Goal: Communication & Community: Answer question/provide support

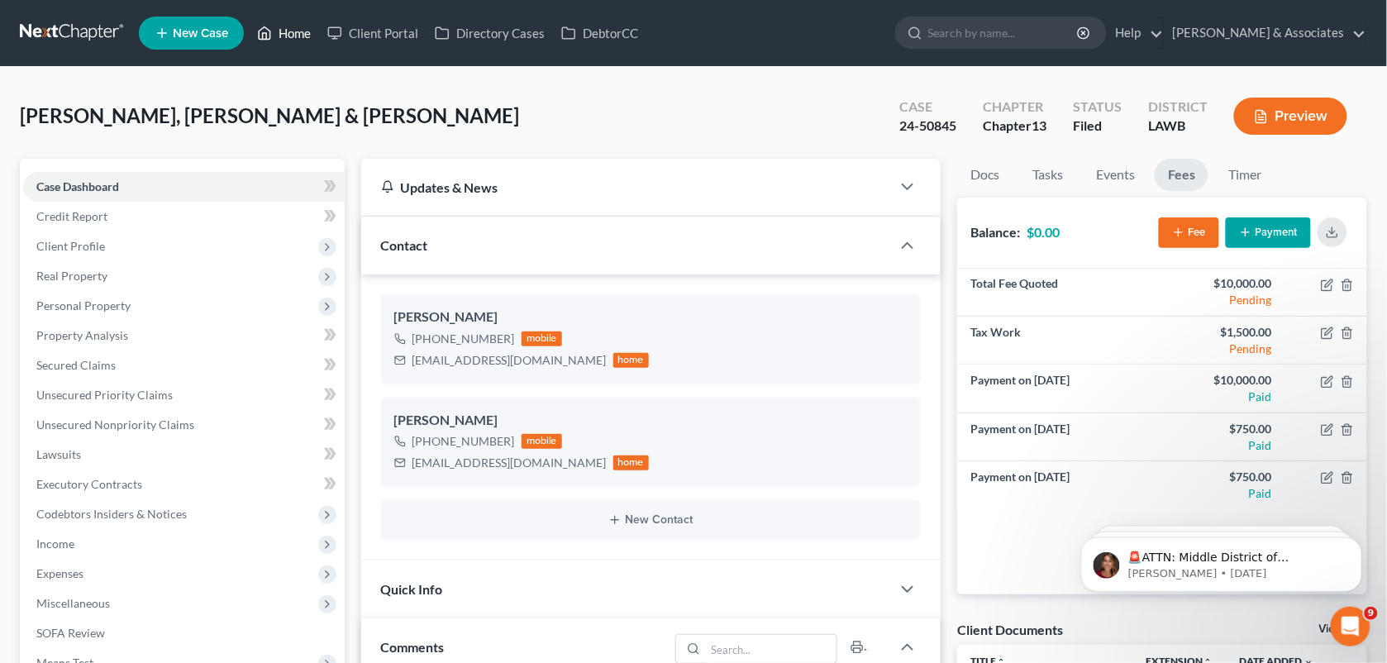
click at [288, 47] on link "Home" at bounding box center [284, 33] width 70 height 30
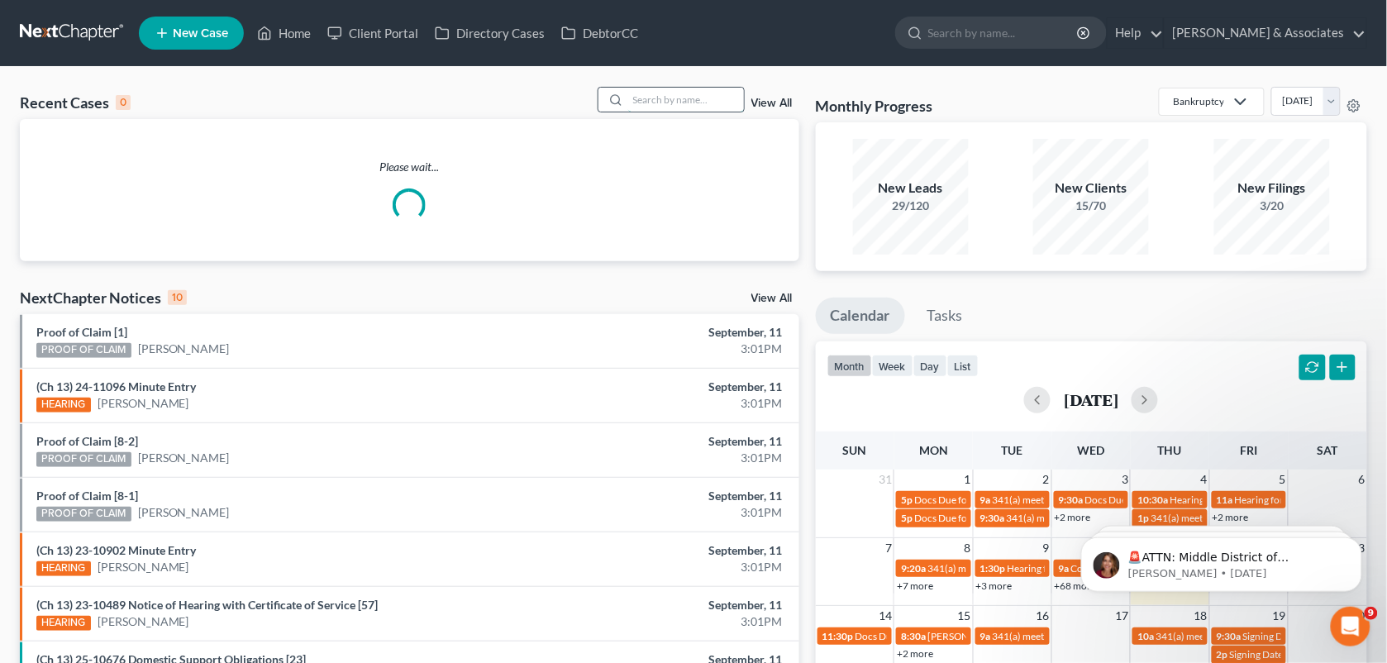
click at [630, 96] on input "search" at bounding box center [686, 100] width 116 height 24
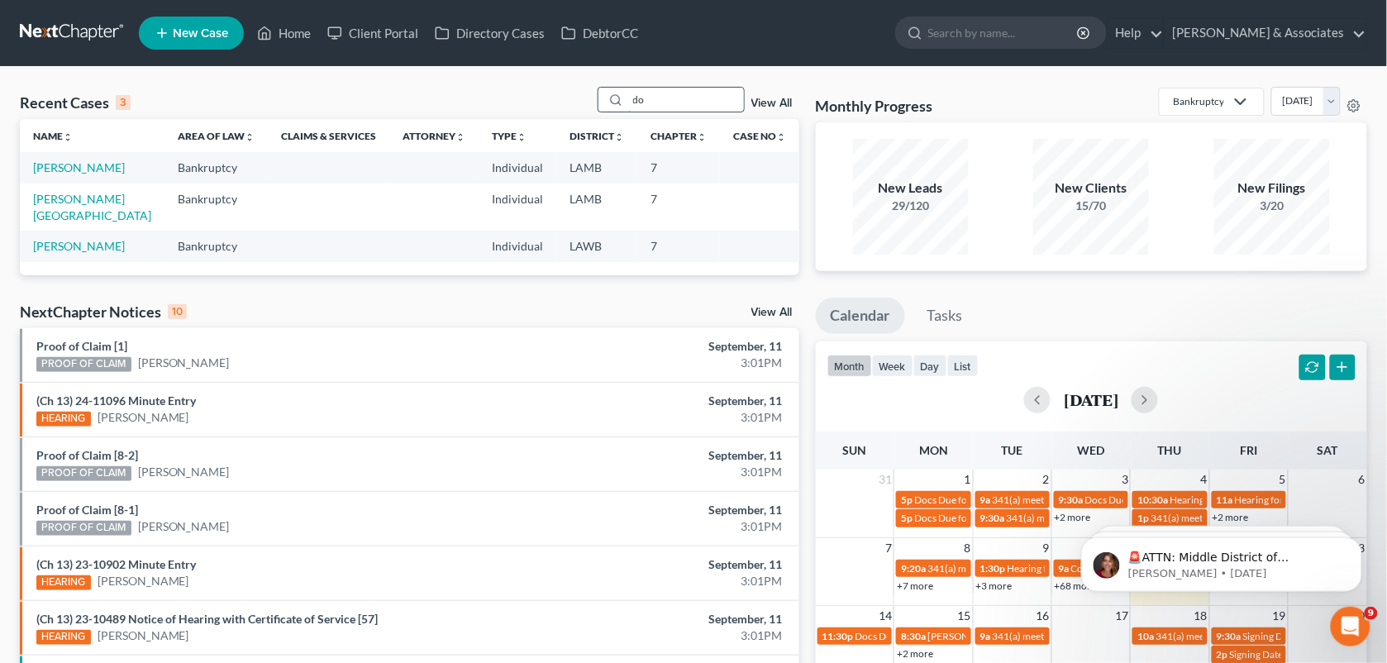
type input "d"
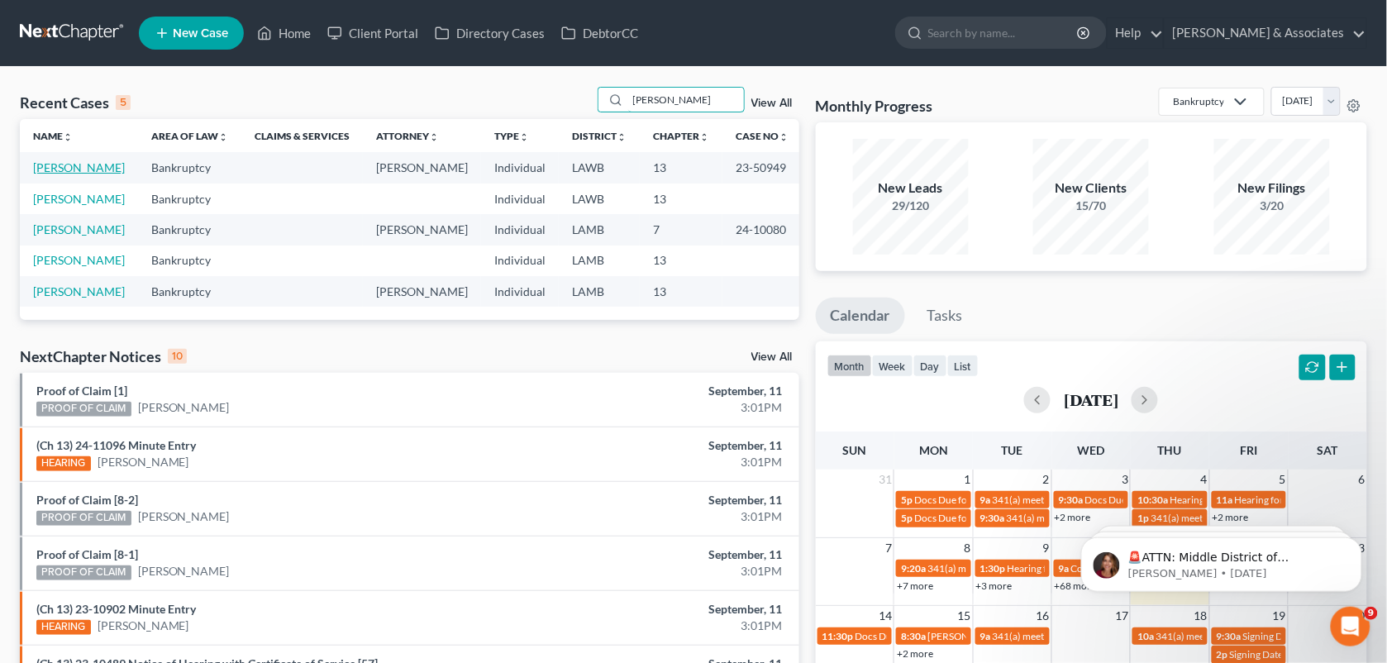
type input "hopkins"
click at [64, 172] on link "[PERSON_NAME]" at bounding box center [79, 167] width 92 height 14
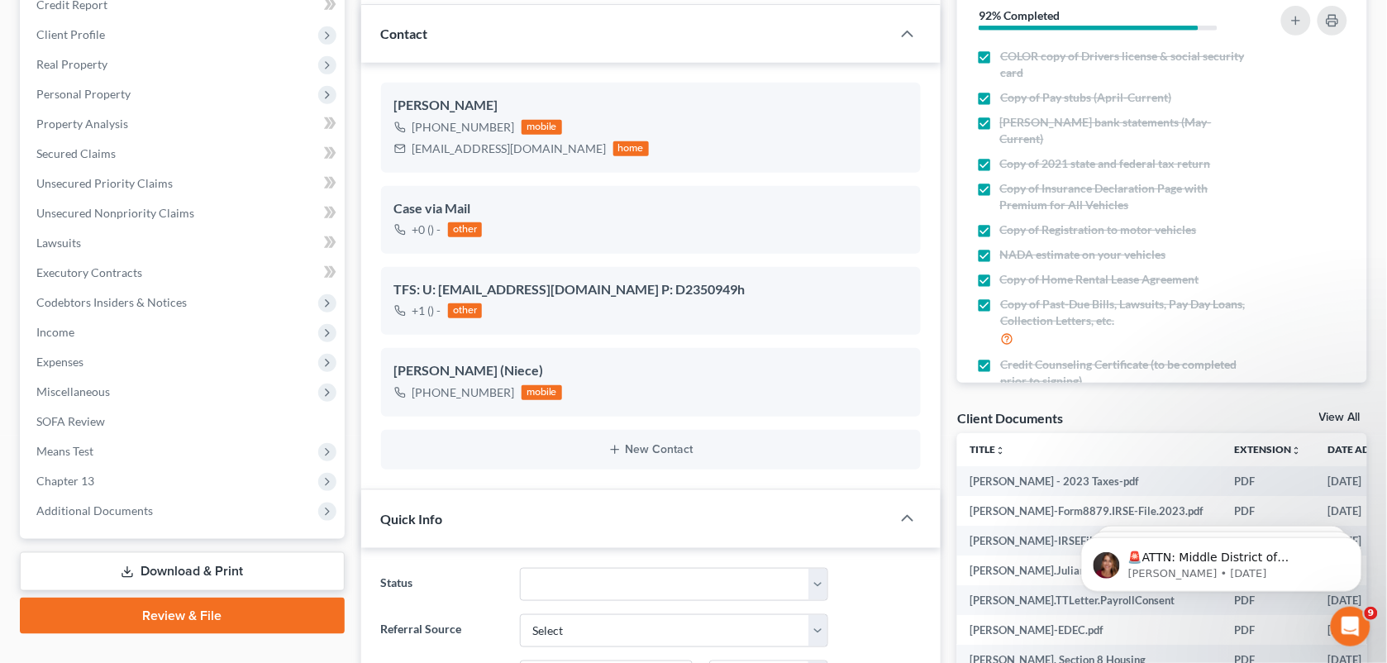
scroll to position [215, 0]
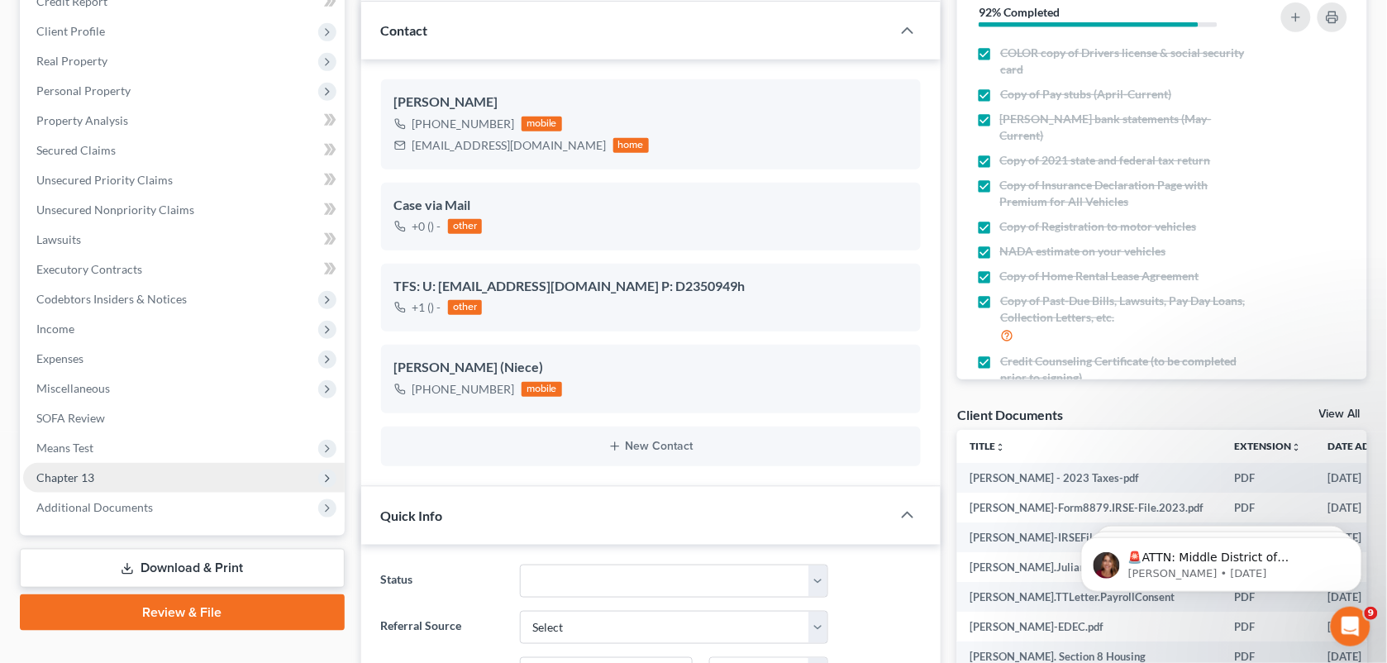
click at [136, 472] on span "Chapter 13" at bounding box center [183, 478] width 321 height 30
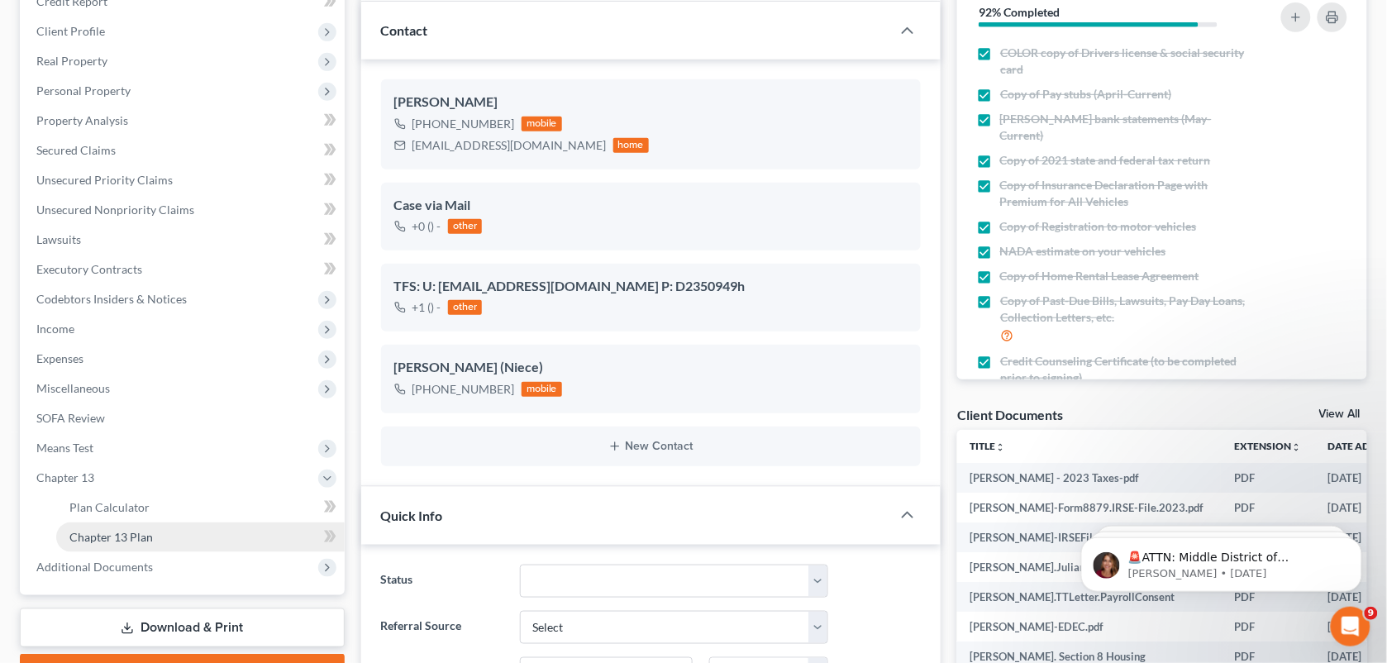
click at [130, 539] on span "Chapter 13 Plan" at bounding box center [110, 537] width 83 height 14
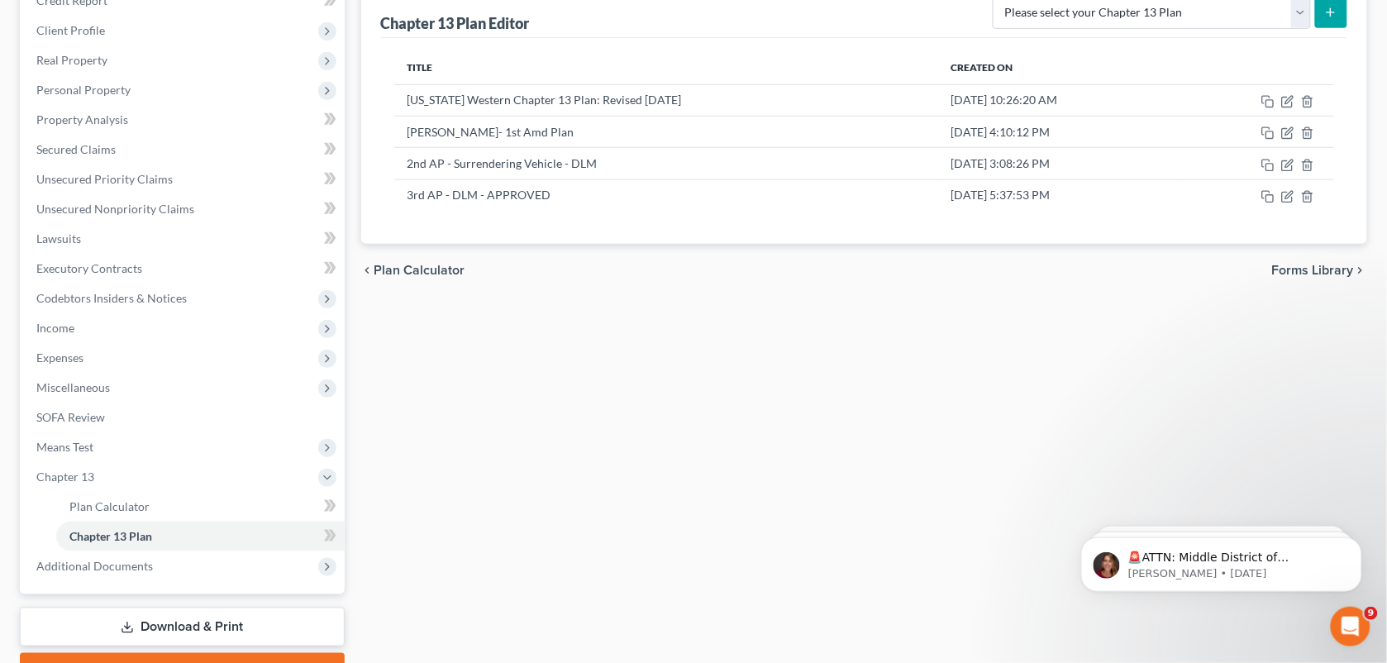
scroll to position [245, 0]
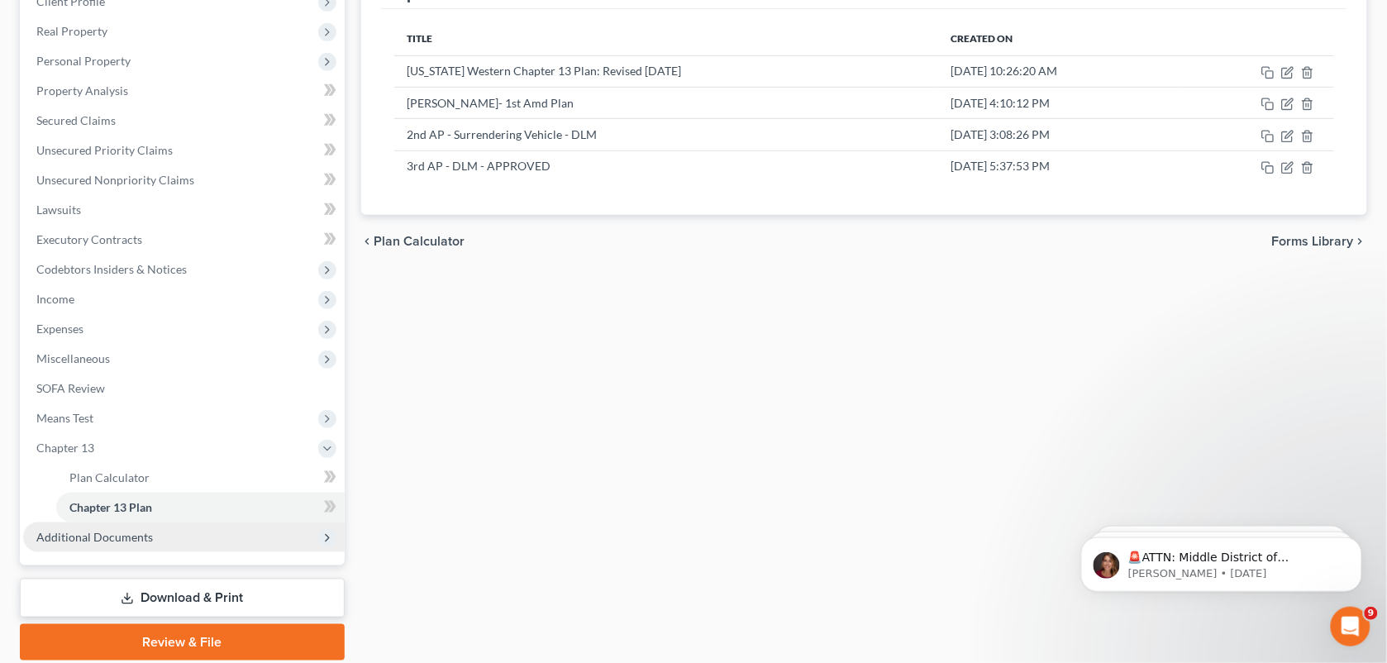
click at [106, 530] on span "Additional Documents" at bounding box center [94, 537] width 117 height 14
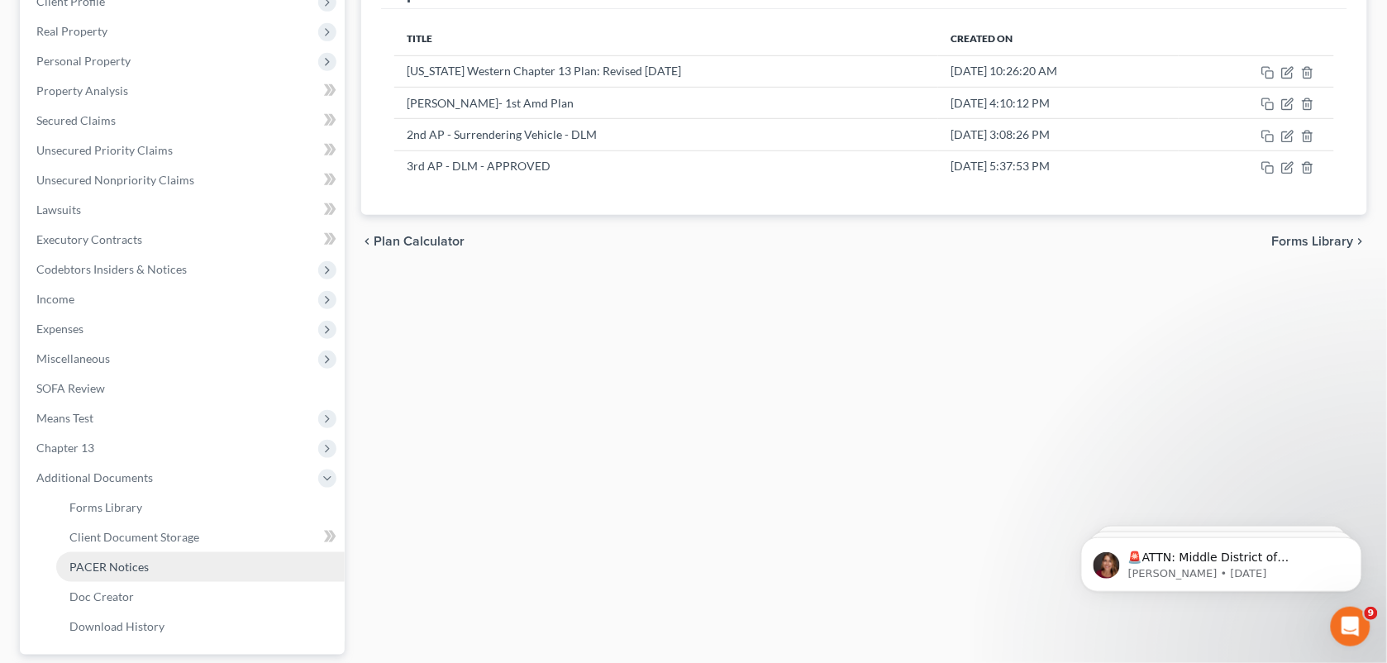
click at [112, 564] on span "PACER Notices" at bounding box center [108, 566] width 79 height 14
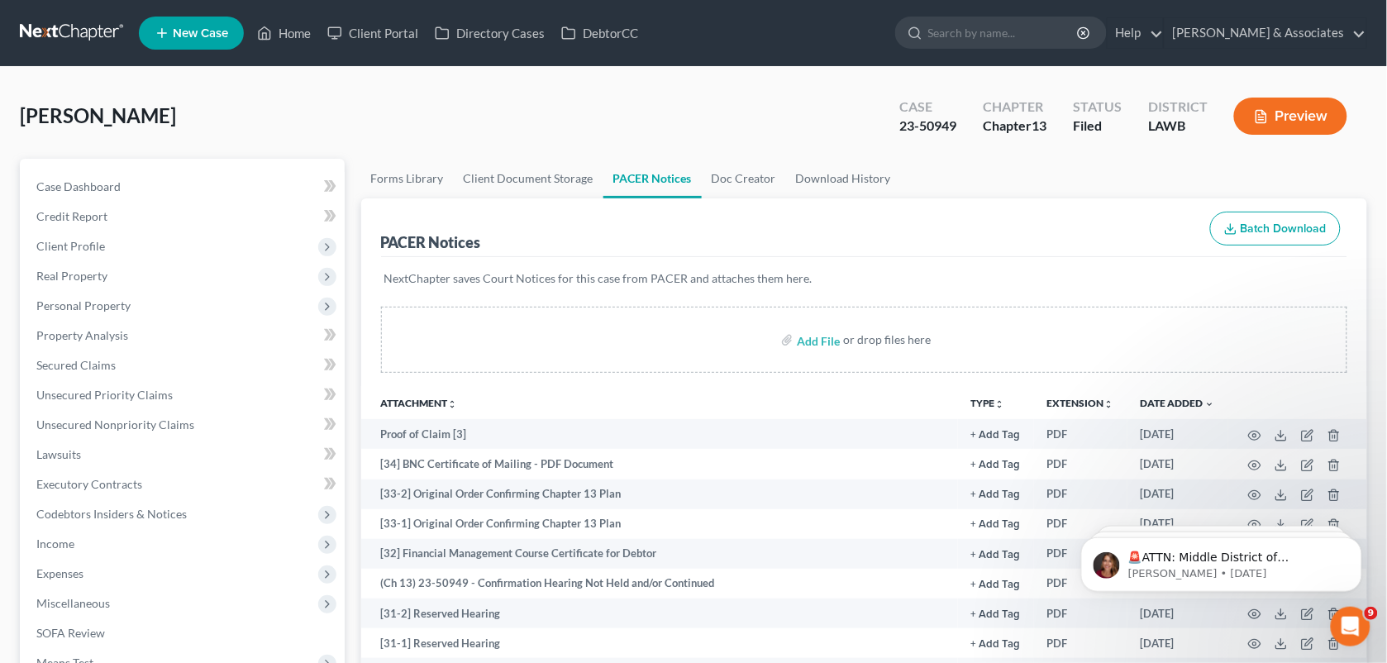
scroll to position [220, 0]
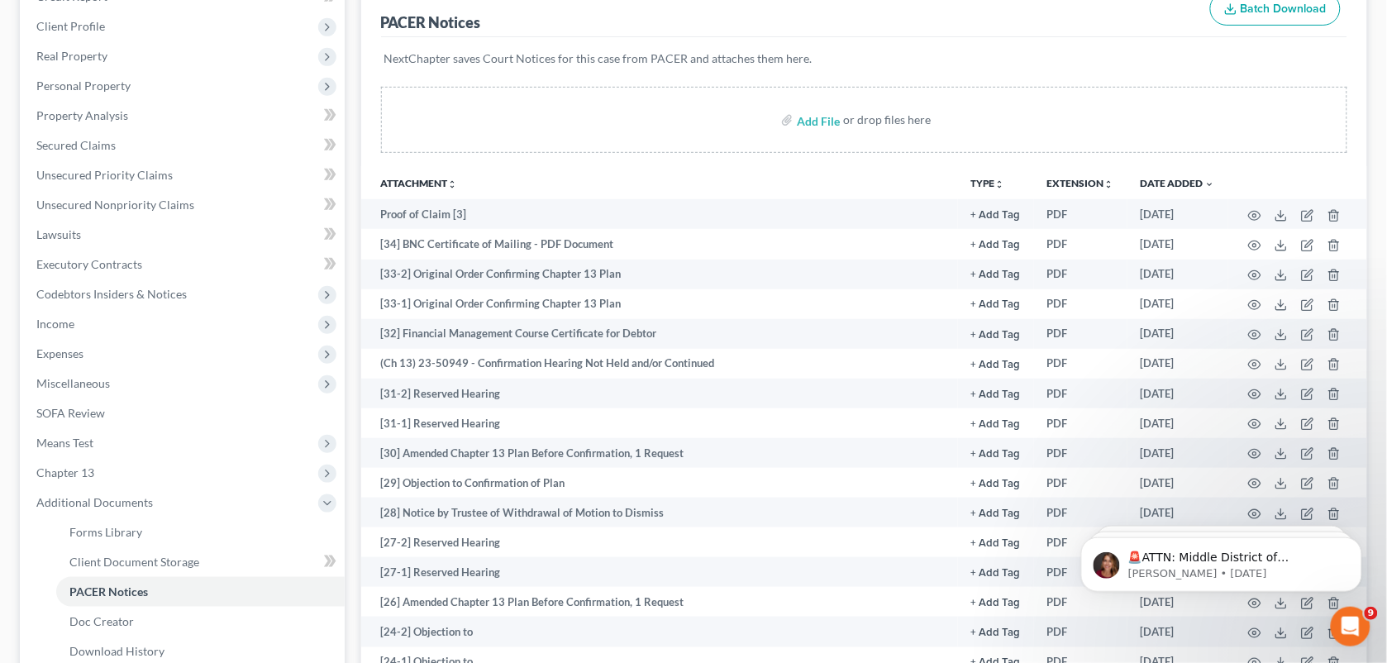
click at [856, 188] on th "Attachment unfold_more expand_more expand_less" at bounding box center [659, 182] width 597 height 33
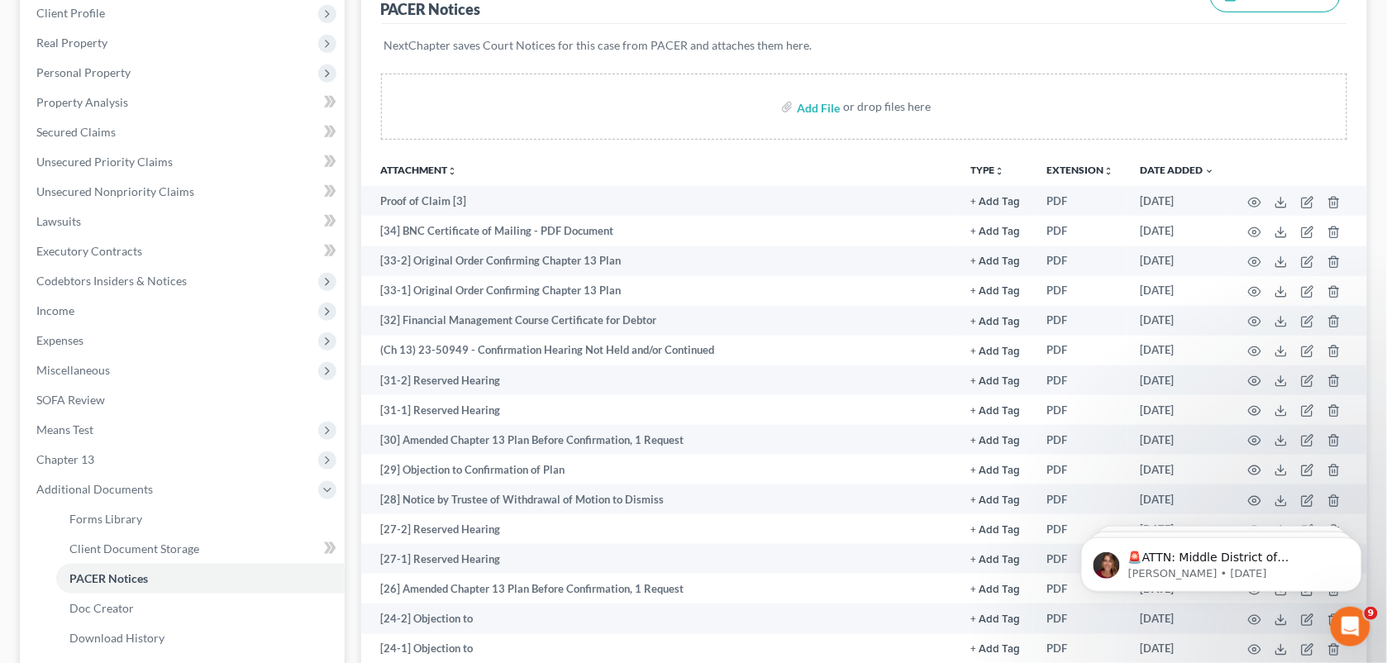
scroll to position [0, 0]
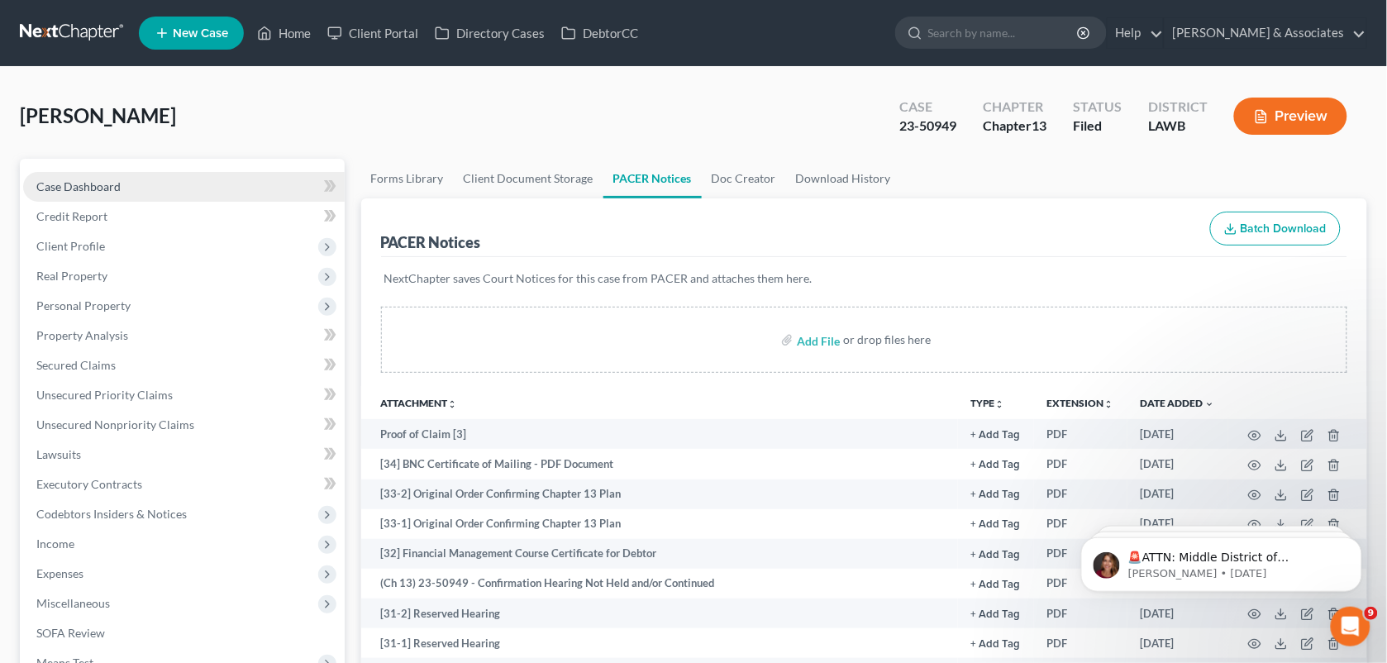
click at [117, 179] on span "Case Dashboard" at bounding box center [78, 186] width 84 height 14
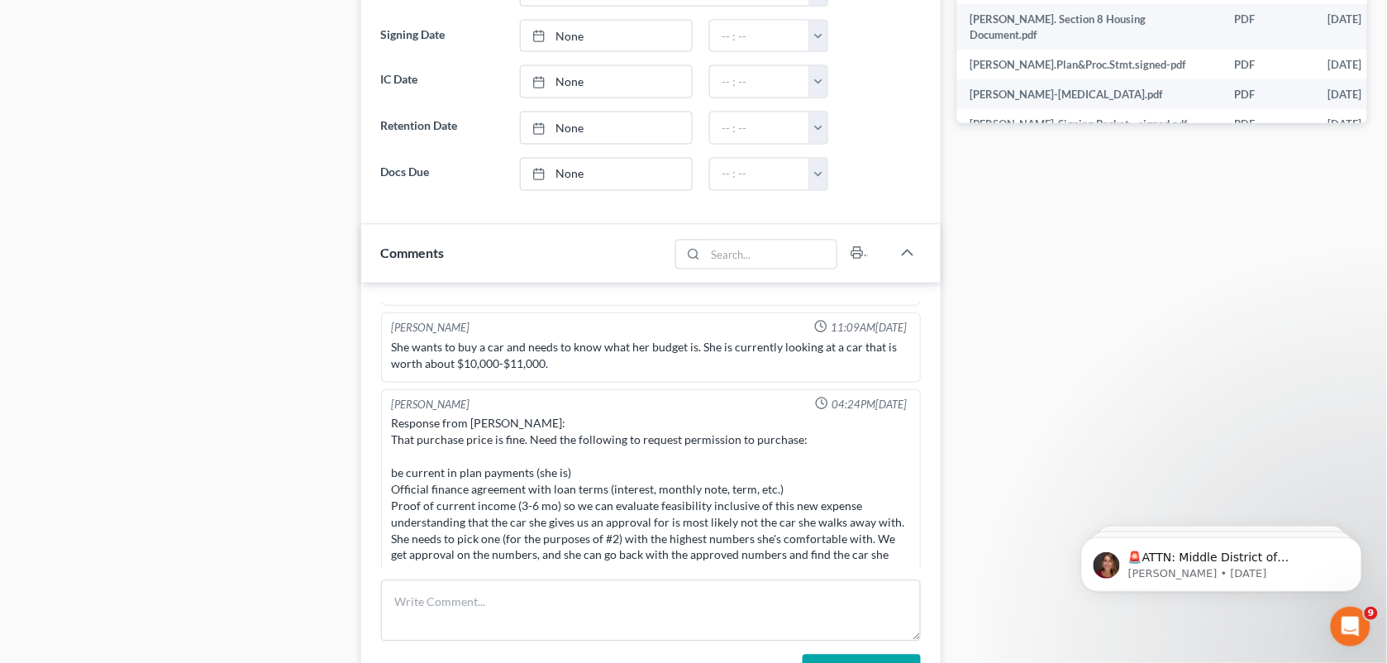
scroll to position [6191, 0]
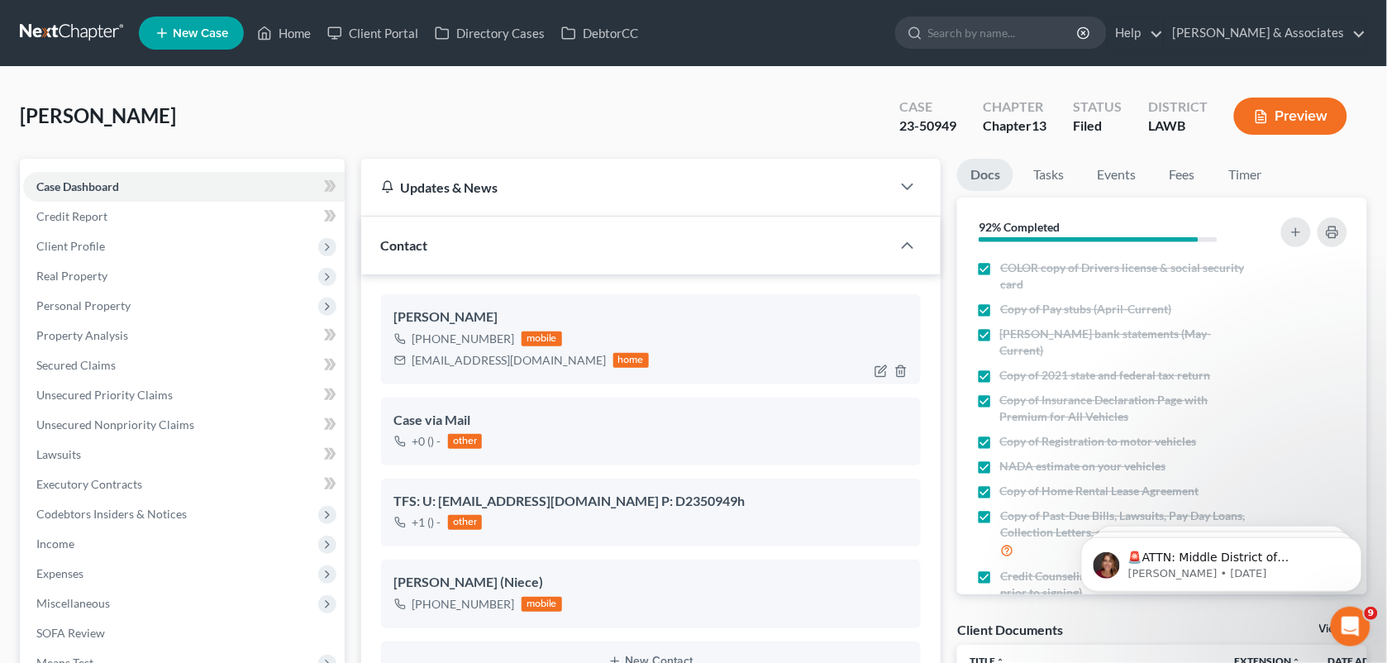
drag, startPoint x: 509, startPoint y: 333, endPoint x: 430, endPoint y: 335, distance: 78.5
click at [430, 335] on div "[PHONE_NUMBER] mobile" at bounding box center [521, 338] width 255 height 21
copy div "337) 541-3896"
click at [721, 109] on div "[PERSON_NAME] Upgraded Case 23-50949 Chapter Chapter 13 Status Filed District L…" at bounding box center [693, 123] width 1347 height 72
drag, startPoint x: 506, startPoint y: 339, endPoint x: 428, endPoint y: 337, distance: 77.7
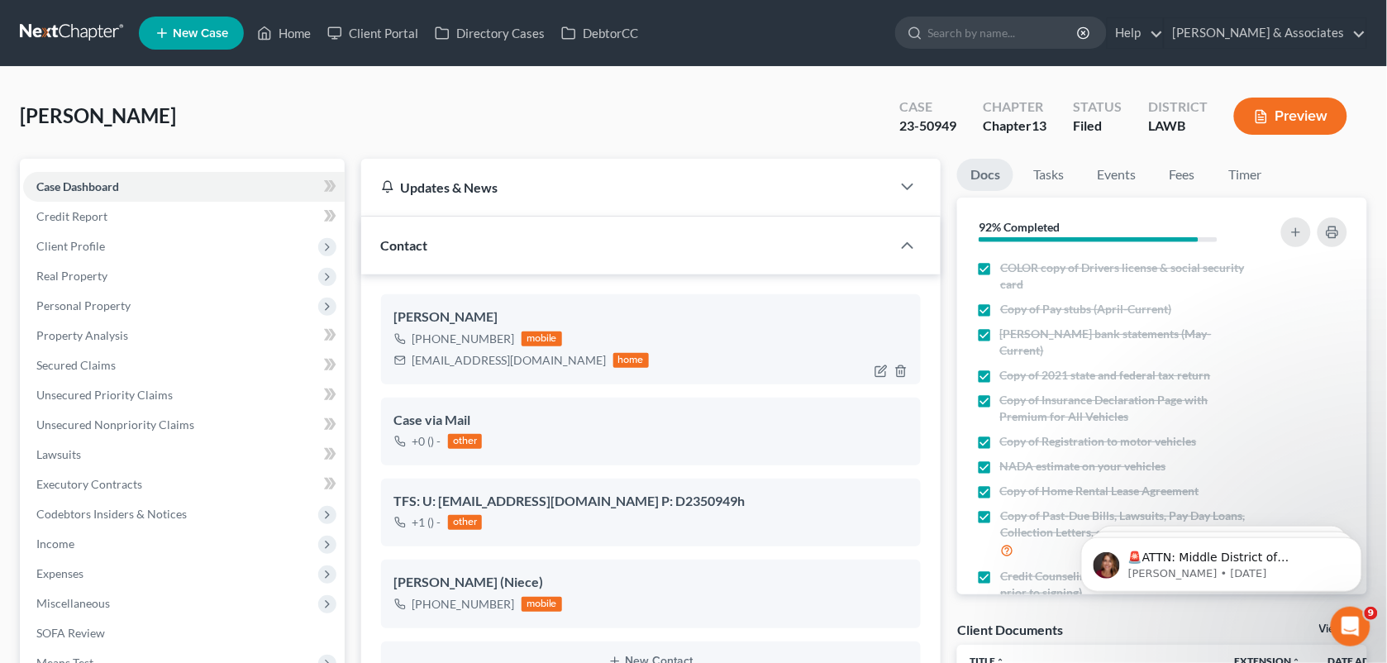
click at [428, 337] on div "[PHONE_NUMBER]" at bounding box center [463, 339] width 102 height 17
copy div "[PHONE_NUMBER]"
click at [281, 36] on link "Home" at bounding box center [284, 33] width 70 height 30
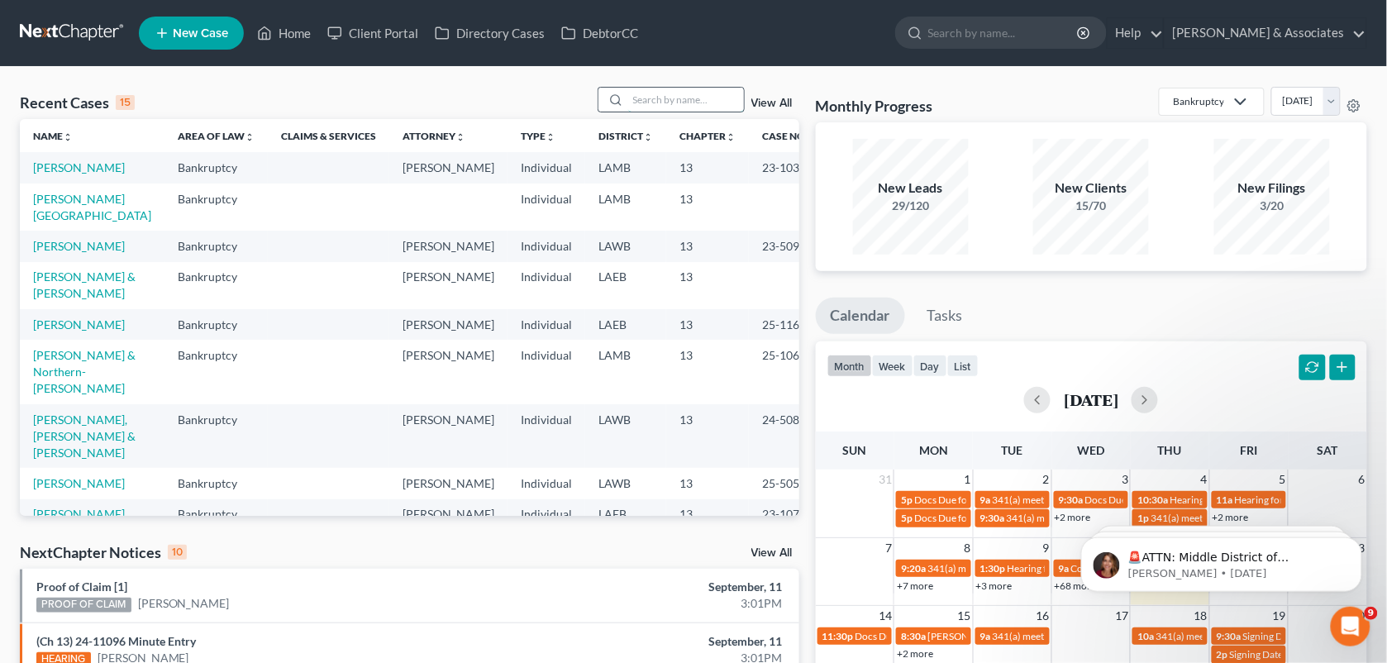
click at [637, 97] on input "search" at bounding box center [686, 100] width 116 height 24
paste input "[PERSON_NAME]"
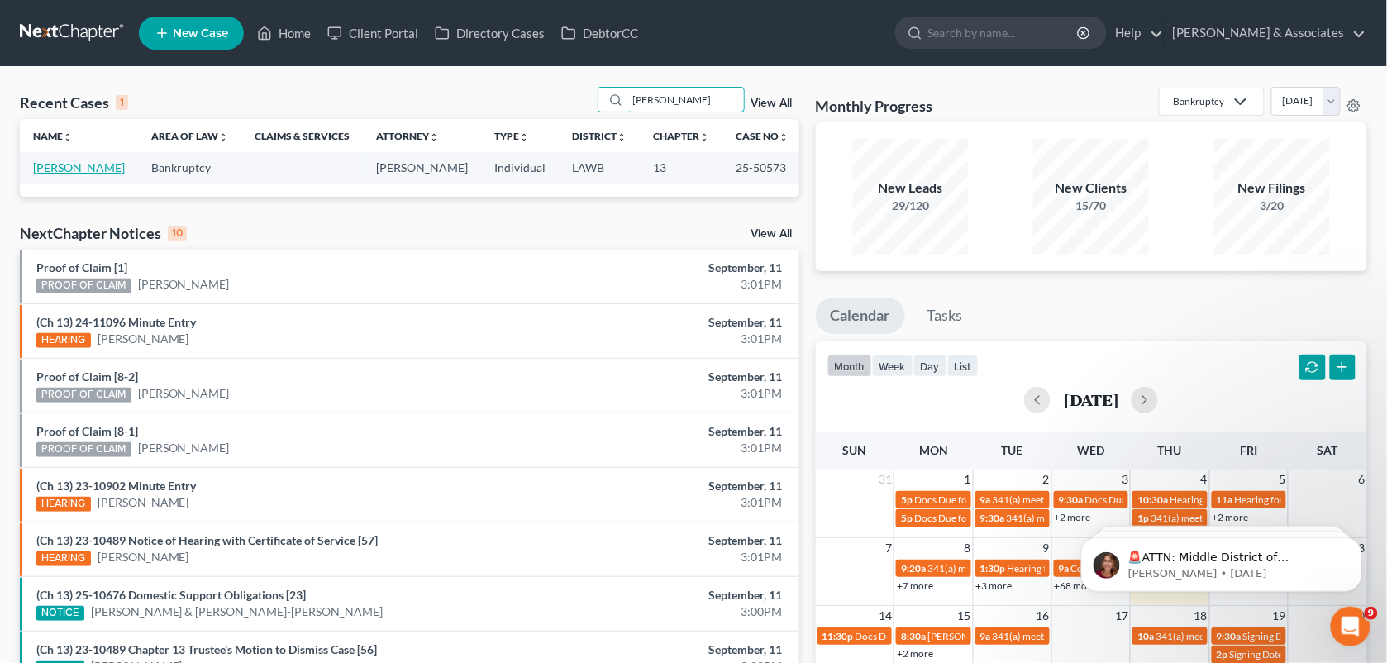
type input "[PERSON_NAME]"
click at [83, 165] on link "[PERSON_NAME]" at bounding box center [79, 167] width 92 height 14
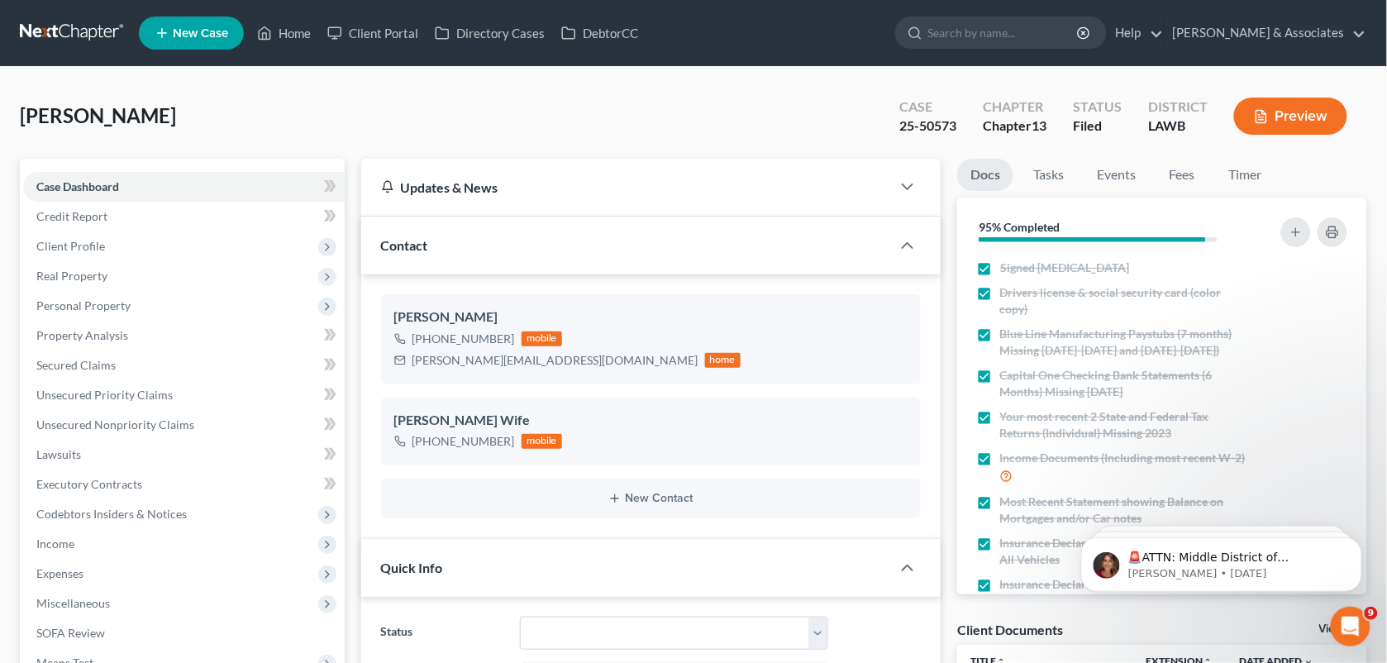
scroll to position [530, 0]
drag, startPoint x: 506, startPoint y: 339, endPoint x: 430, endPoint y: 337, distance: 76.0
click at [430, 337] on div "[PHONE_NUMBER]" at bounding box center [463, 339] width 102 height 17
copy div "337) 967-9612"
click at [283, 37] on link "Home" at bounding box center [284, 33] width 70 height 30
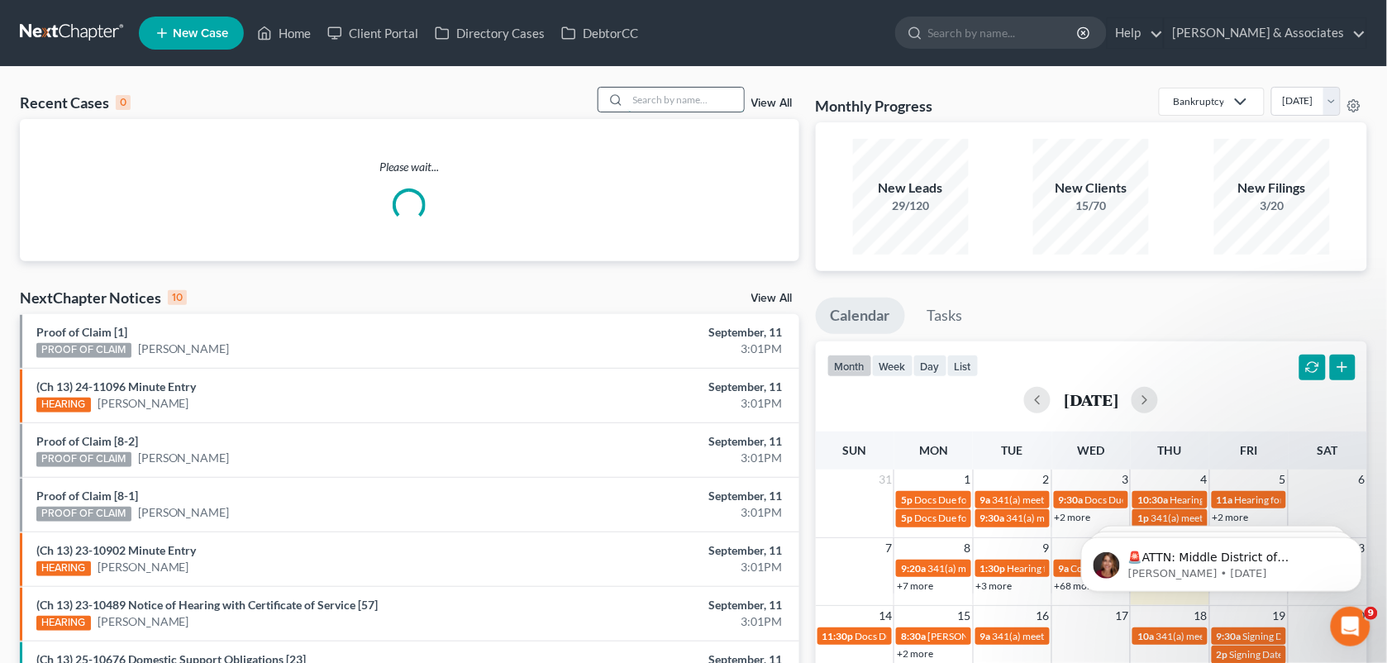
click at [659, 93] on input "search" at bounding box center [686, 100] width 116 height 24
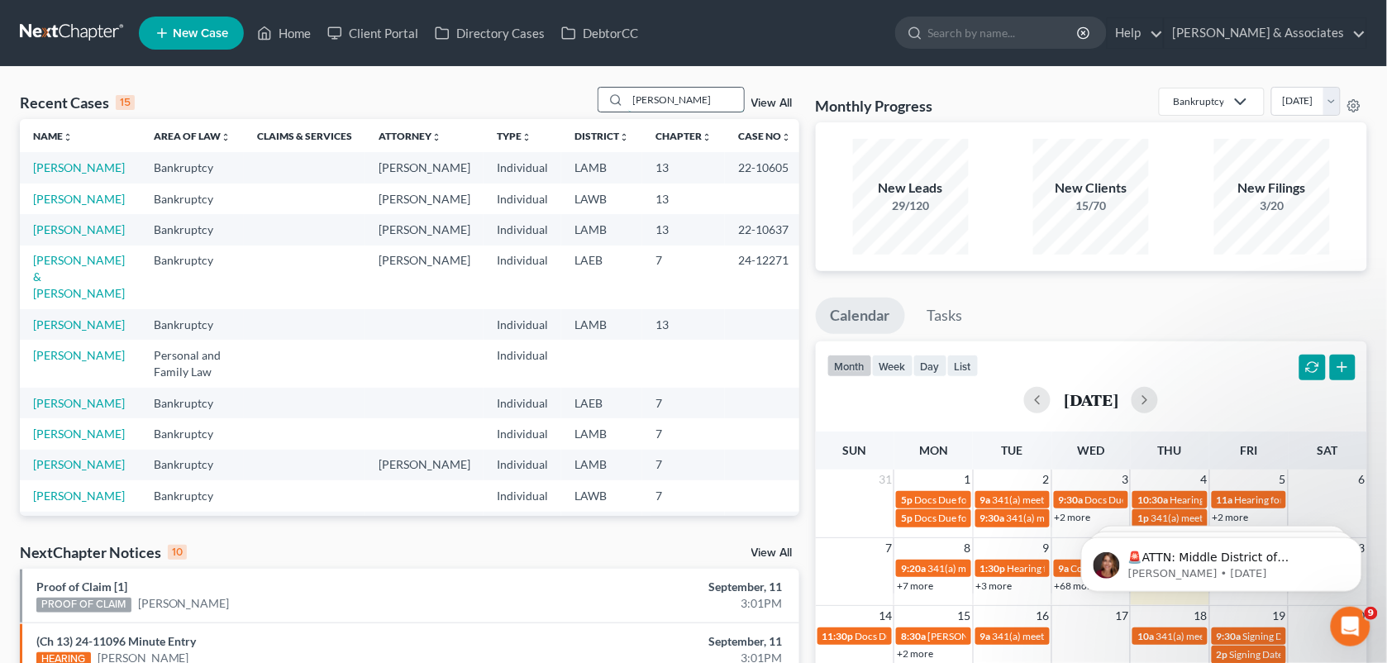
drag, startPoint x: 667, startPoint y: 105, endPoint x: 602, endPoint y: 105, distance: 65.3
click at [602, 105] on div "[PERSON_NAME]" at bounding box center [670, 100] width 147 height 26
type input "[PERSON_NAME]"
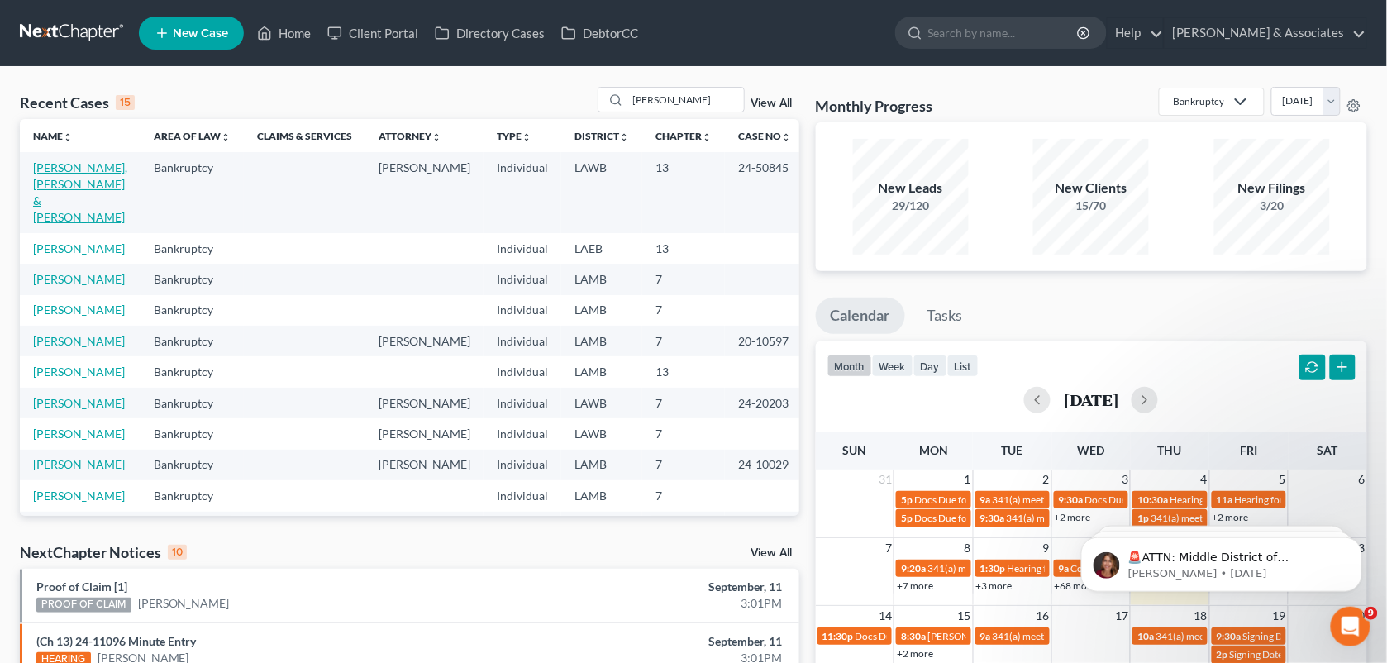
click at [106, 168] on link "[PERSON_NAME], [PERSON_NAME] & [PERSON_NAME]" at bounding box center [80, 192] width 94 height 64
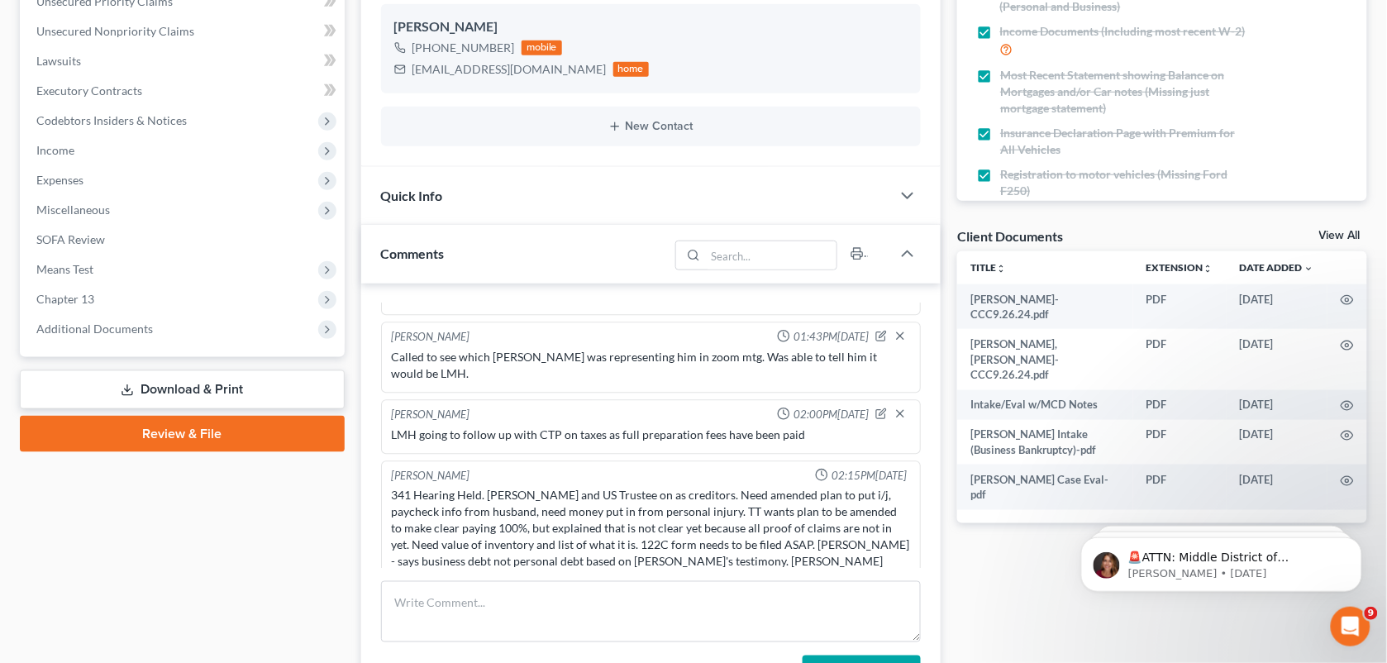
scroll to position [403, 0]
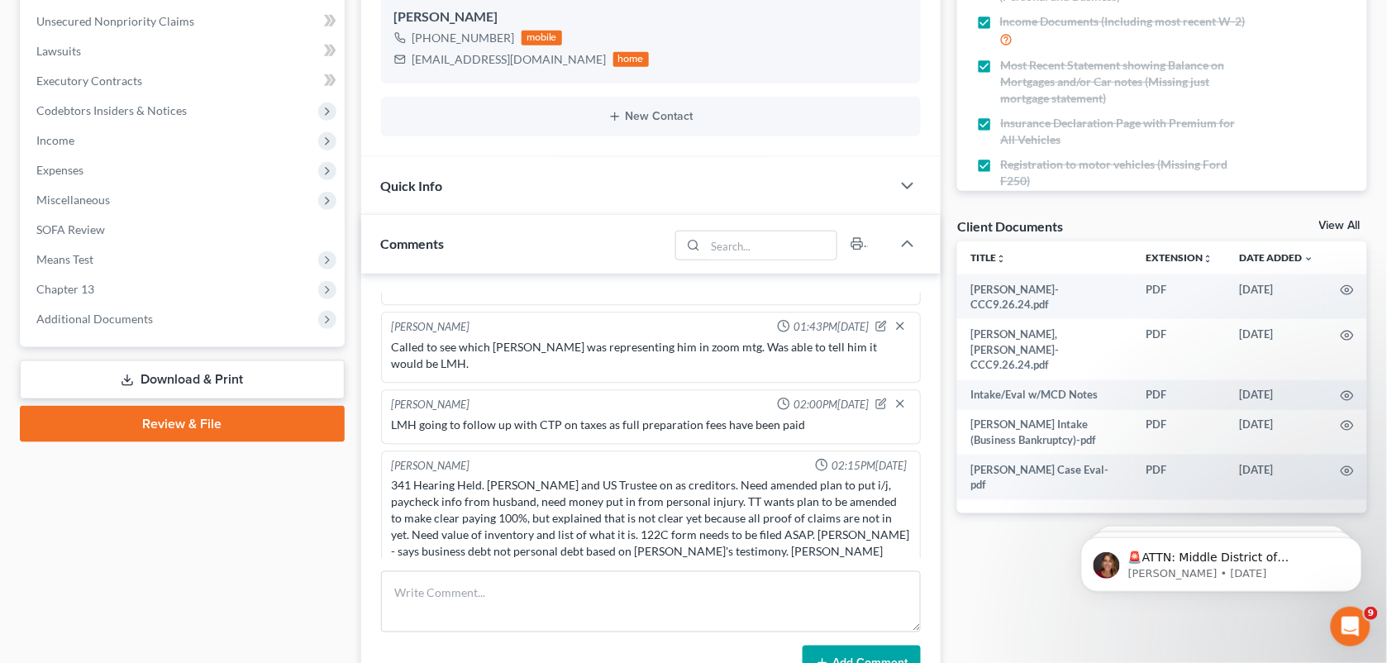
click at [946, 46] on div "Updates & News × Western [US_STATE]: Faster Filing Times Updates have been made…" at bounding box center [651, 343] width 597 height 1177
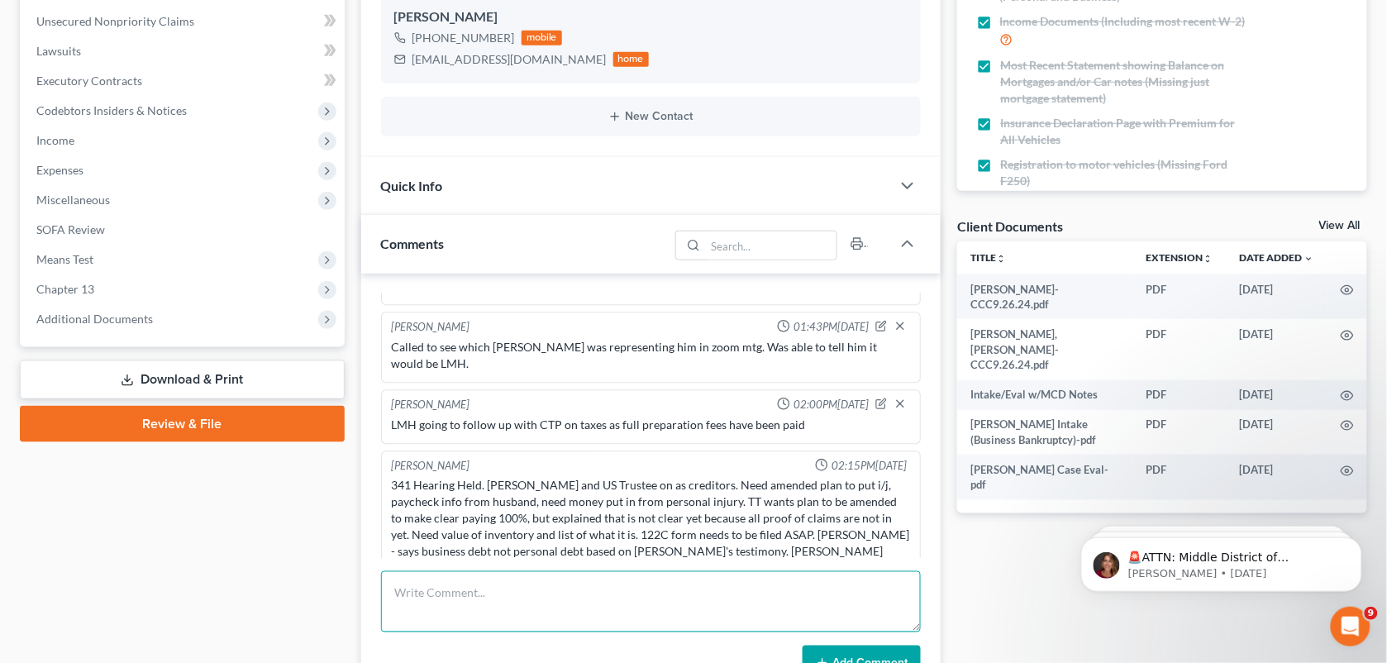
click at [488, 596] on textarea at bounding box center [651, 601] width 540 height 61
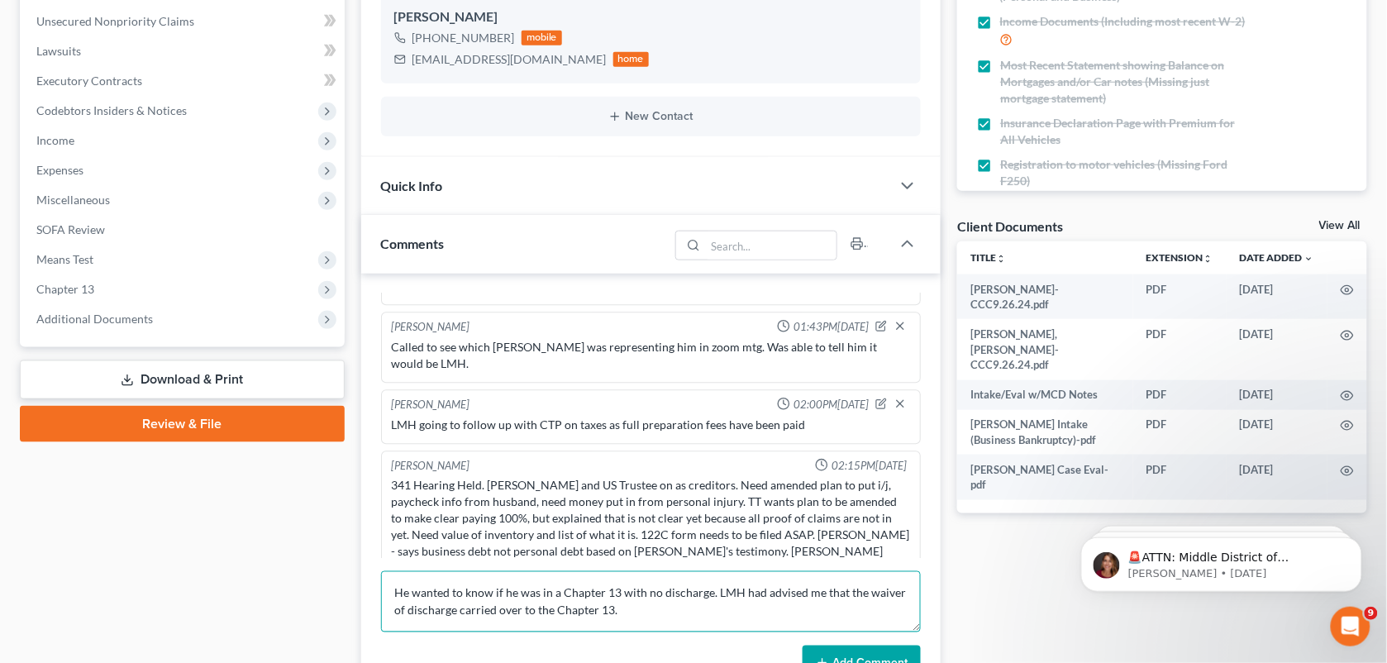
click at [457, 611] on textarea "He wanted to know if he was in a Chapter 13 with no discharge. LMH had advised …" at bounding box center [651, 601] width 540 height 61
click at [773, 620] on textarea "He wanted to know if he was in a Chapter 13 with no discharge. LMH had advised …" at bounding box center [651, 601] width 540 height 61
type textarea "He wanted to know if he was in a Chapter 13 with no discharge. LMH had advised …"
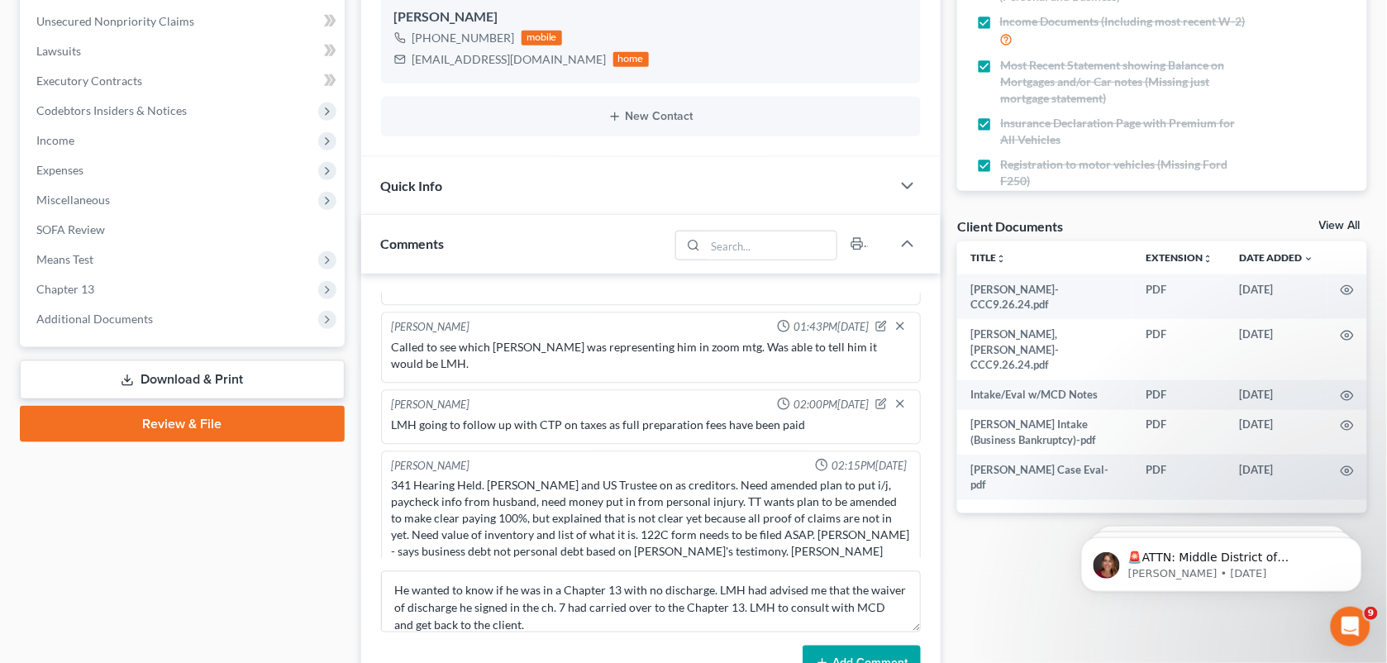
click at [839, 646] on button "Add Comment" at bounding box center [861, 662] width 118 height 35
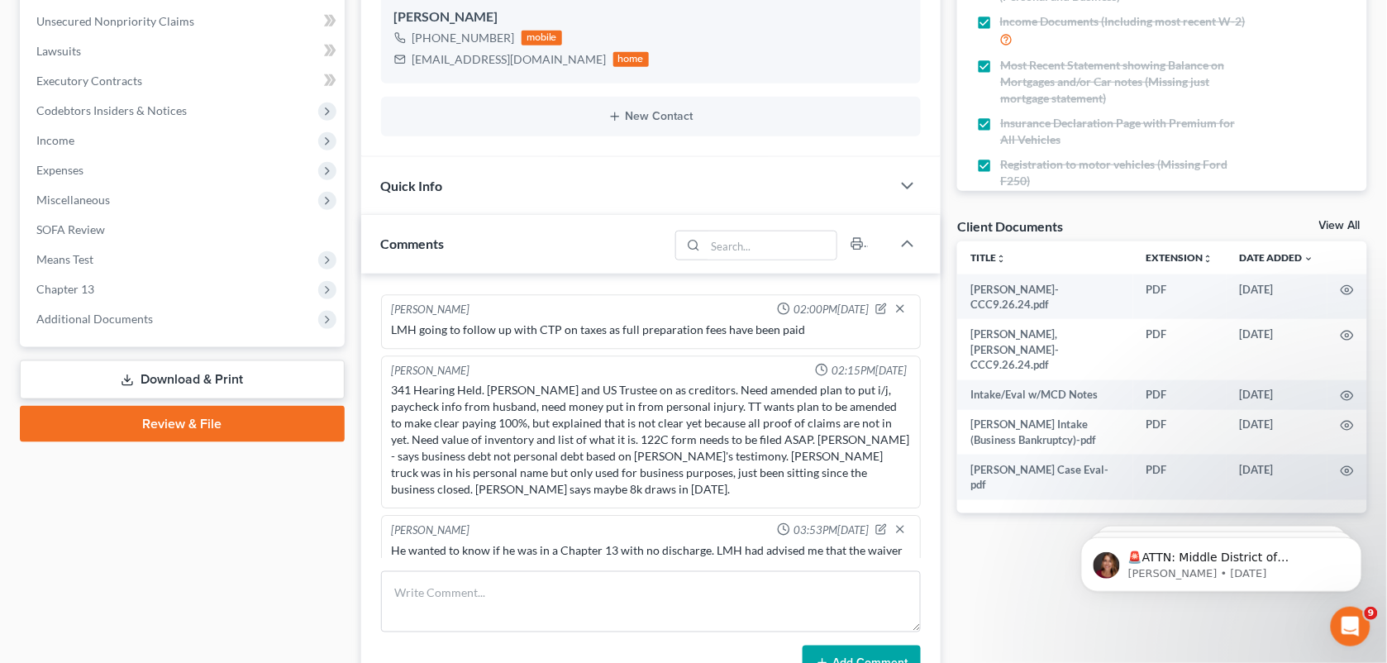
scroll to position [0, 0]
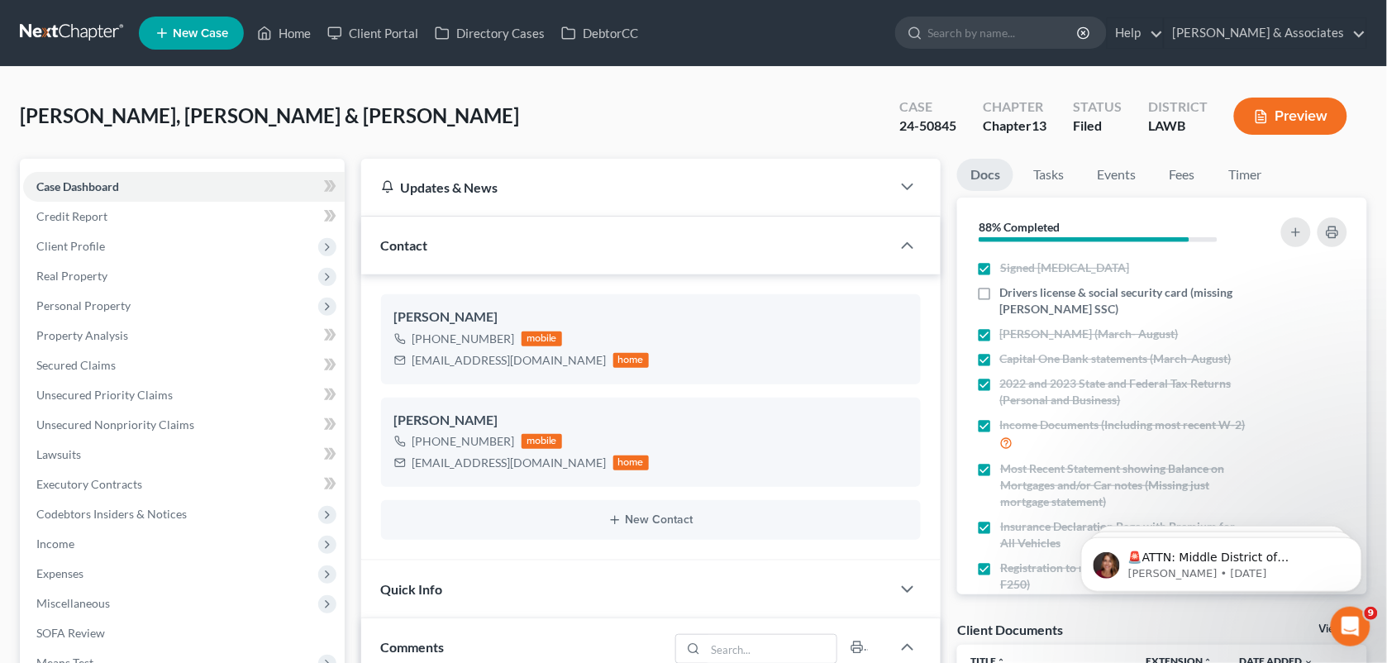
click at [273, 56] on nav "Home New Case Client Portal Directory Cases DebtorCC [PERSON_NAME] & Associates…" at bounding box center [693, 33] width 1387 height 66
click at [271, 21] on link "Home" at bounding box center [284, 33] width 70 height 30
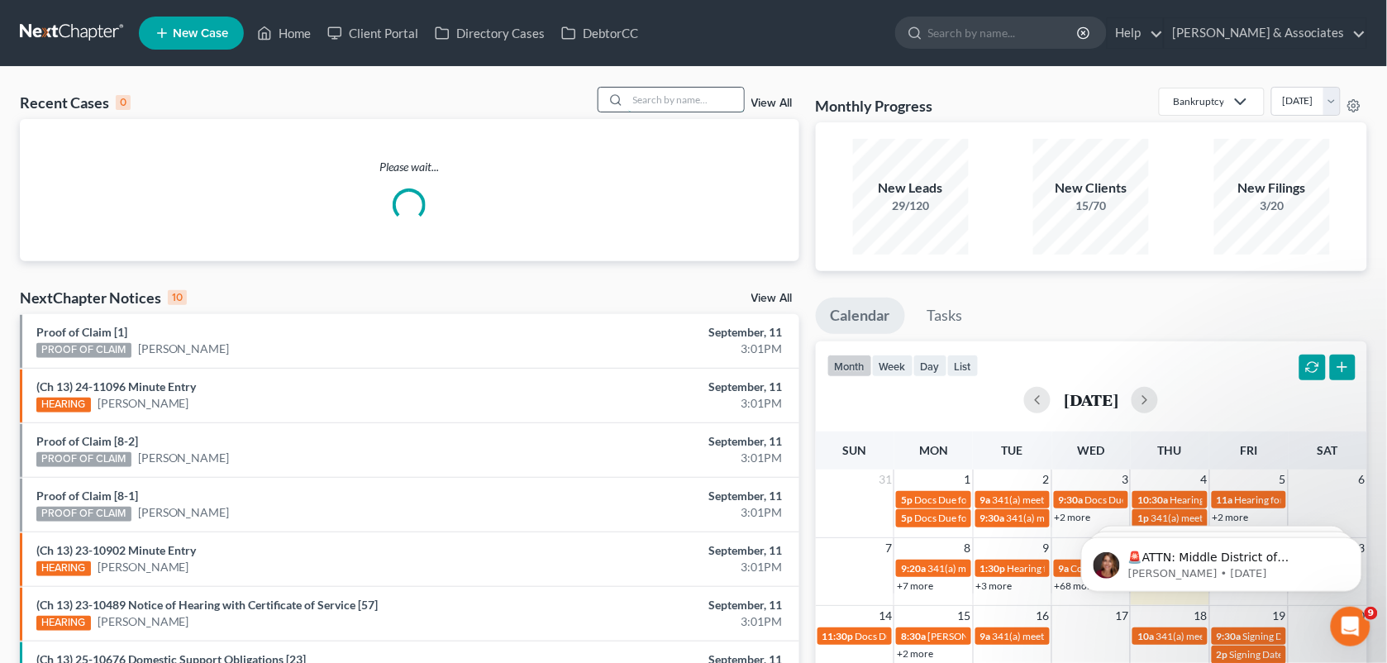
click at [649, 98] on input "search" at bounding box center [686, 100] width 116 height 24
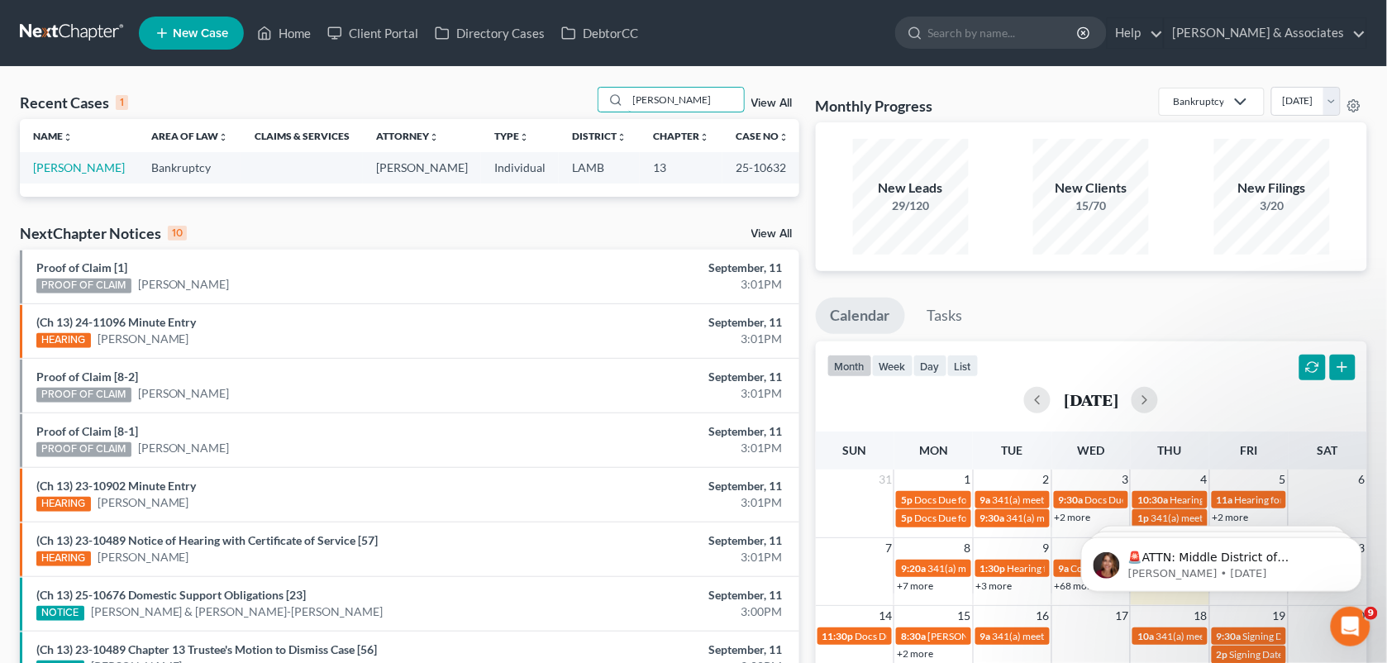
type input "[PERSON_NAME]"
click at [81, 176] on td "[PERSON_NAME]" at bounding box center [79, 167] width 118 height 31
click at [79, 174] on link "[PERSON_NAME]" at bounding box center [79, 167] width 92 height 14
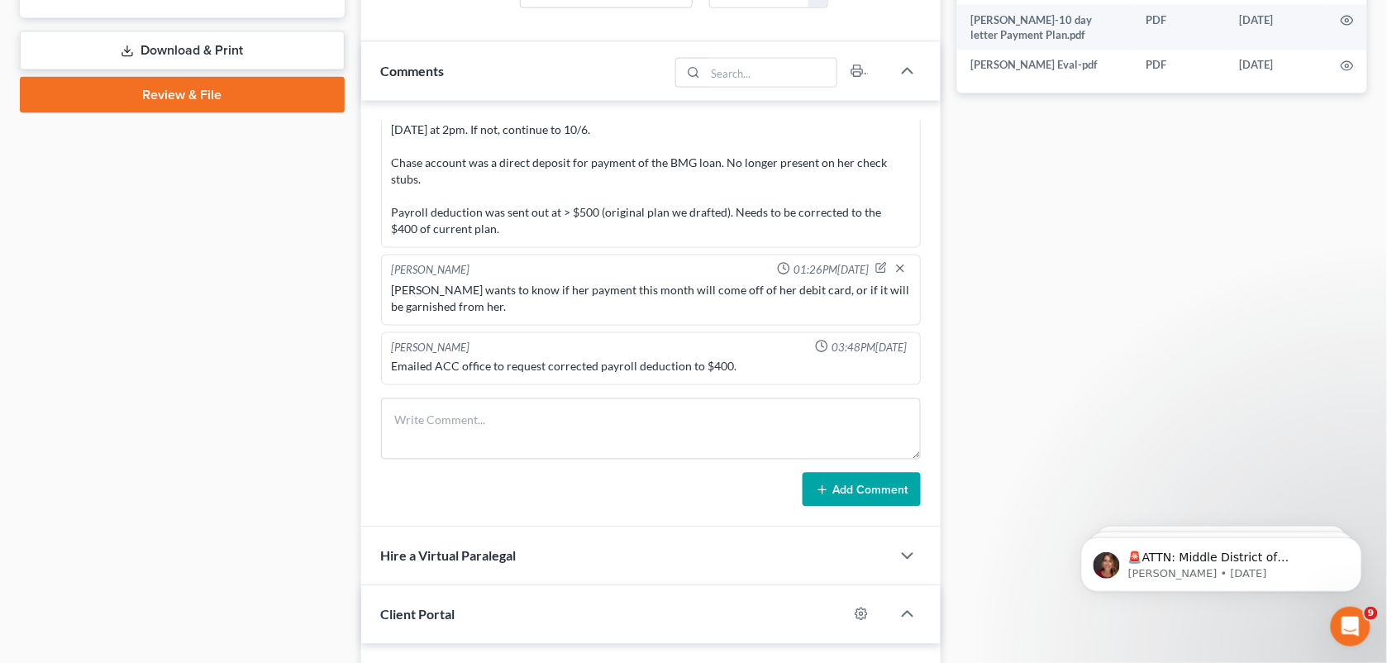
scroll to position [763, 0]
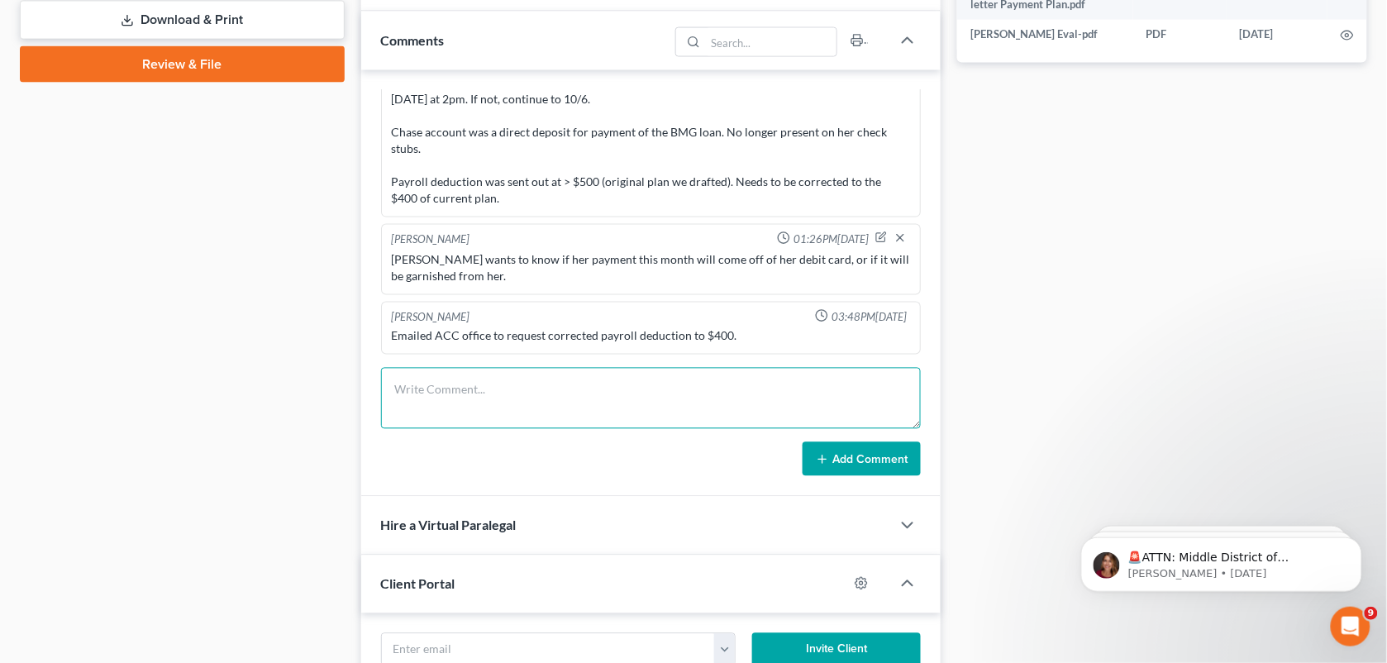
click at [754, 377] on textarea at bounding box center [651, 398] width 540 height 61
paste textarea "[PERSON_NAME] okies! will do! Can you check on [PERSON_NAME] for me? She wants …"
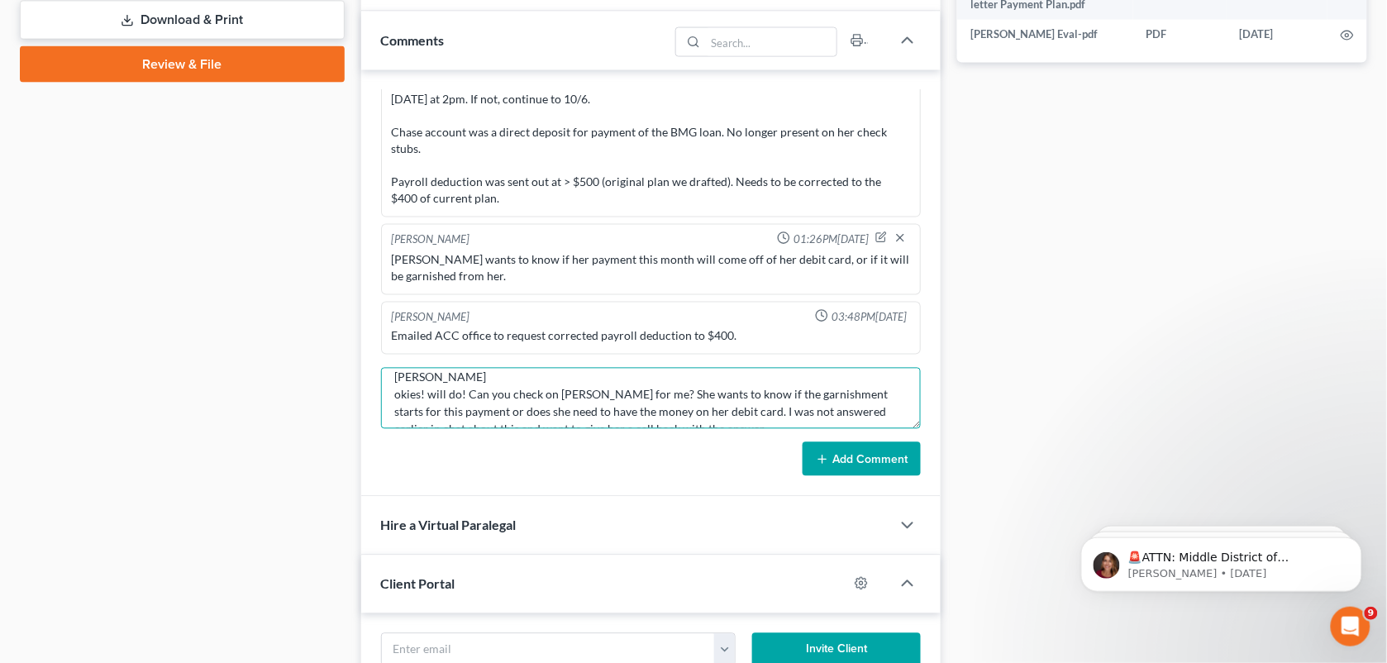
scroll to position [54, 0]
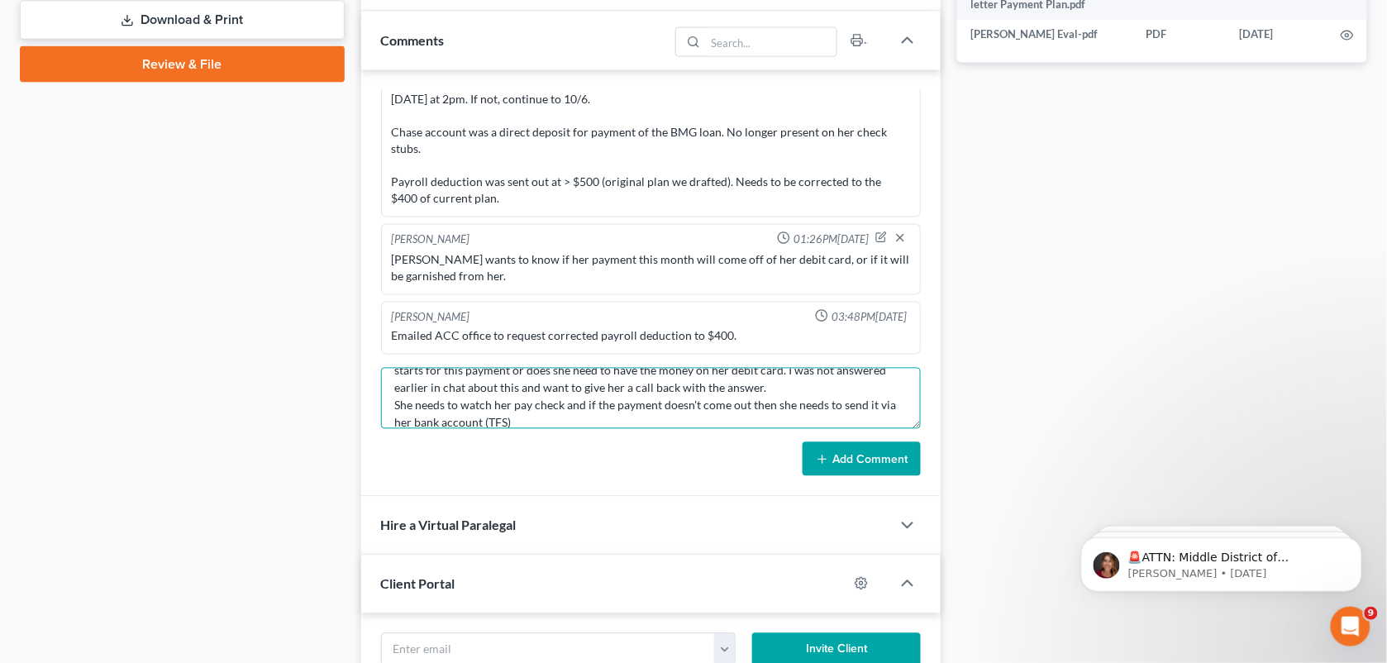
click at [758, 391] on textarea "[PERSON_NAME] okies! will do! Can you check on [PERSON_NAME] for me? She wants …" at bounding box center [651, 398] width 540 height 61
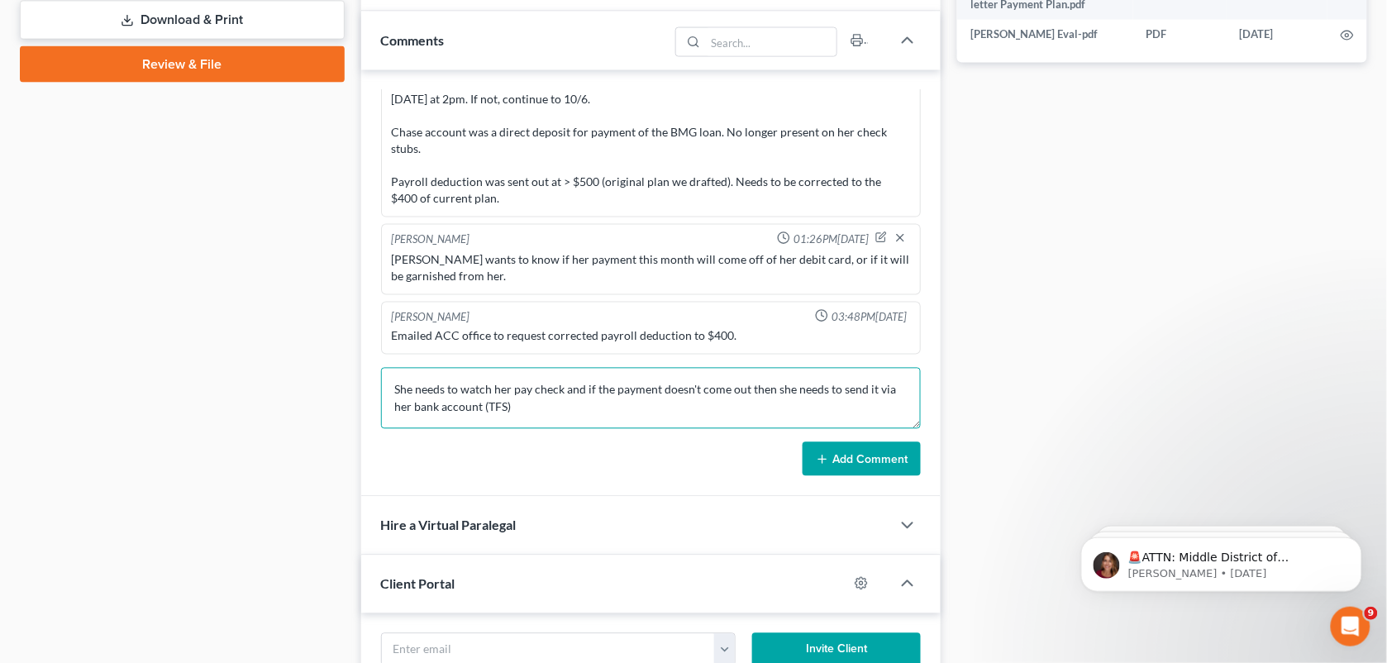
scroll to position [0, 0]
click at [571, 401] on textarea "MCD: She needs to watch her pay check and if the payment doesn't come out then …" at bounding box center [651, 398] width 540 height 61
click at [725, 419] on textarea "MCD: She needs to watch her pay check and if the payment doesn't come out then …" at bounding box center [651, 398] width 540 height 61
type textarea "MCD: She needs to watch her pay check and if the payment doesn't come out then …"
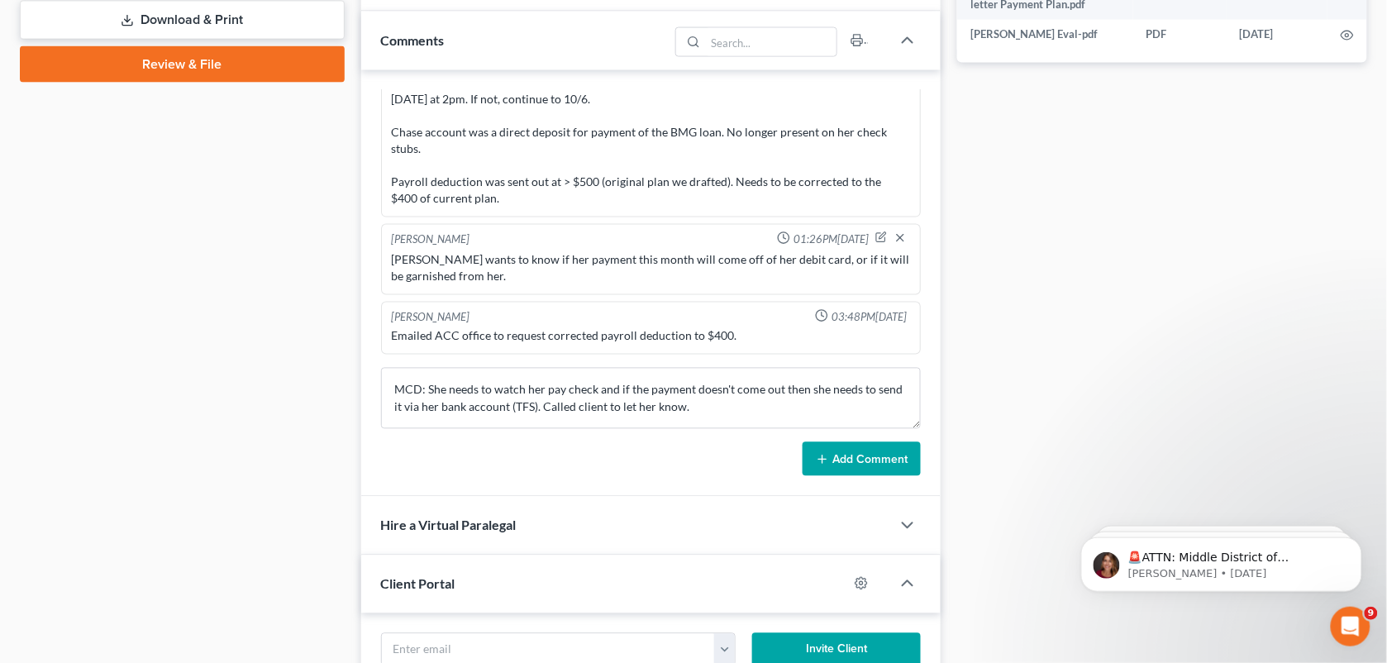
click at [830, 446] on button "Add Comment" at bounding box center [861, 459] width 118 height 35
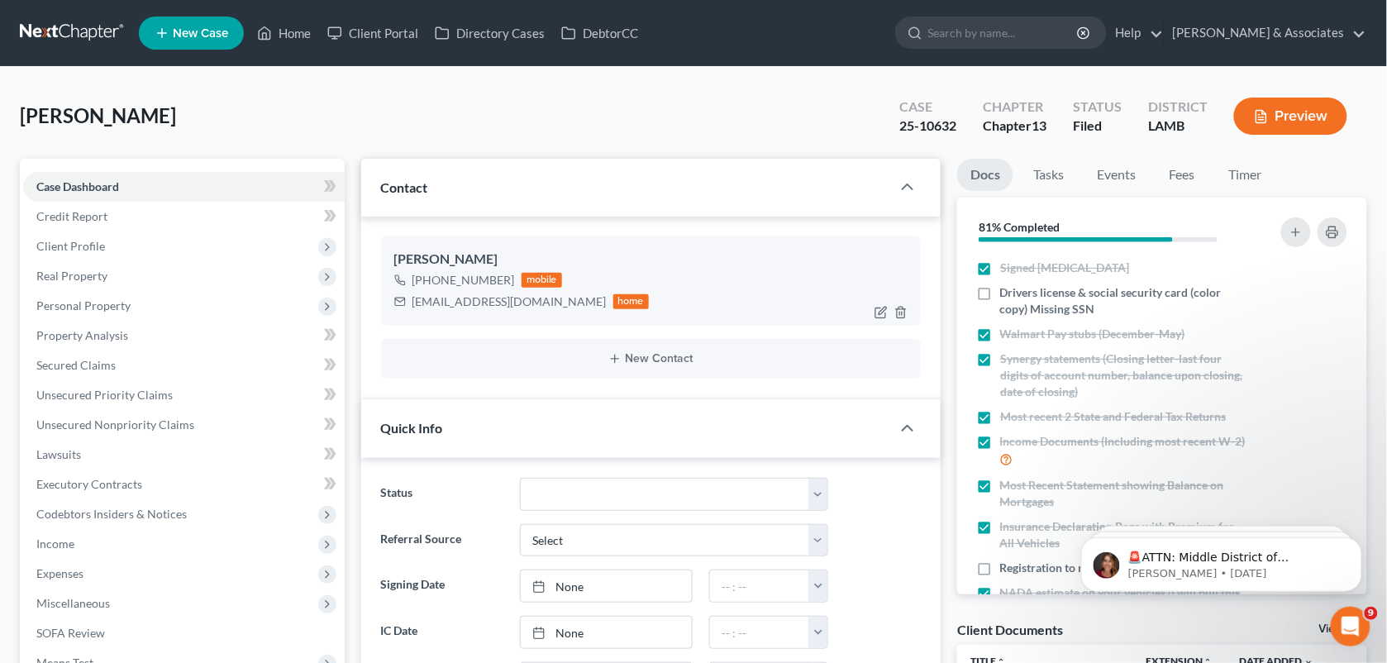
drag, startPoint x: 505, startPoint y: 281, endPoint x: 431, endPoint y: 278, distance: 73.6
click at [431, 278] on div "[PHONE_NUMBER]" at bounding box center [463, 280] width 102 height 17
copy div "225) 240-3452"
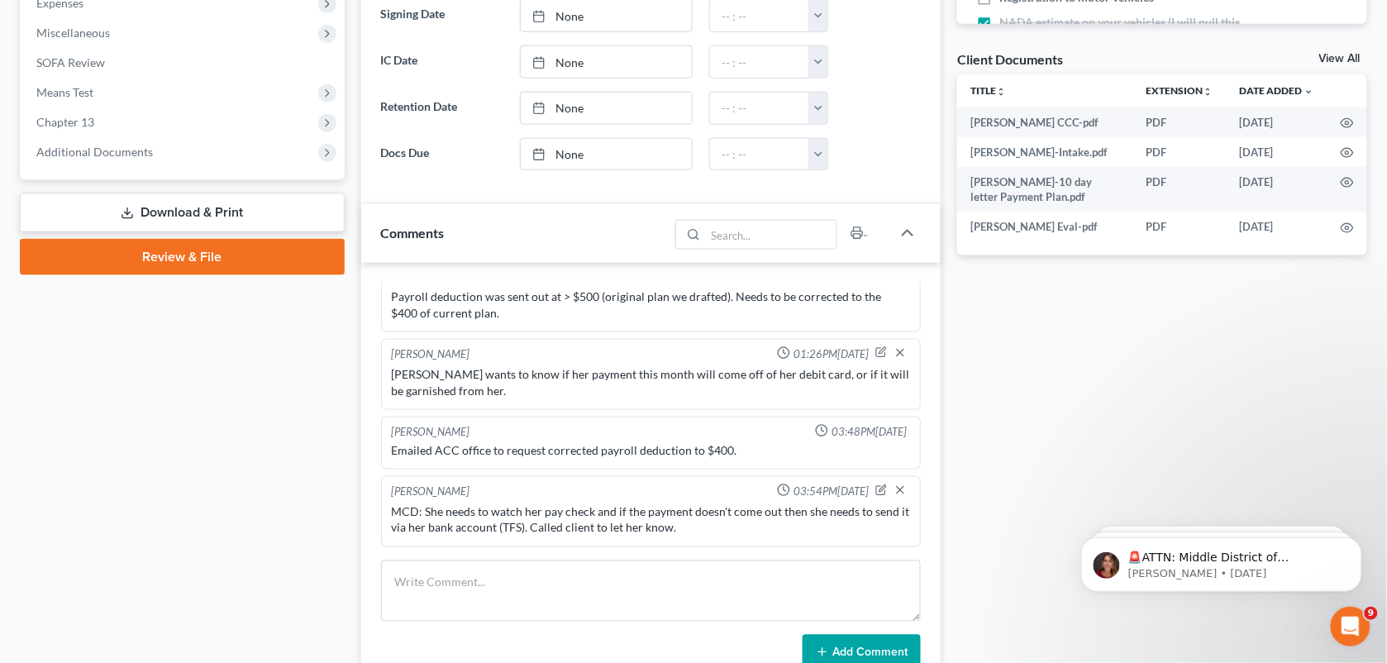
scroll to position [580, 0]
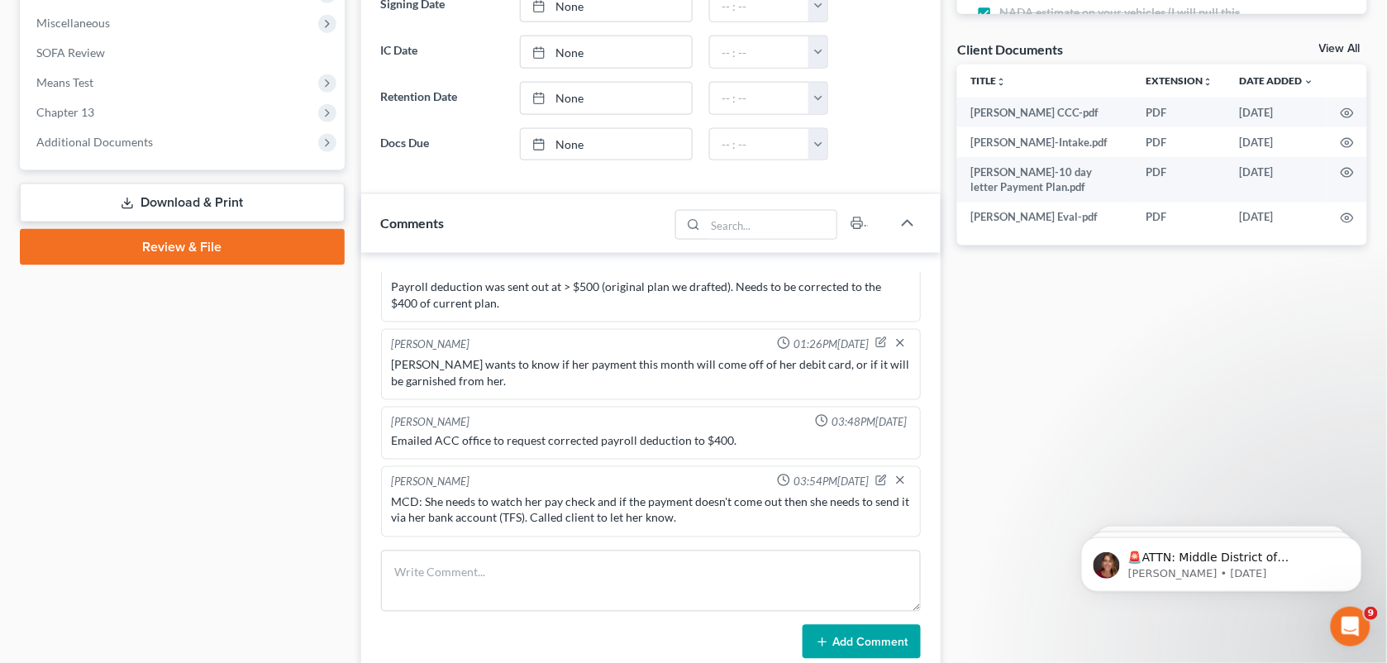
click at [343, 414] on div "Case Dashboard Payments Invoices Payments Payments Credit Report Client Profile" at bounding box center [182, 490] width 341 height 1823
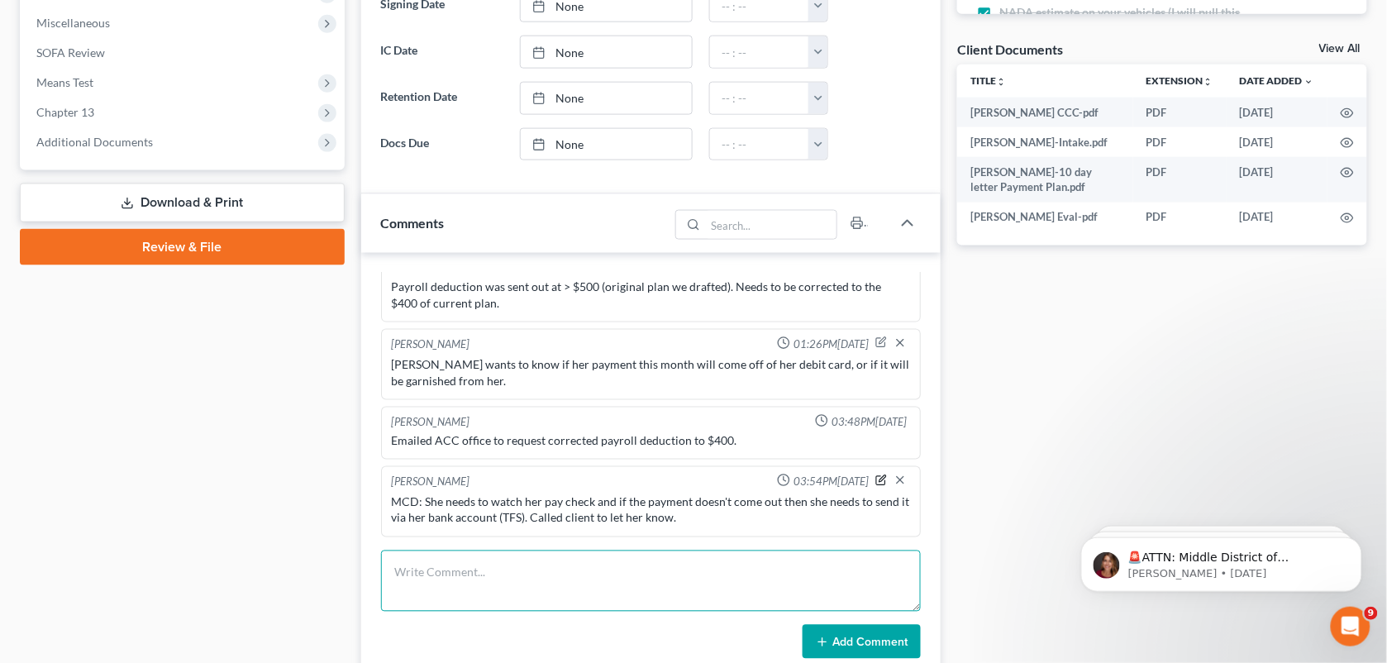
drag, startPoint x: 616, startPoint y: 591, endPoint x: 859, endPoint y: 481, distance: 267.4
click at [859, 481] on div "[PERSON_NAME] 04:30PM[DATE] did eval with [PERSON_NAME] She has ownership inter…" at bounding box center [651, 466] width 580 height 427
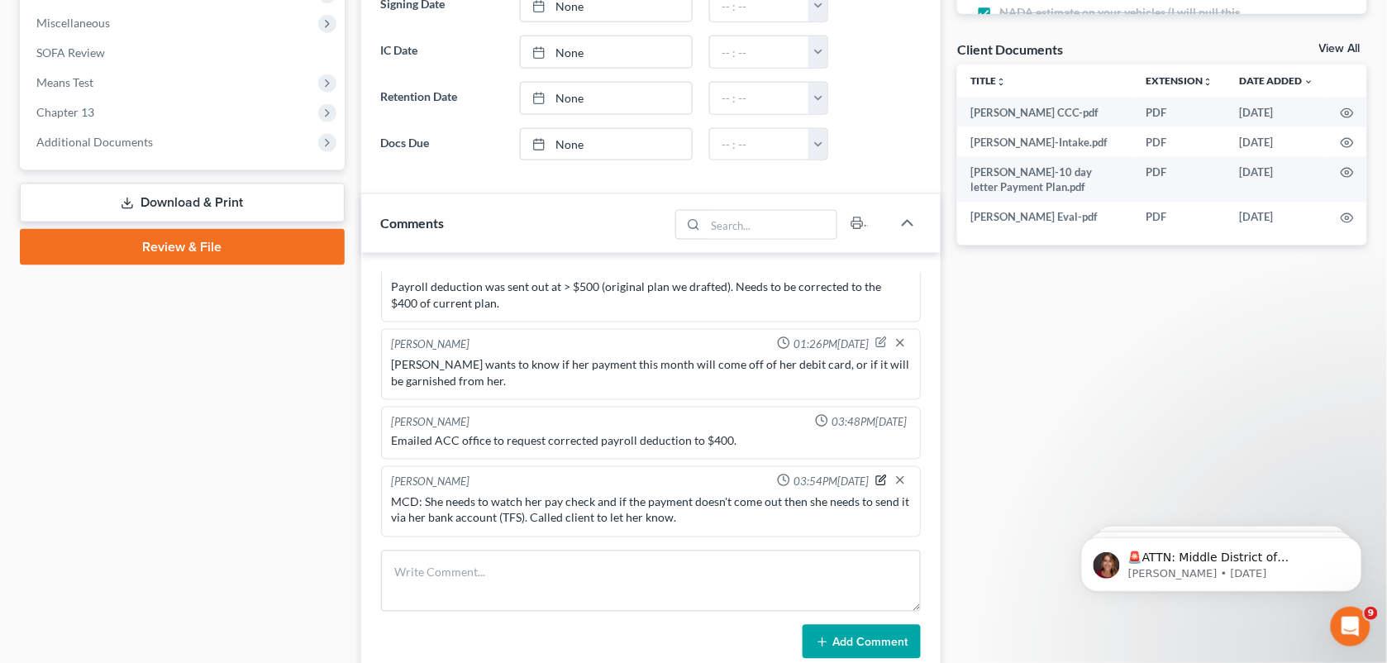
click at [875, 481] on icon "button" at bounding box center [881, 480] width 12 height 12
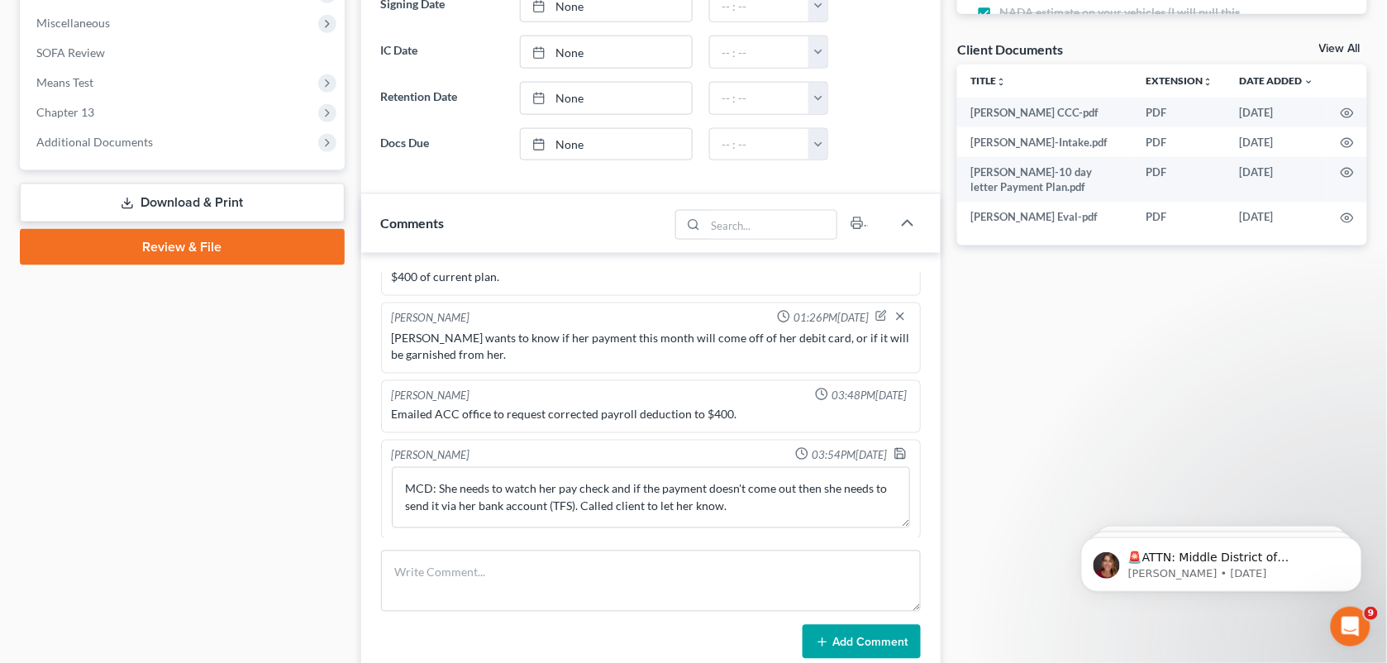
click at [736, 543] on div "[PERSON_NAME] 04:30PM[DATE] did eval with [PERSON_NAME] She has ownership inter…" at bounding box center [651, 466] width 580 height 427
click at [742, 541] on div "[PERSON_NAME] 04:30PM[DATE] did eval with [PERSON_NAME] She has ownership inter…" at bounding box center [651, 466] width 580 height 427
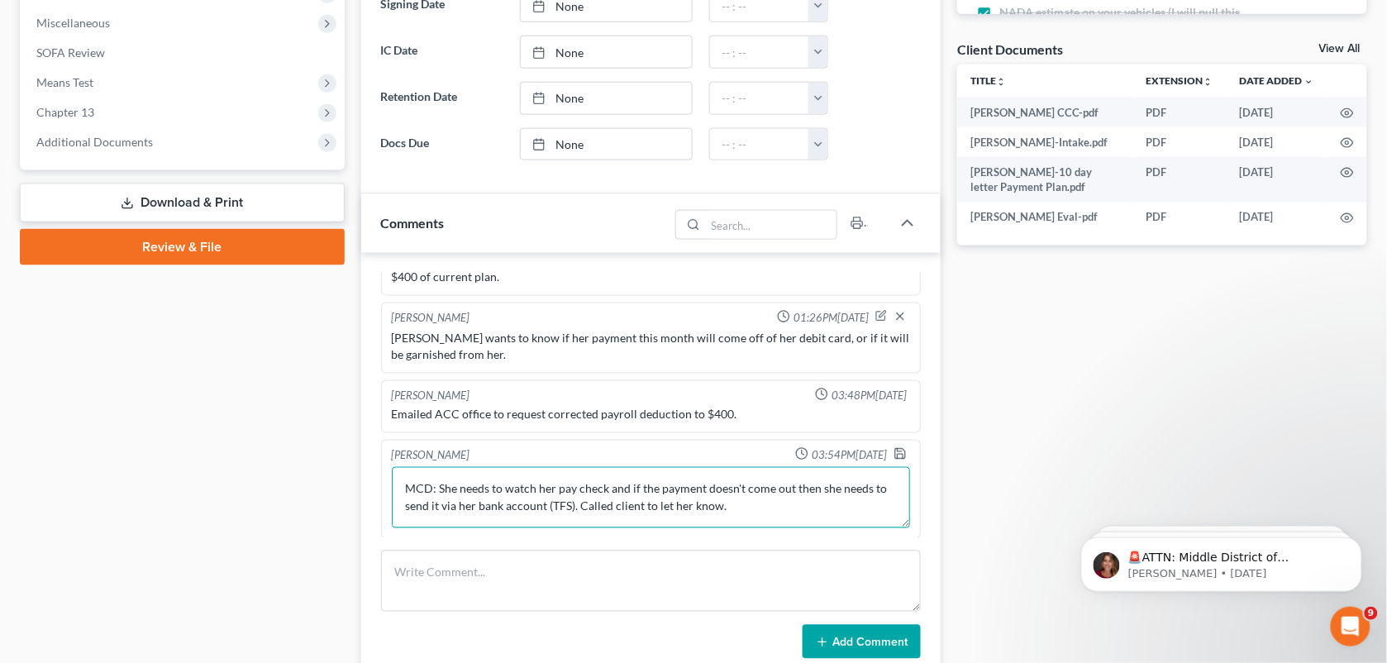
click at [763, 528] on textarea "MCD: She needs to watch her pay check and if the payment doesn't come out then …" at bounding box center [651, 497] width 519 height 61
type textarea "MCD: She needs to watch her pay check and if the payment doesn't come out then …"
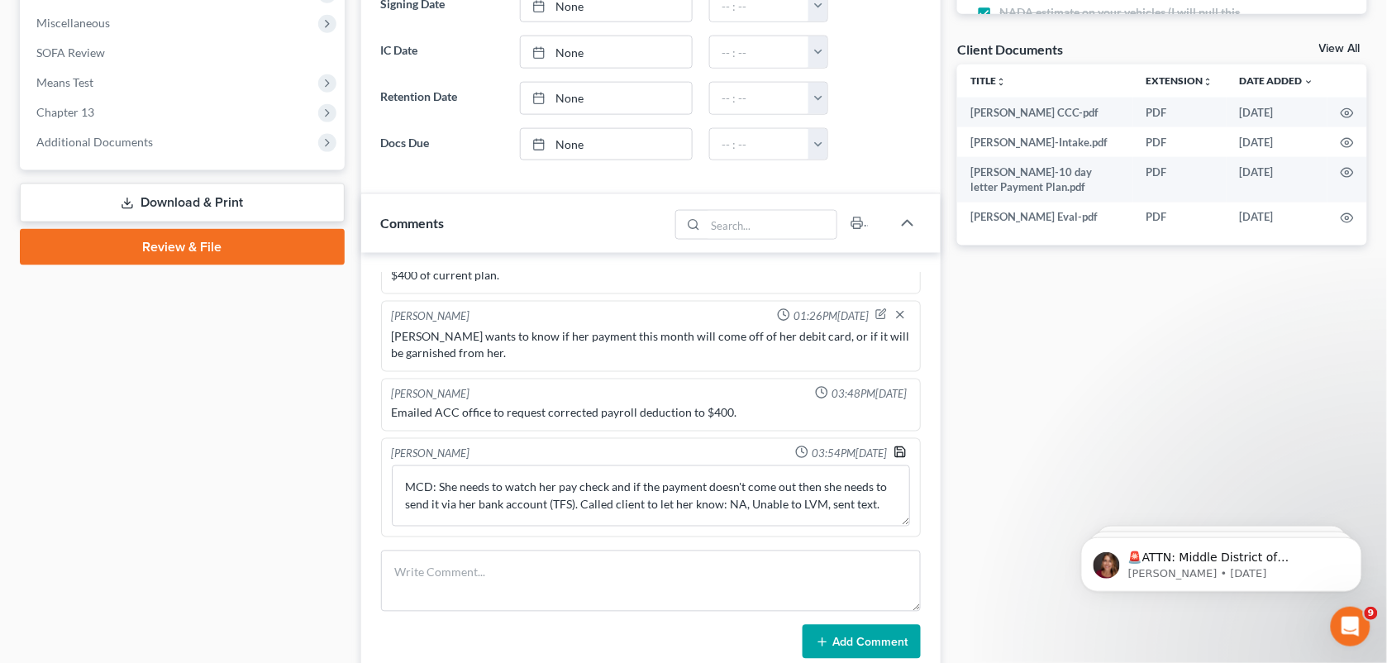
click at [893, 459] on icon "button" at bounding box center [899, 451] width 13 height 13
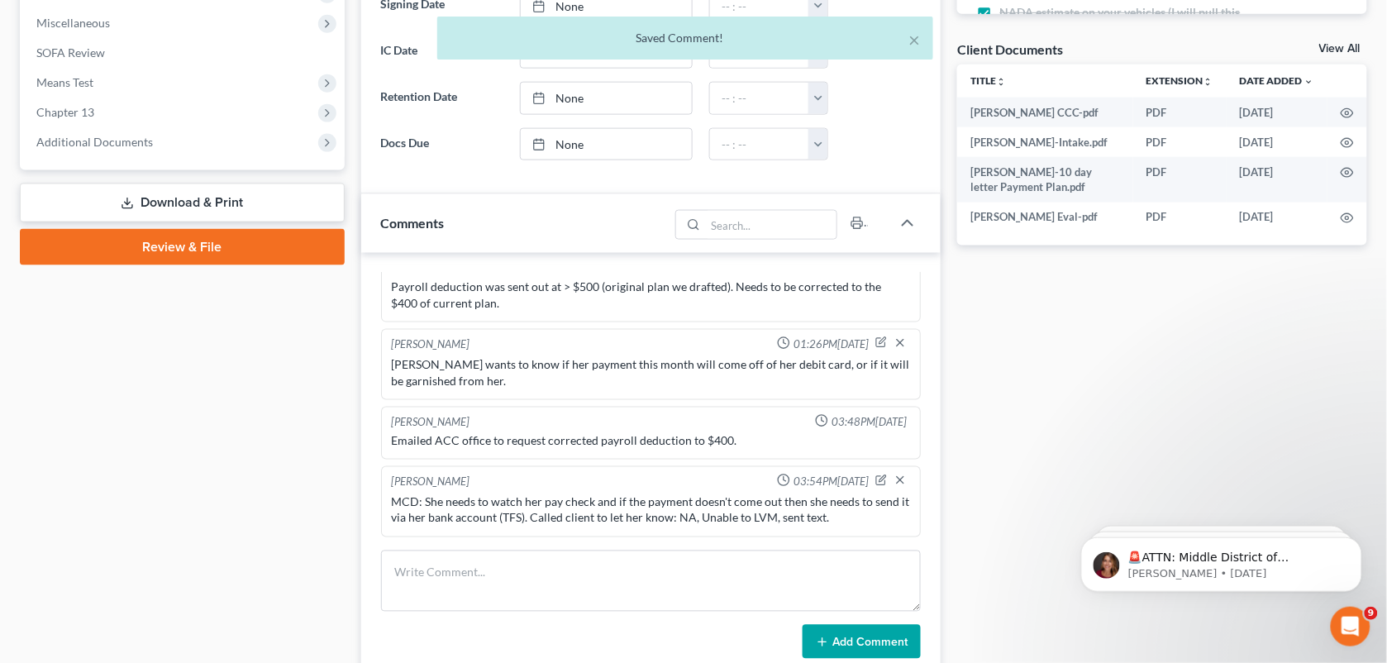
scroll to position [6256, 0]
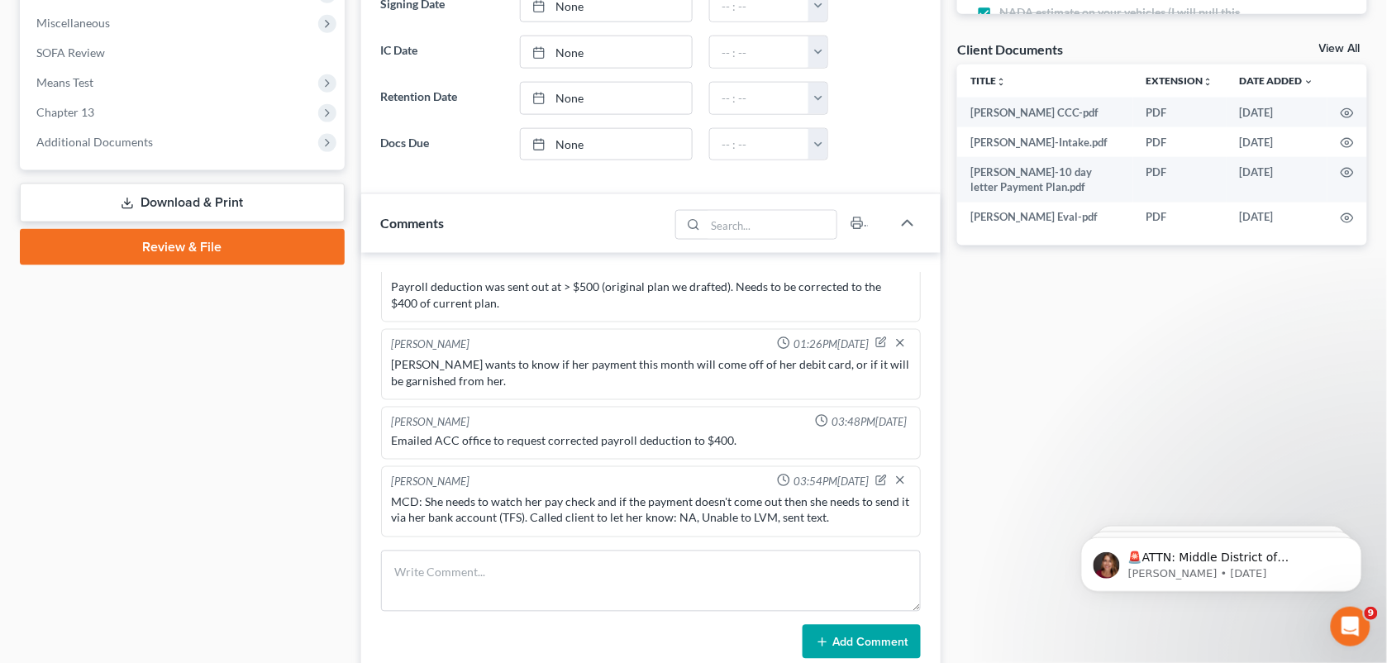
click at [853, 492] on div "MCD: She needs to watch her pay check and if the payment doesn't come out then …" at bounding box center [651, 510] width 526 height 40
click at [877, 481] on icon "button" at bounding box center [881, 480] width 9 height 9
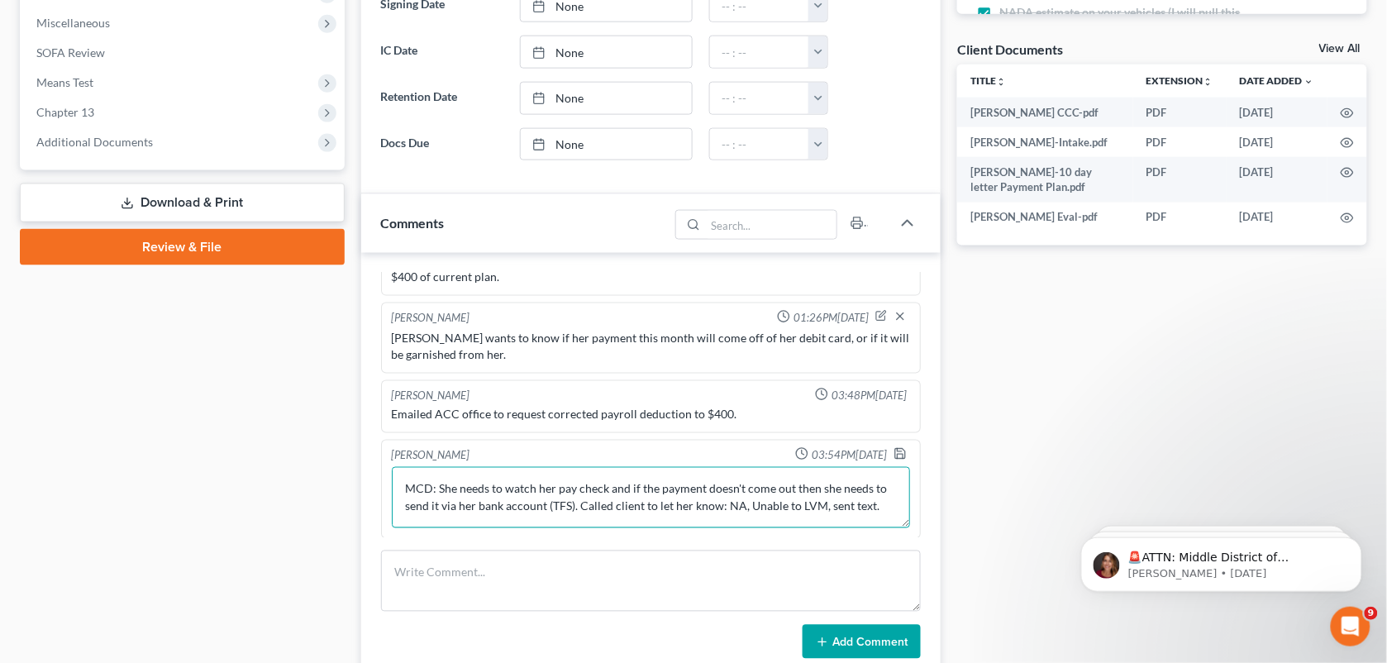
click at [624, 528] on textarea "MCD: She needs to watch her pay check and if the payment doesn't come out then …" at bounding box center [651, 497] width 519 height 61
paste textarea "You can let her know I have requested the adjustment in the amount to be taken …"
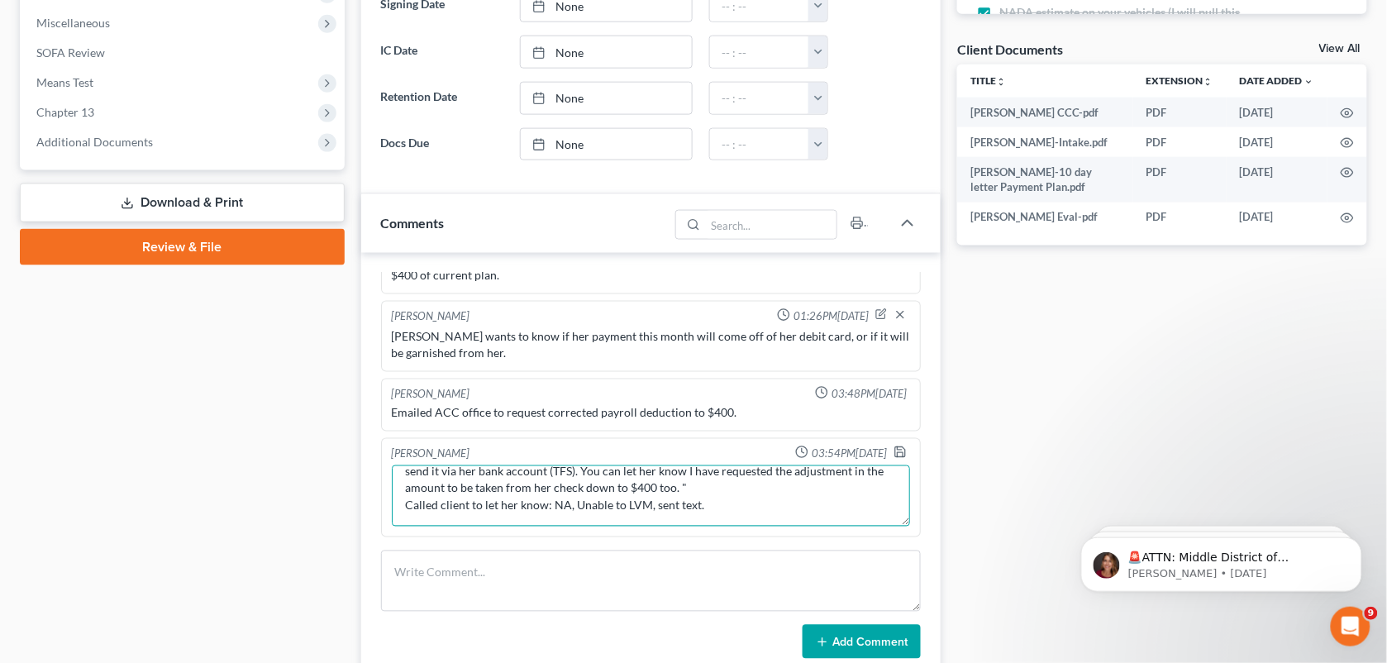
scroll to position [0, 0]
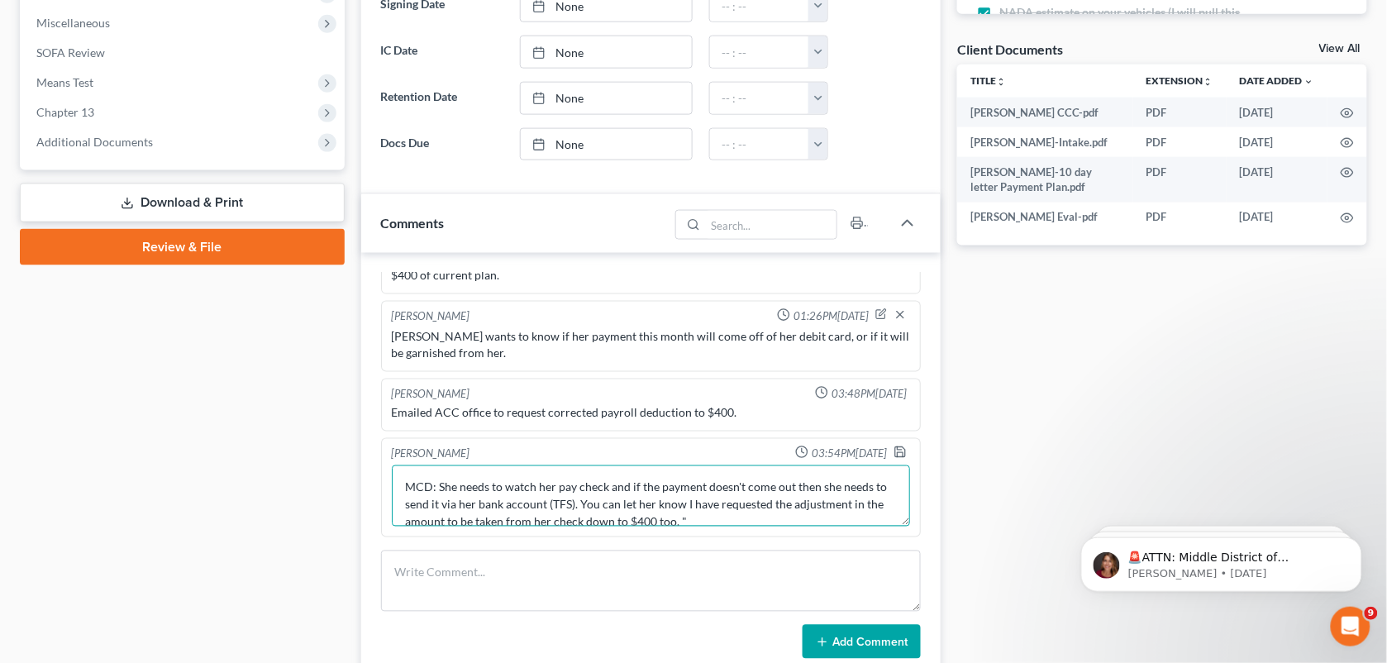
click at [434, 490] on textarea "MCD: She needs to watch her pay check and if the payment doesn't come out then …" at bounding box center [651, 495] width 519 height 61
type textarea "MCD:" She needs to watch her pay check and if the payment doesn't come out then…"
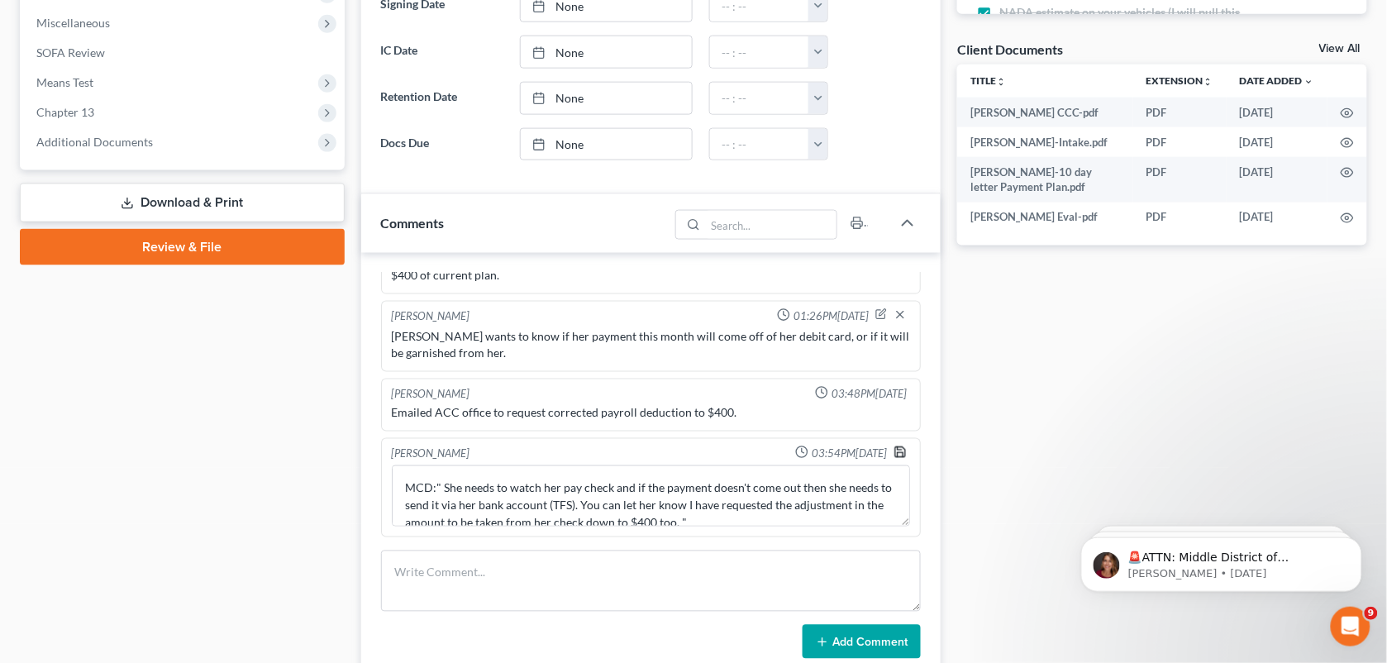
click at [895, 457] on icon "button" at bounding box center [900, 452] width 10 height 10
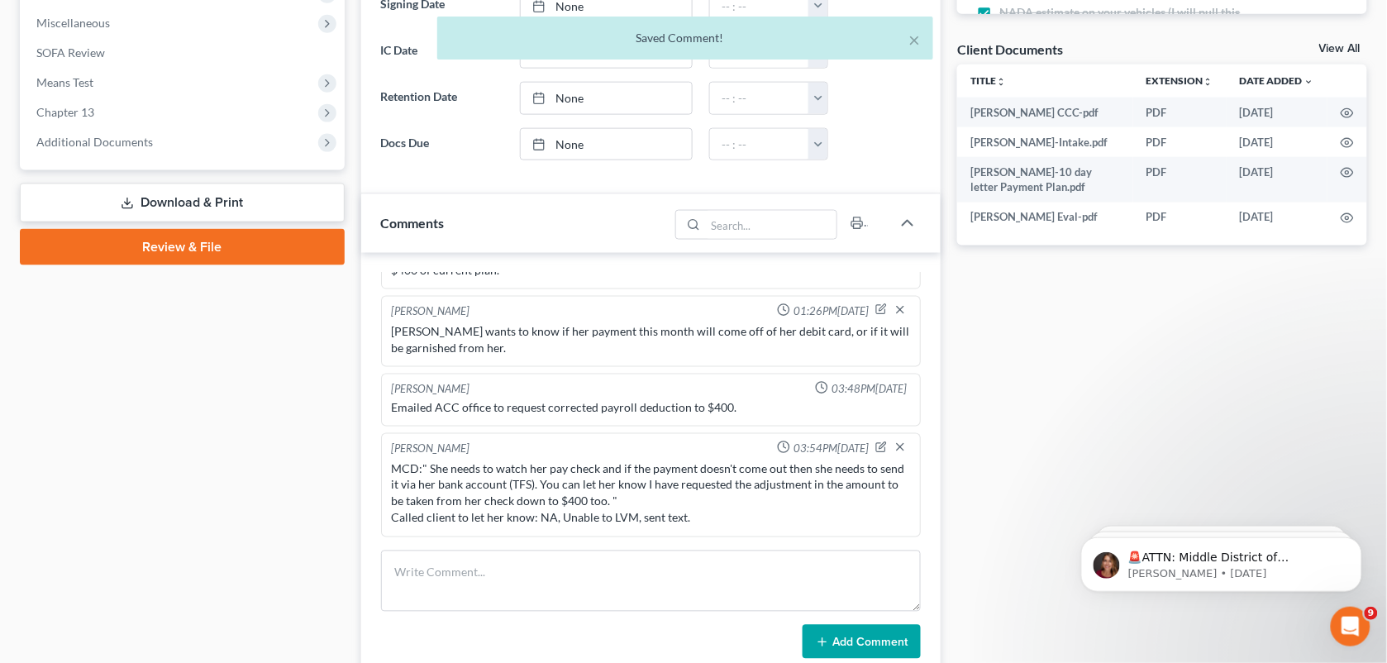
scroll to position [6289, 0]
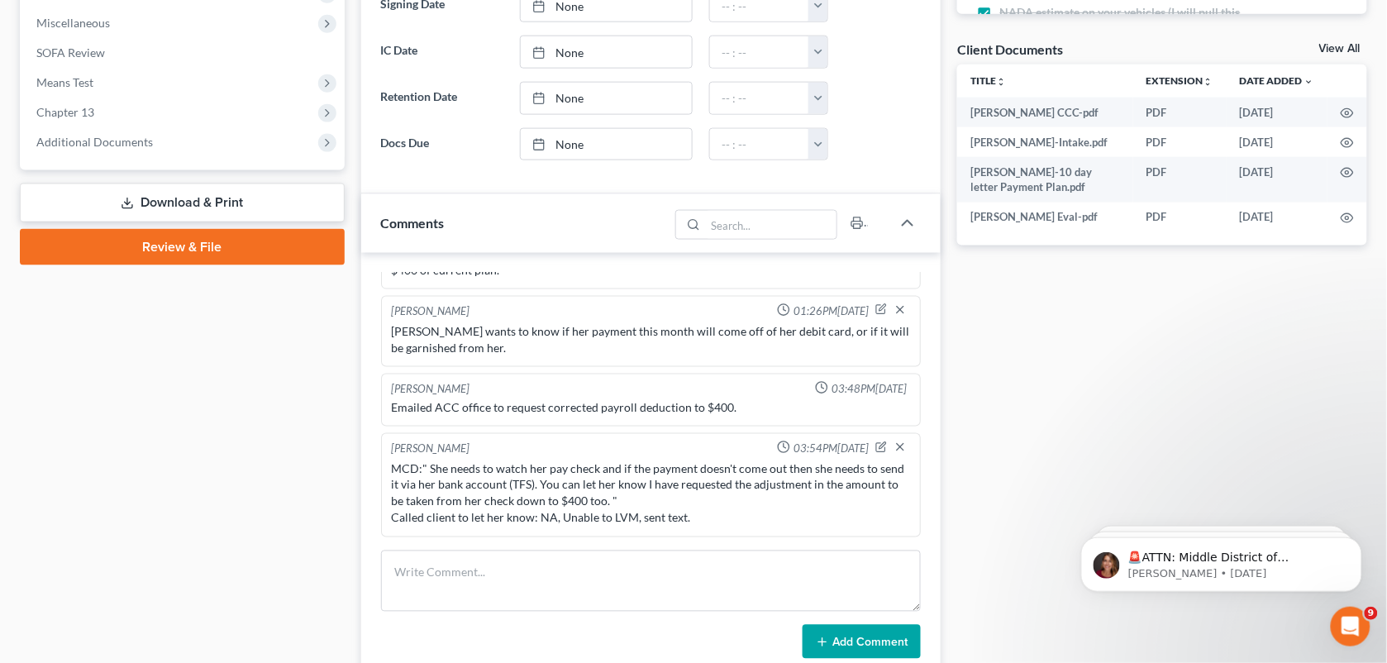
drag, startPoint x: 233, startPoint y: 413, endPoint x: 831, endPoint y: 319, distance: 605.6
click at [233, 413] on div "Case Dashboard Payments Invoices Payments Payments Credit Report Client Profile" at bounding box center [182, 490] width 341 height 1823
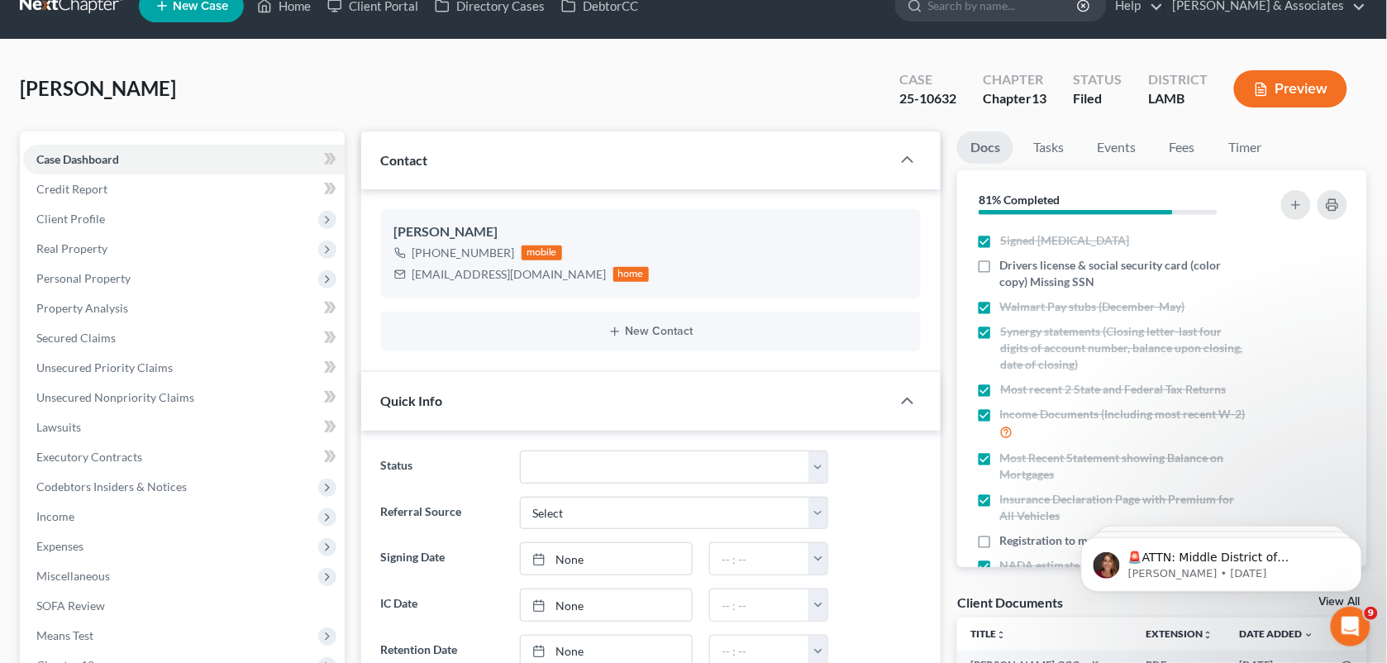
scroll to position [0, 0]
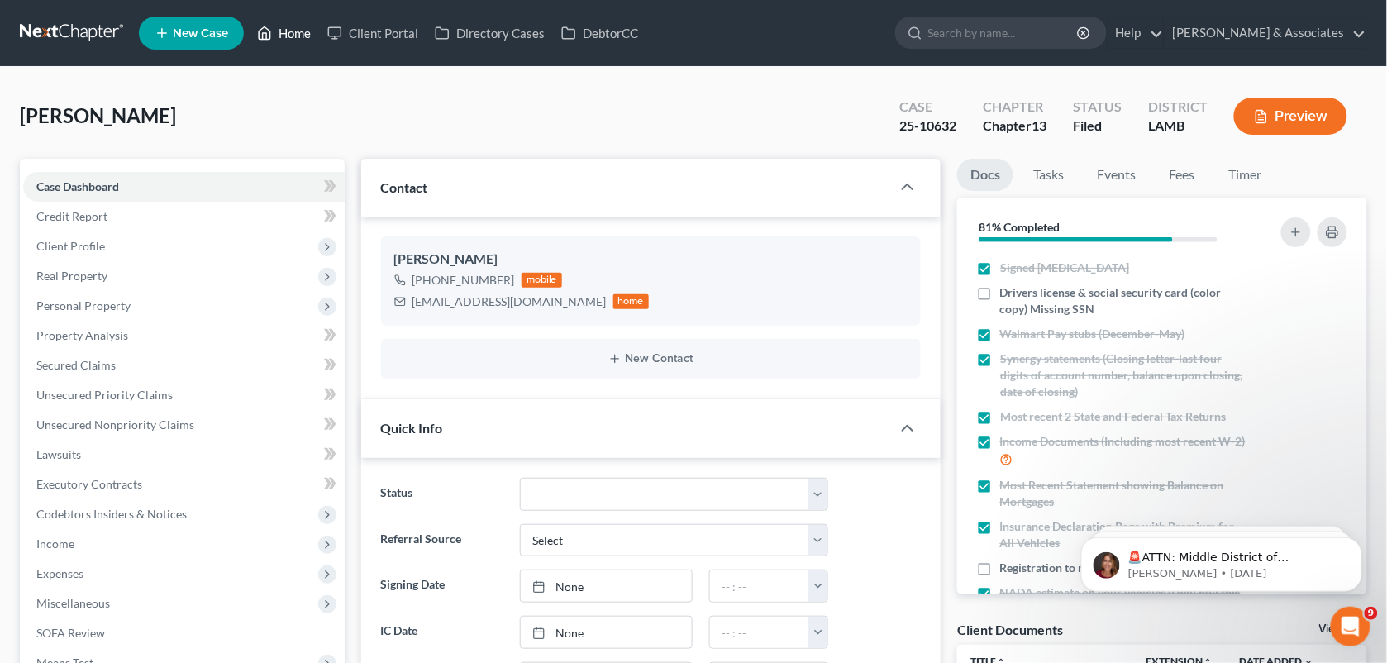
click at [258, 26] on icon at bounding box center [264, 33] width 15 height 20
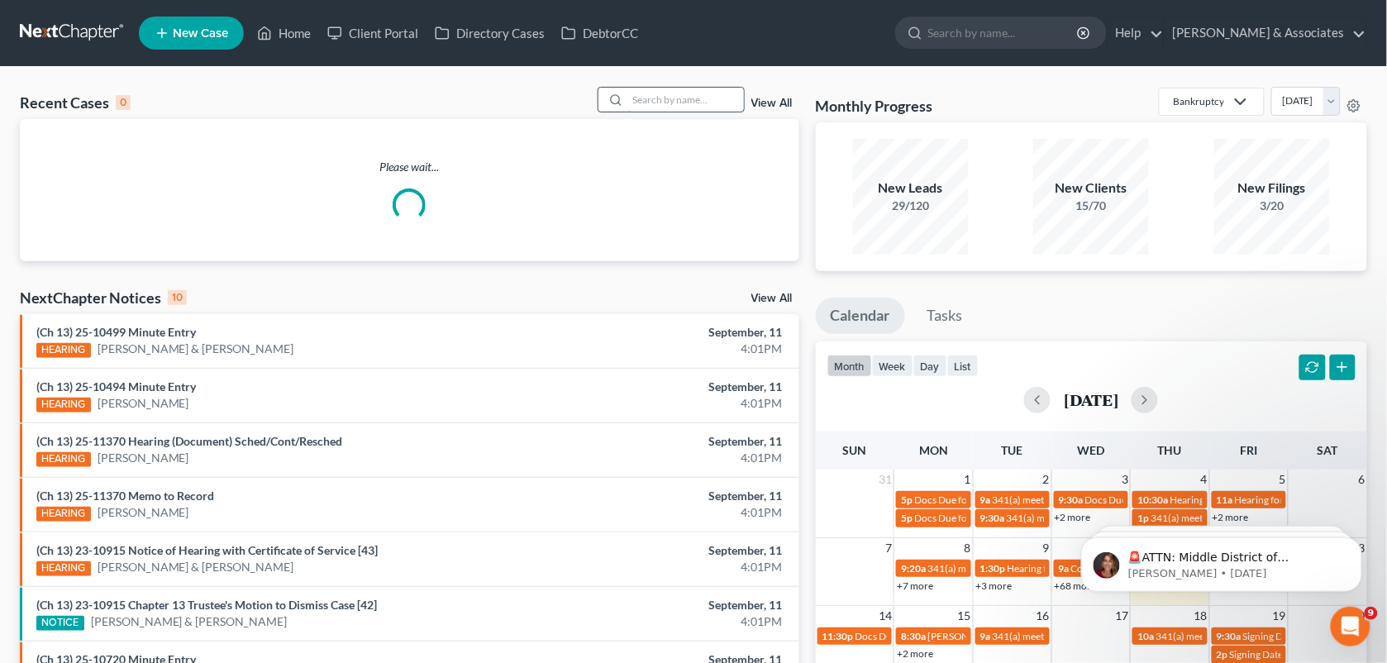
click at [662, 88] on input "search" at bounding box center [686, 100] width 116 height 24
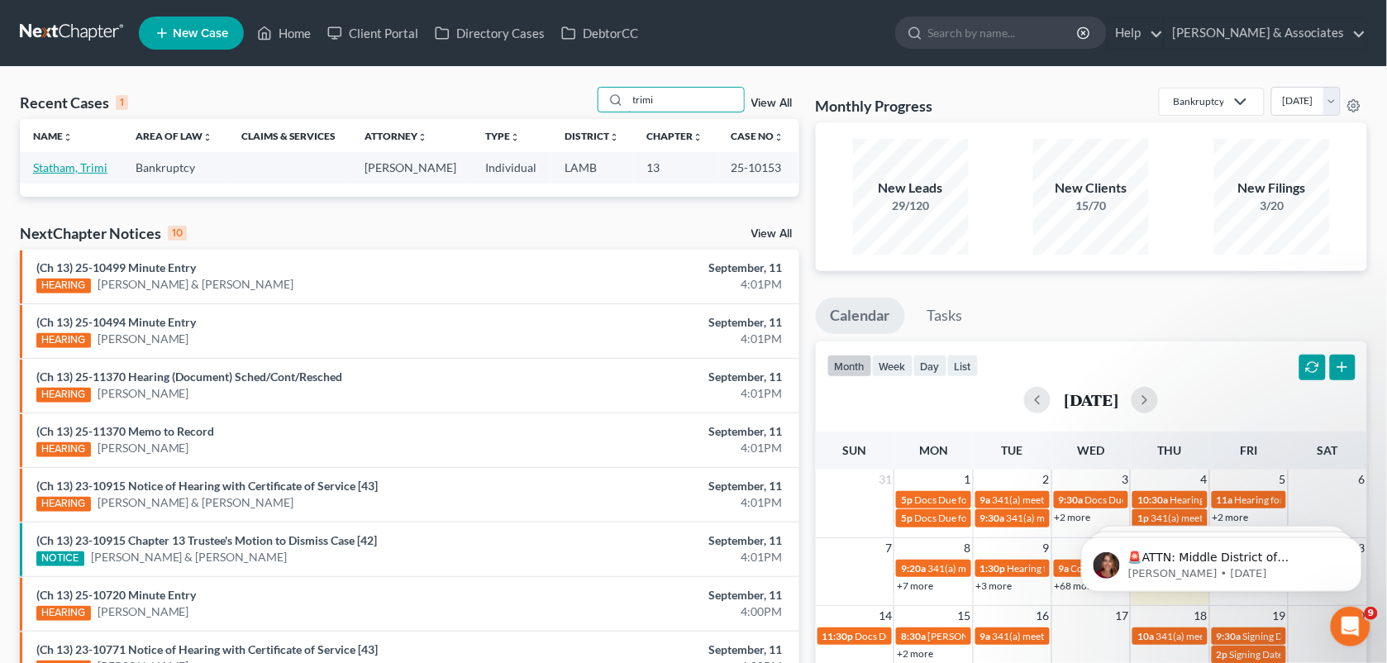
type input "trimi"
click at [91, 169] on link "Statham, Trimi" at bounding box center [70, 167] width 74 height 14
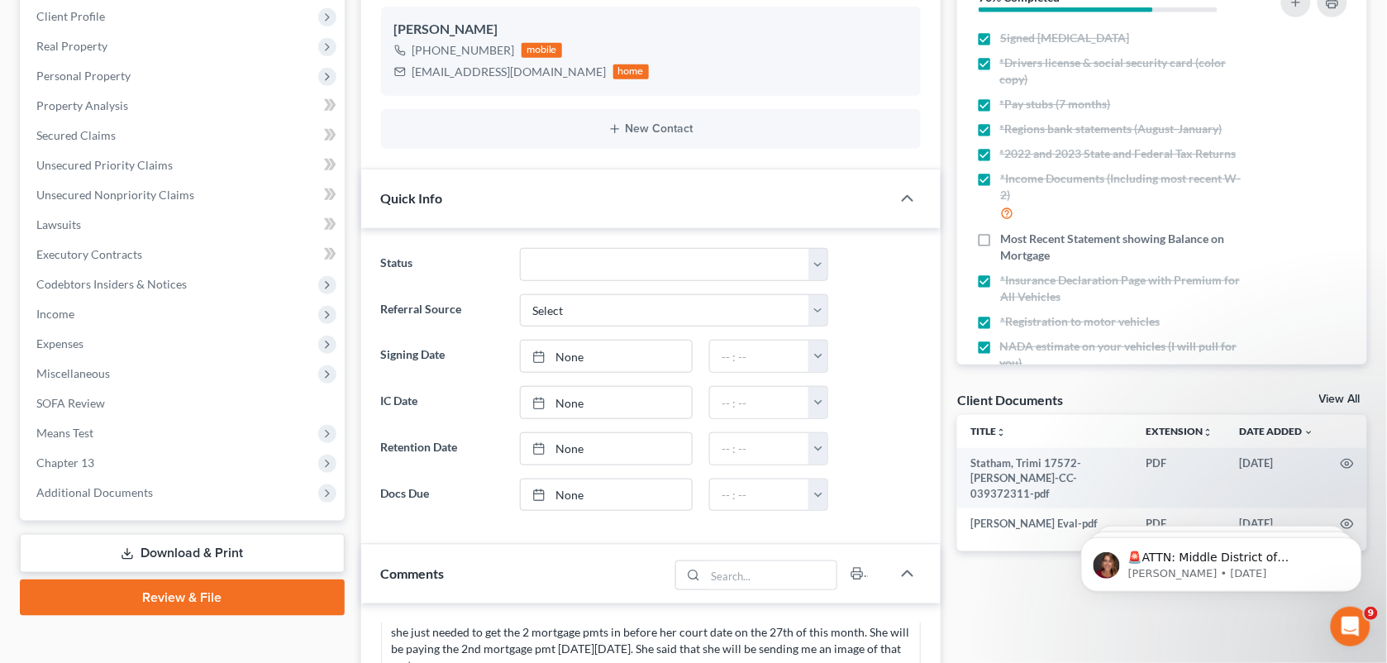
scroll to position [220, 0]
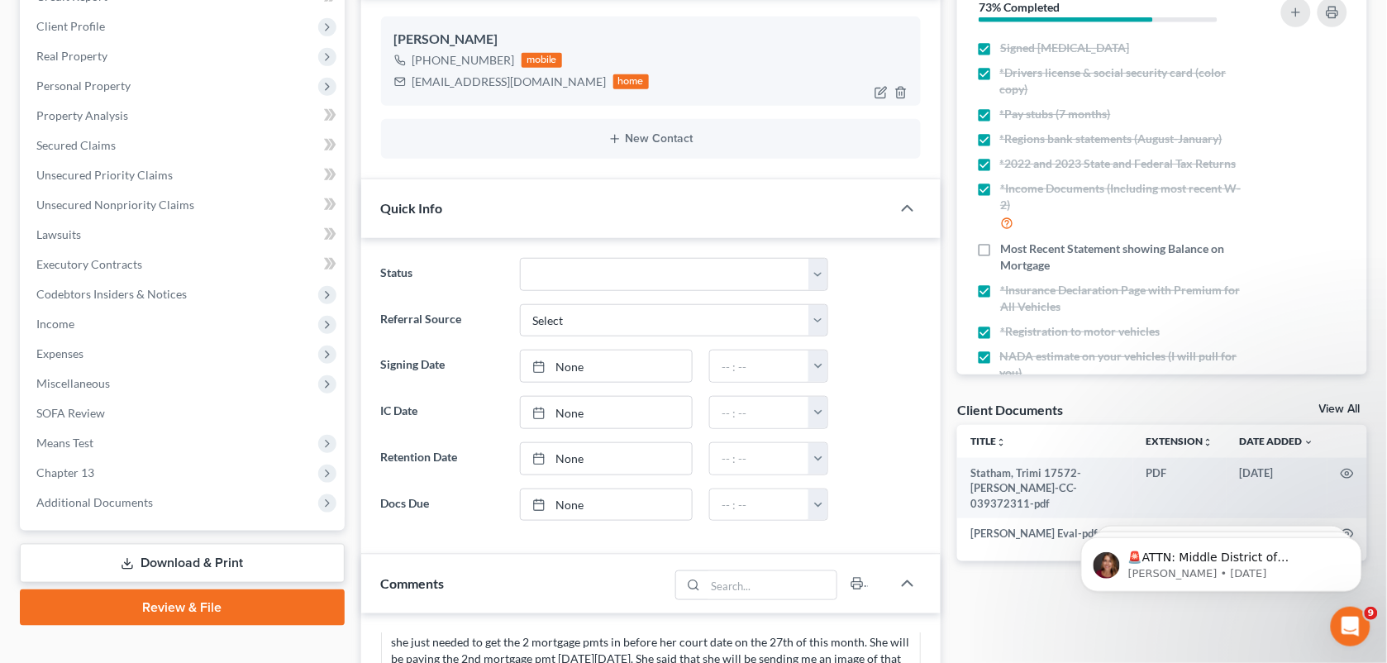
drag, startPoint x: 507, startPoint y: 55, endPoint x: 424, endPoint y: 59, distance: 82.7
click at [424, 59] on div "[PHONE_NUMBER]" at bounding box center [463, 60] width 102 height 17
copy div "[PHONE_NUMBER]"
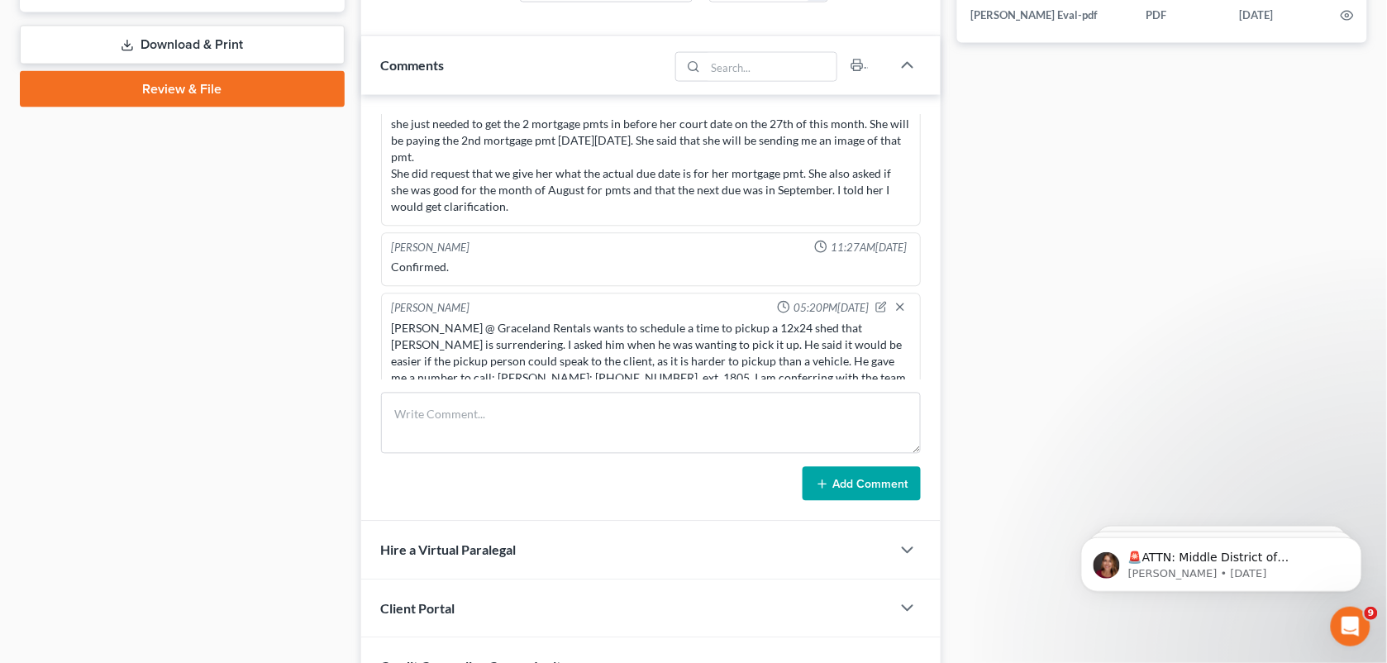
scroll to position [849, 0]
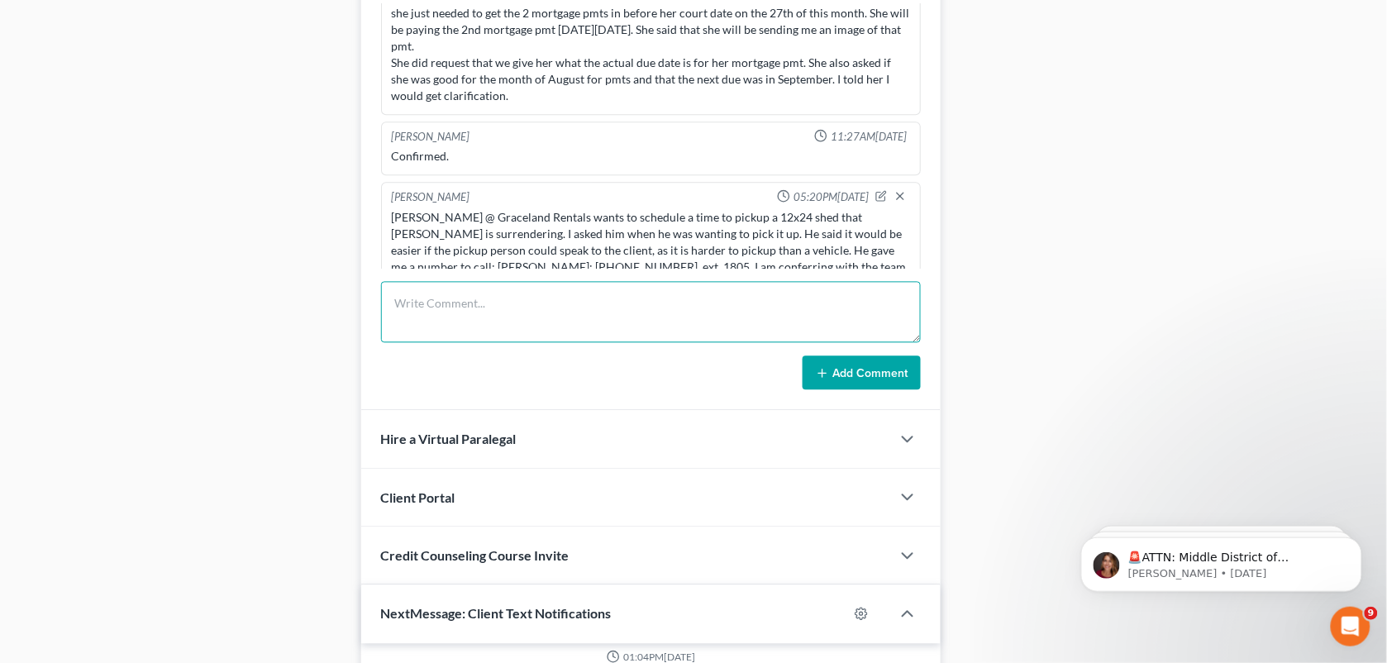
click at [654, 312] on textarea at bounding box center [651, 312] width 540 height 61
paste textarea "Called to confer about a pickup time, and client had no knowledge of this happe…"
type textarea "Called to confer about a pickup time, and client had no knowledge of this happe…"
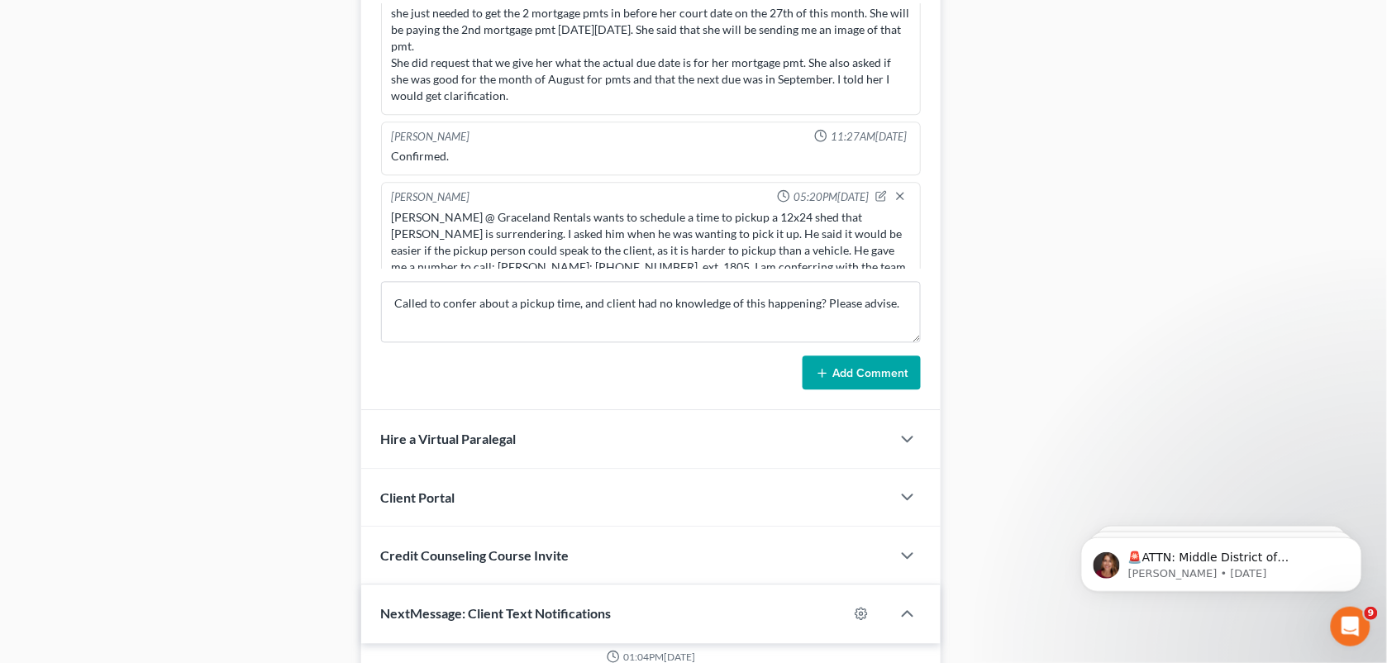
click at [857, 382] on button "Add Comment" at bounding box center [861, 373] width 118 height 35
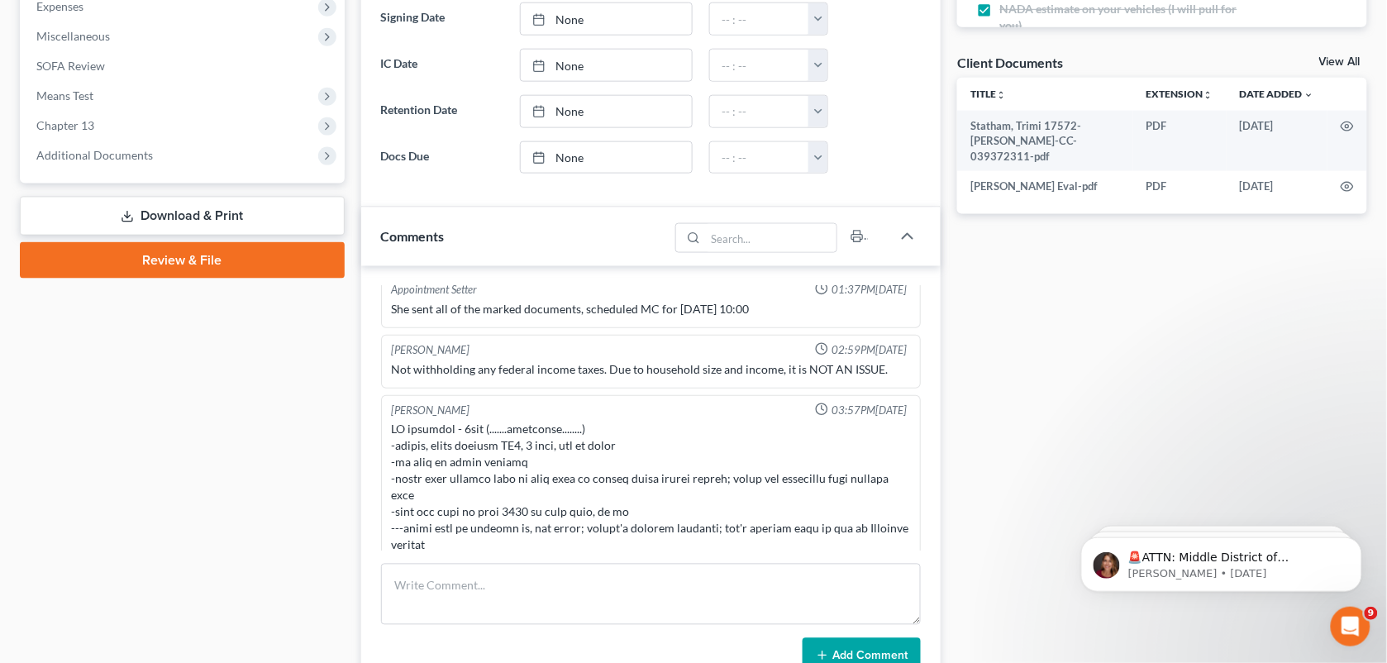
scroll to position [325, 0]
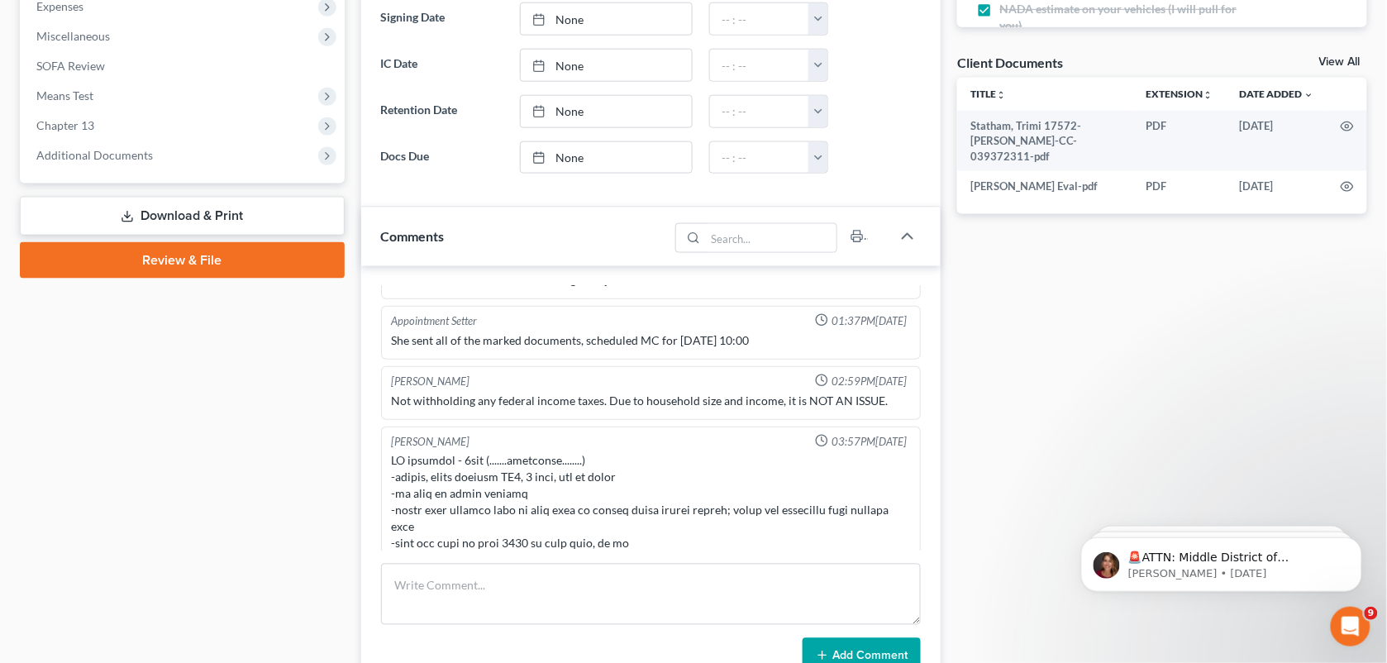
drag, startPoint x: 516, startPoint y: 228, endPoint x: 844, endPoint y: 335, distance: 344.1
click at [516, 228] on div "Comments" at bounding box center [515, 235] width 308 height 57
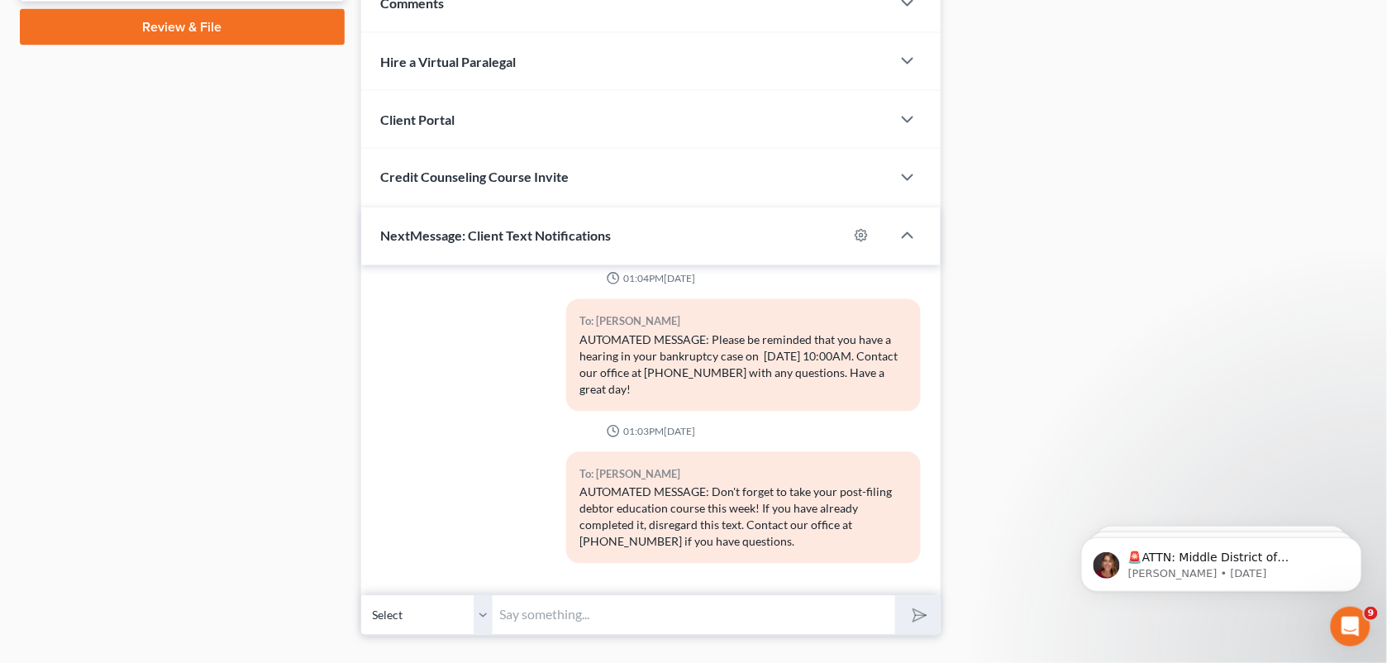
scroll to position [839, 0]
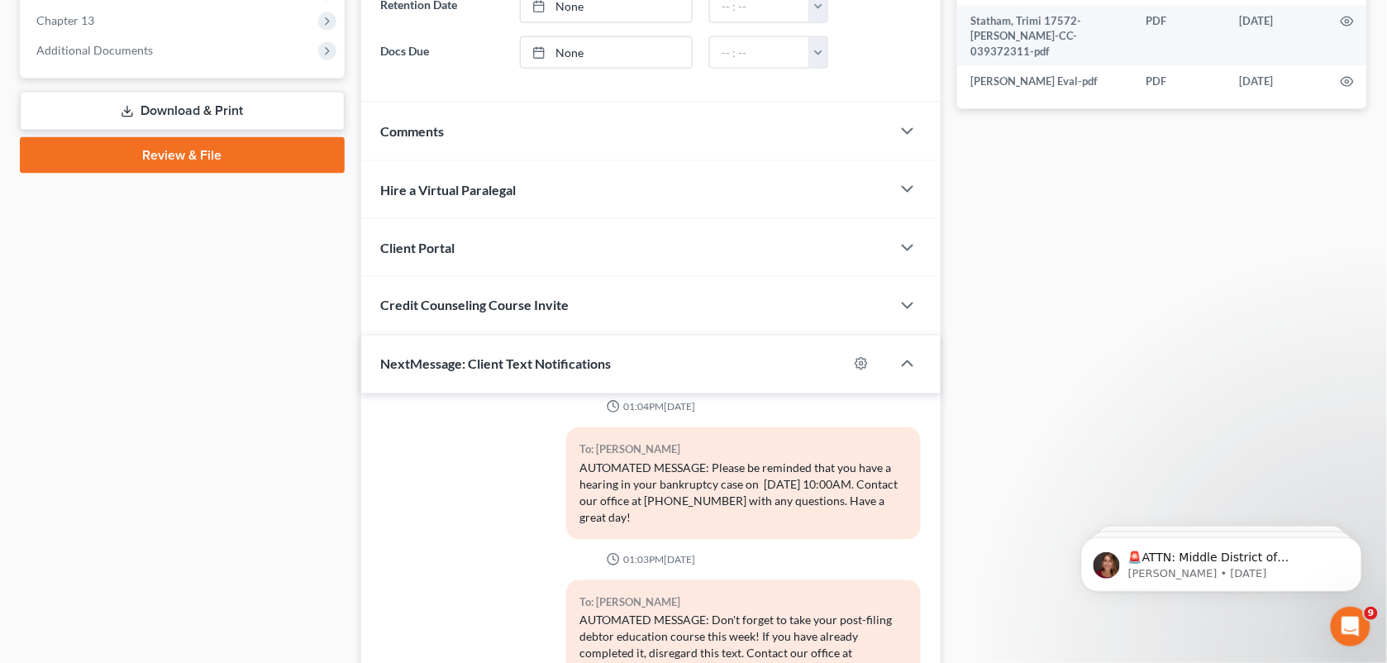
scroll to position [690, 0]
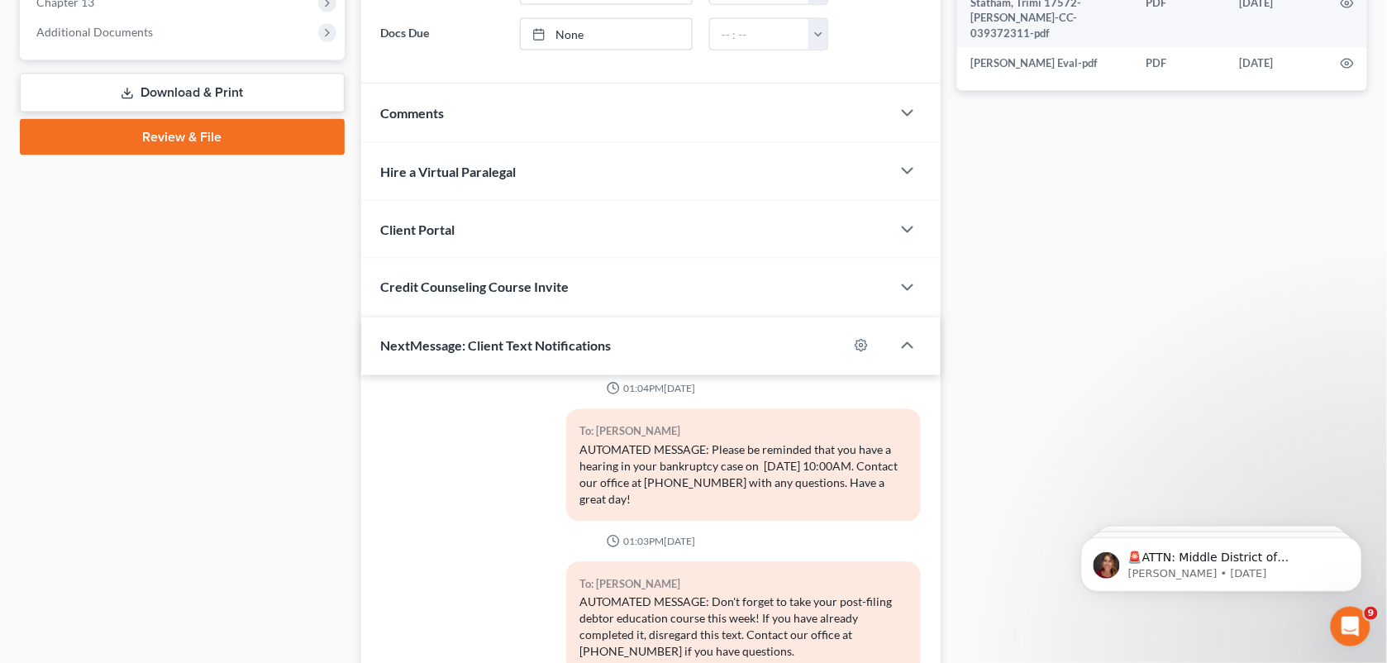
click at [588, 93] on div "Comments" at bounding box center [626, 112] width 530 height 57
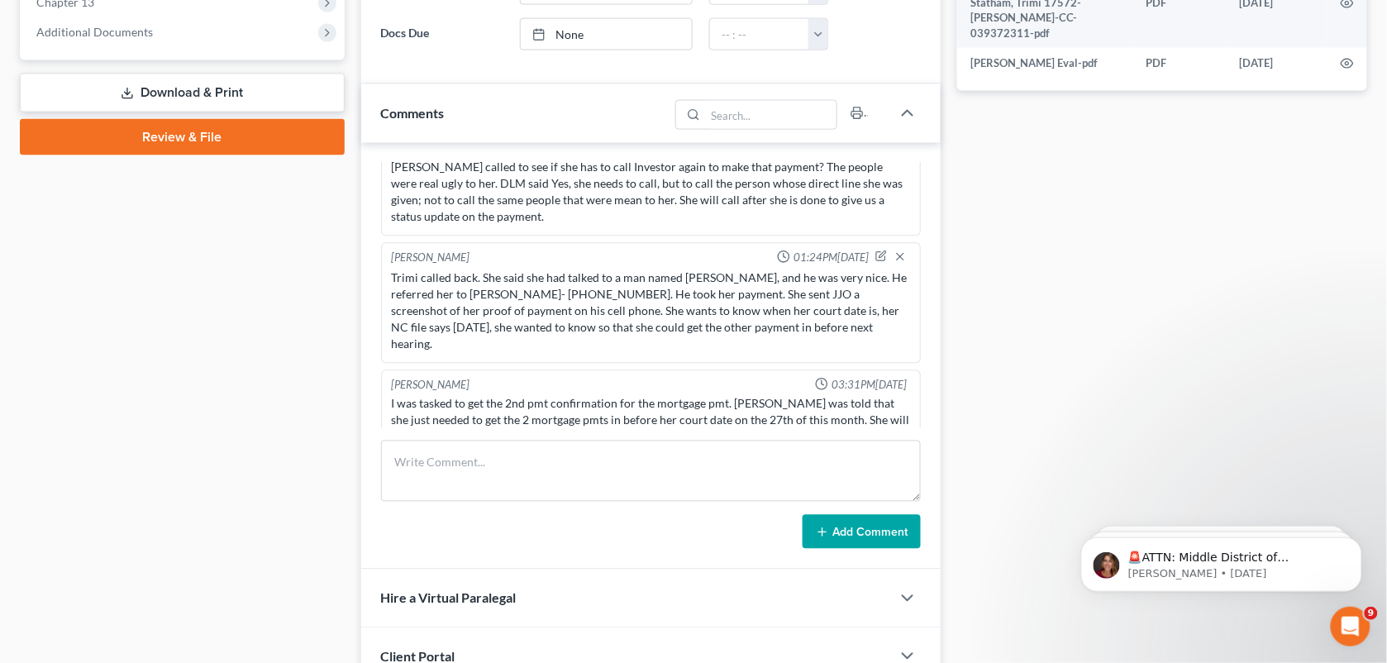
scroll to position [5103, 0]
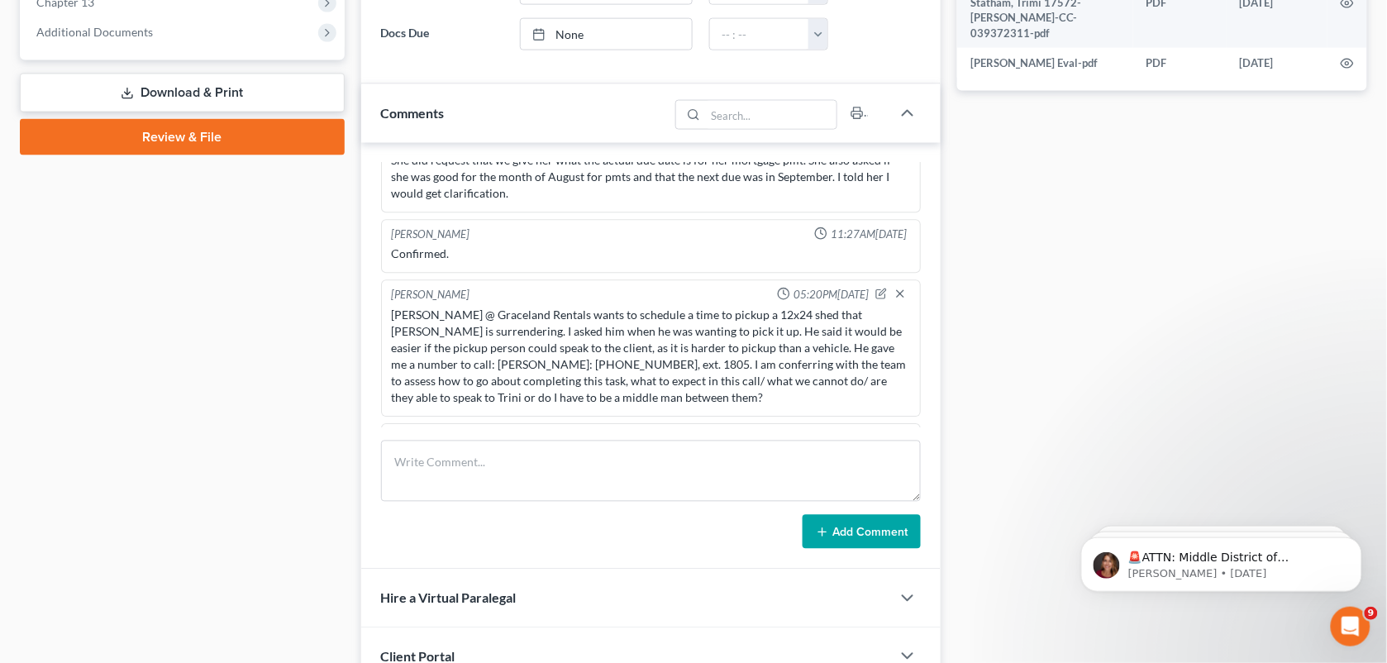
drag, startPoint x: 1068, startPoint y: 207, endPoint x: 525, endPoint y: 104, distance: 553.3
click at [1068, 207] on div "Docs Tasks Events Fees Timer 73% Completed Nothing here yet! Signed [MEDICAL_DA…" at bounding box center [1162, 321] width 426 height 1704
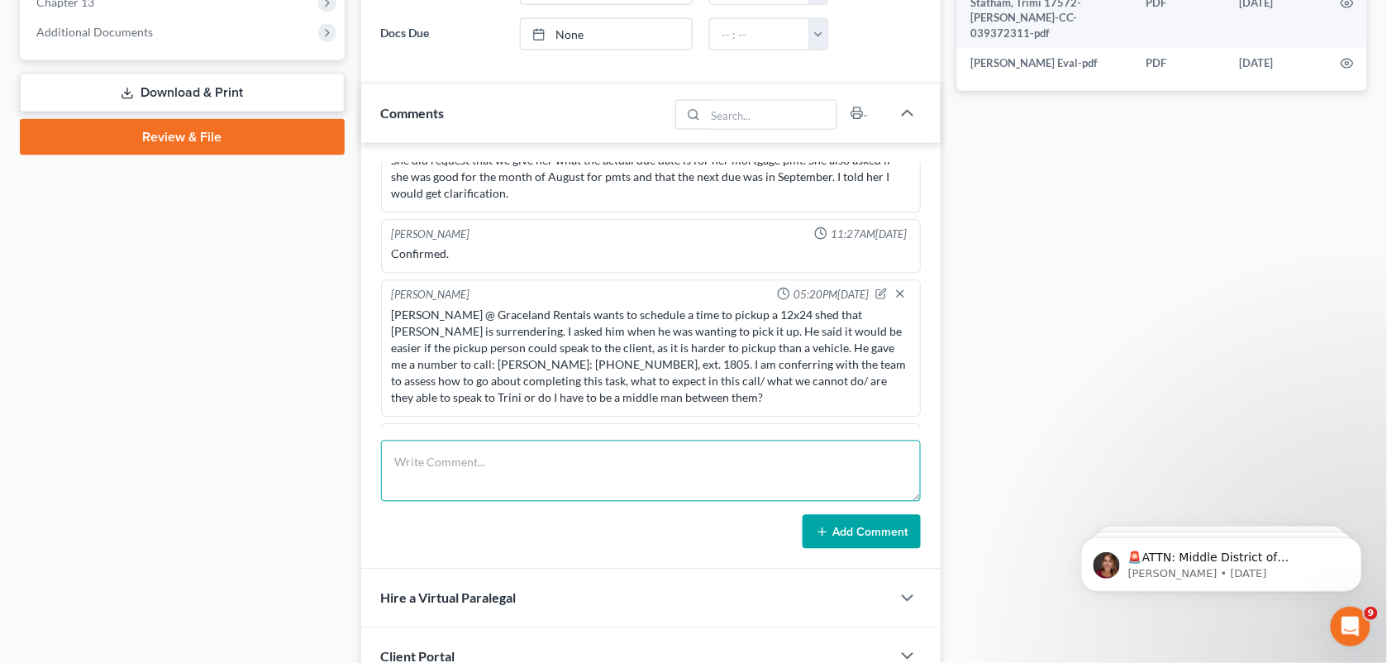
click at [633, 464] on textarea at bounding box center [651, 470] width 540 height 61
type textarea "H"
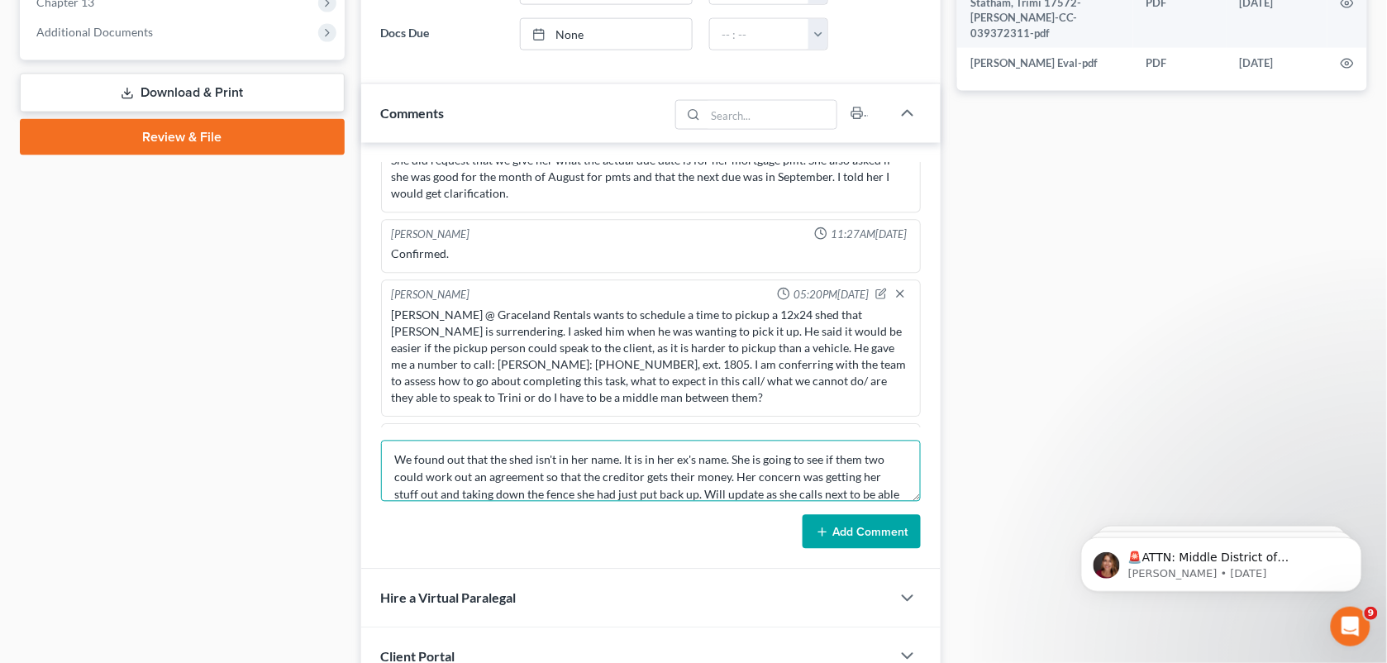
scroll to position [19, 0]
type textarea "We found out that the shed isn't in her name. It is in her ex's name. She is go…"
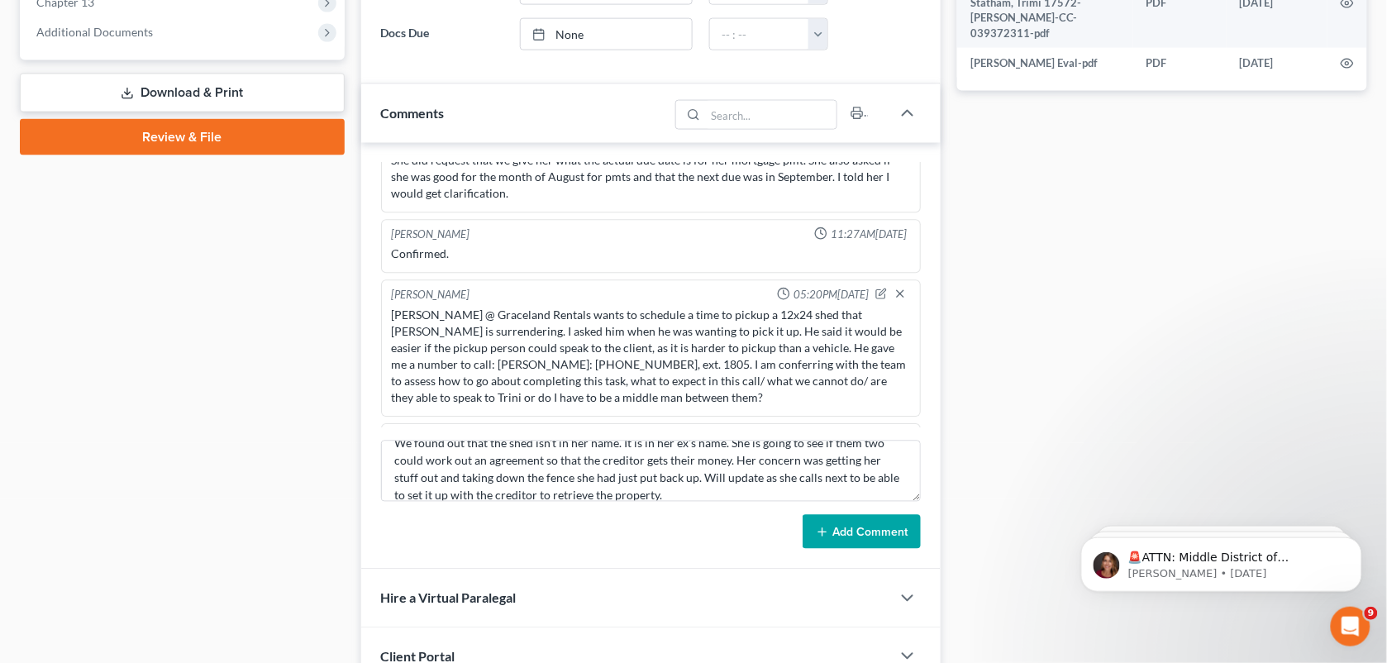
click at [855, 537] on button "Add Comment" at bounding box center [861, 532] width 118 height 35
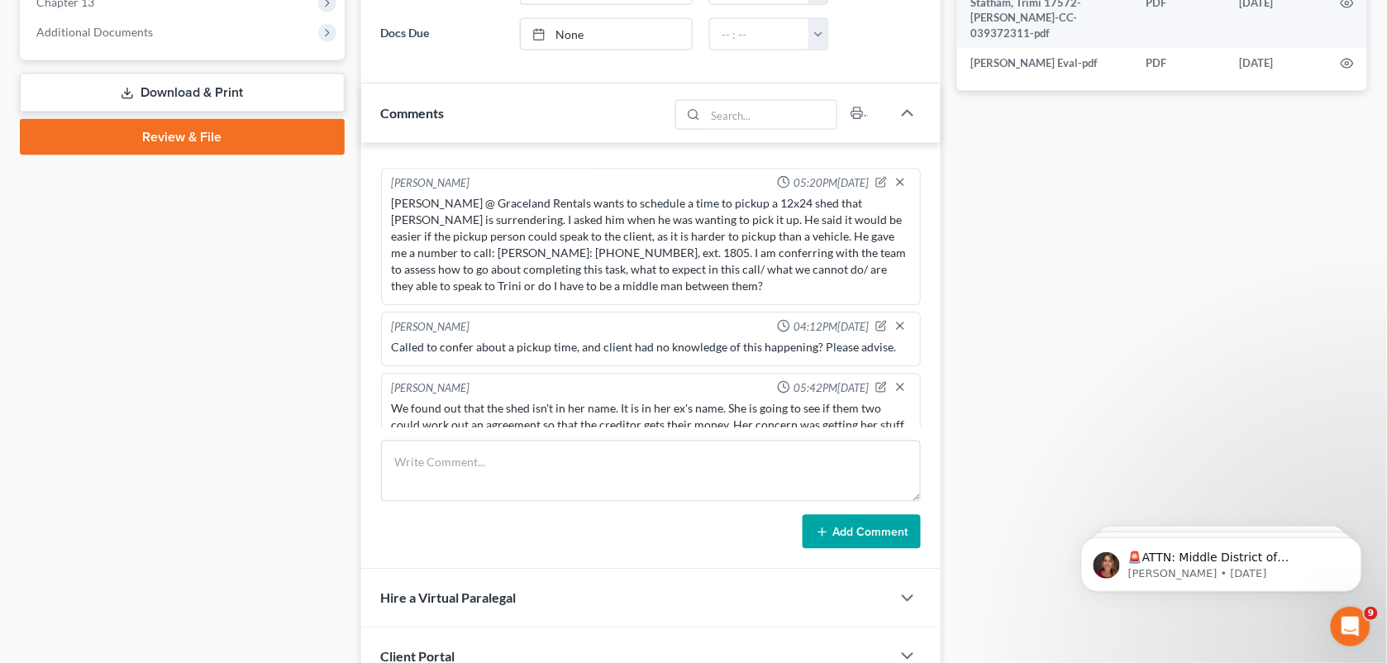
scroll to position [0, 0]
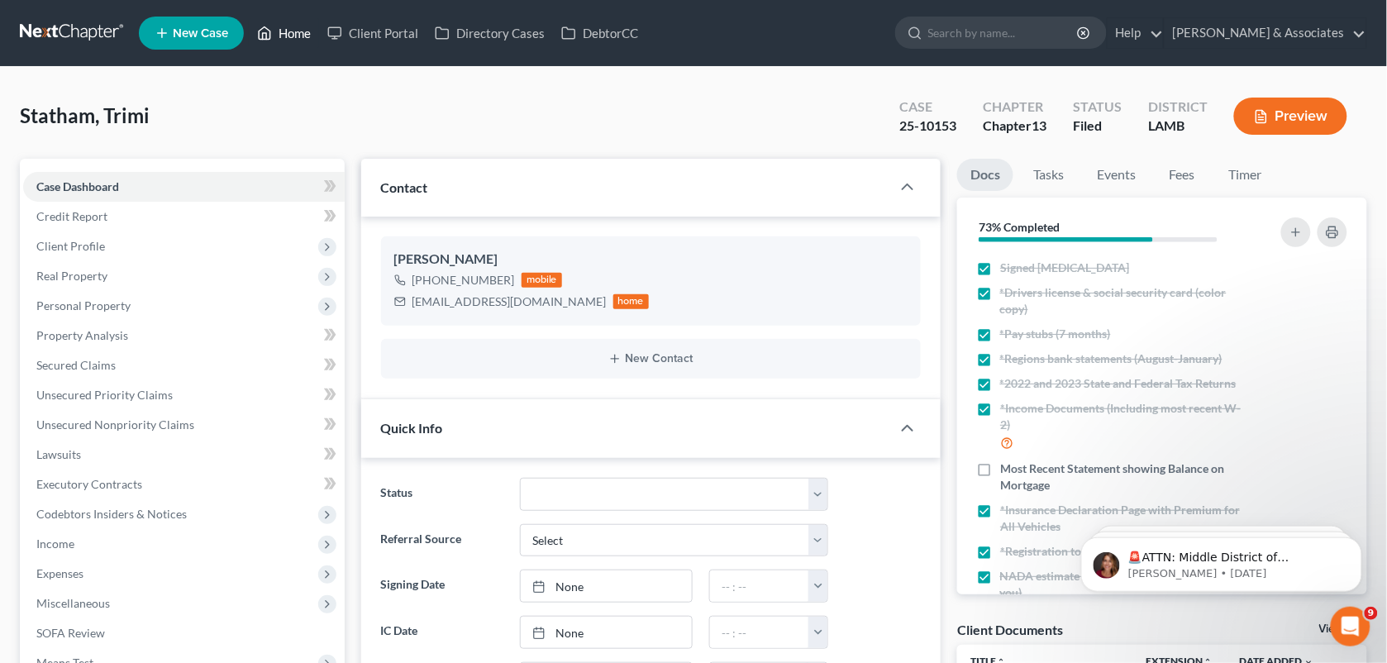
click at [282, 40] on link "Home" at bounding box center [284, 33] width 70 height 30
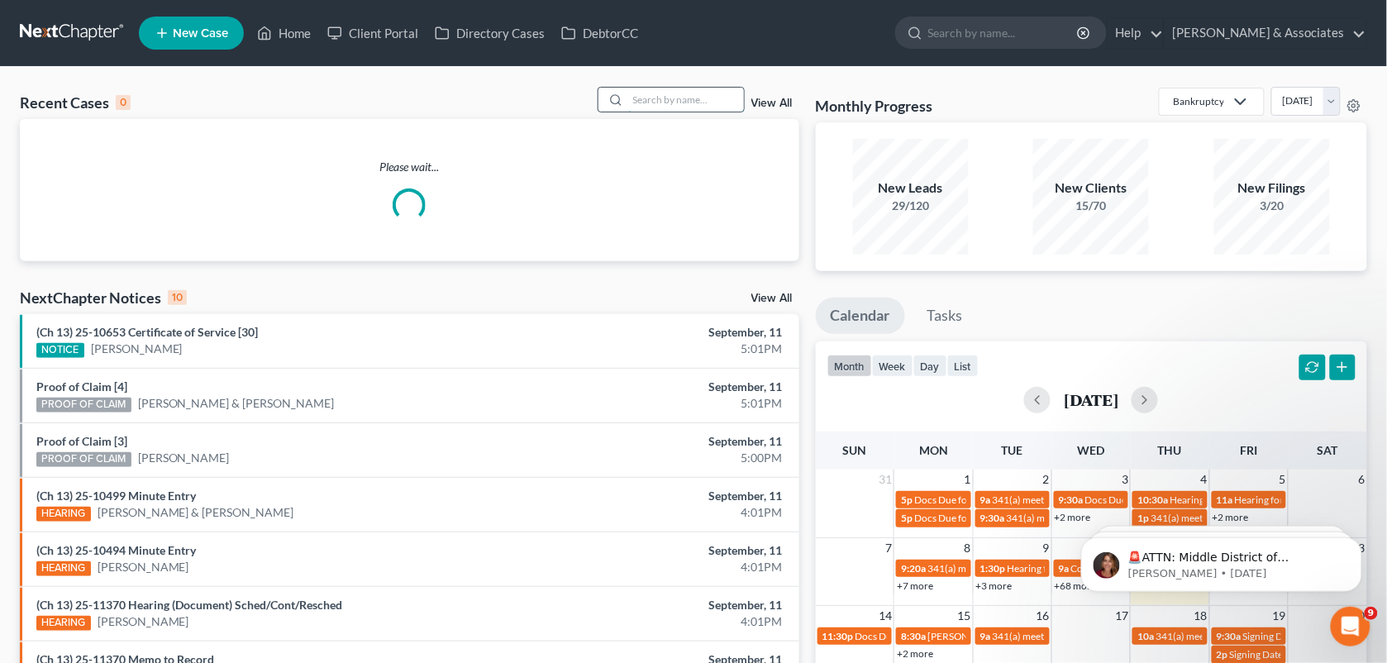
click at [653, 97] on input "search" at bounding box center [686, 100] width 116 height 24
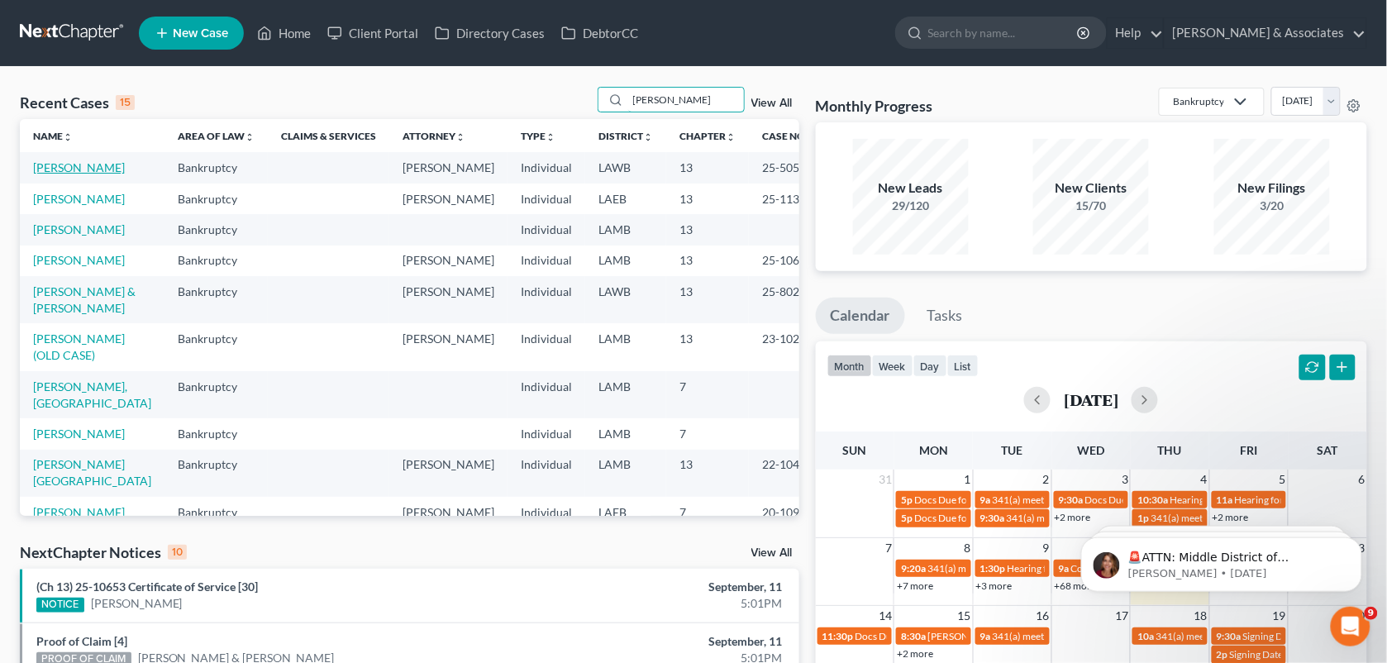
type input "[PERSON_NAME]"
click at [68, 163] on link "[PERSON_NAME]" at bounding box center [79, 167] width 92 height 14
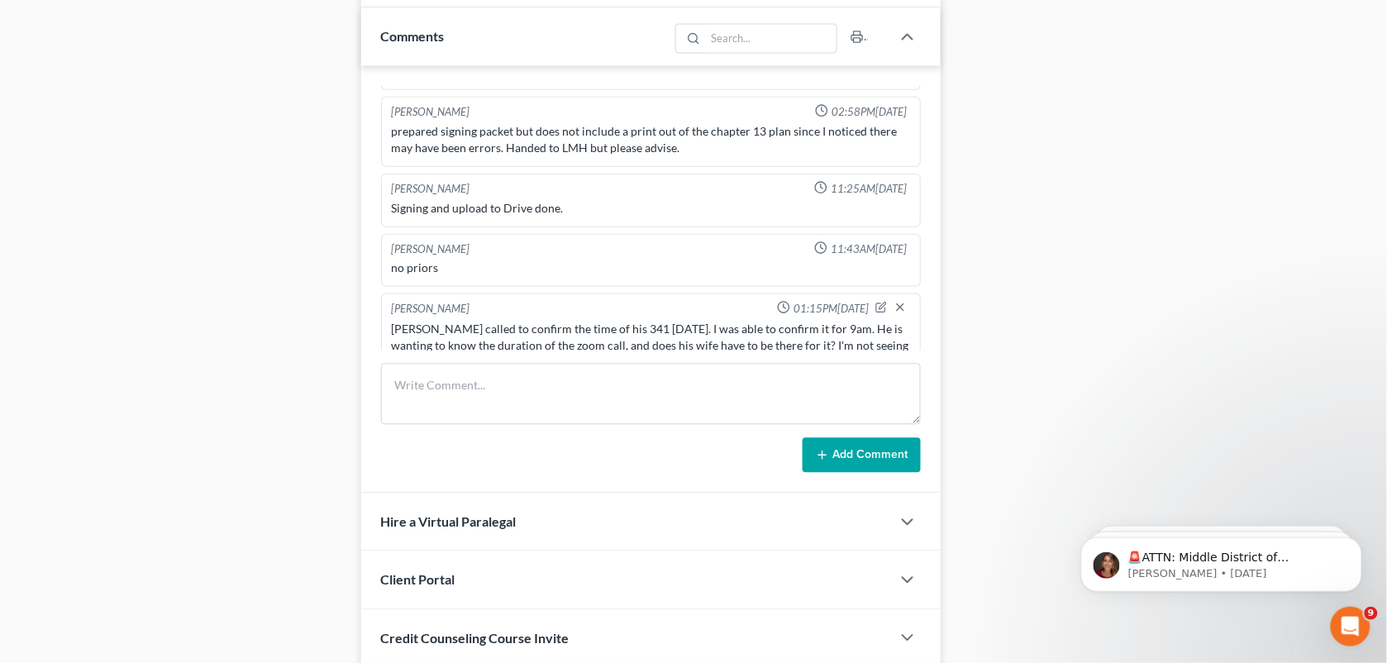
scroll to position [6049, 0]
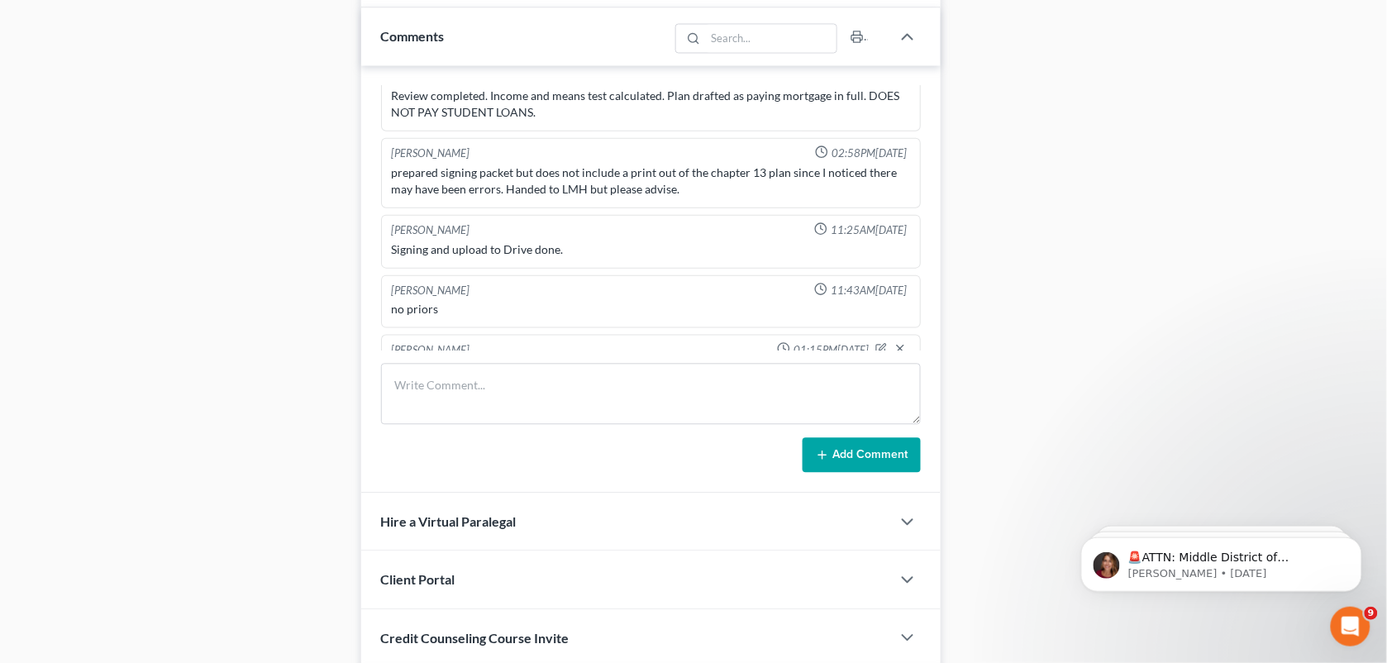
drag, startPoint x: 1114, startPoint y: 147, endPoint x: 1340, endPoint y: 202, distance: 233.1
click at [1114, 147] on div "Docs Tasks Events Fees Timer 95% Completed Nothing here yet! Signed [MEDICAL_DA…" at bounding box center [1162, 174] width 426 height 1843
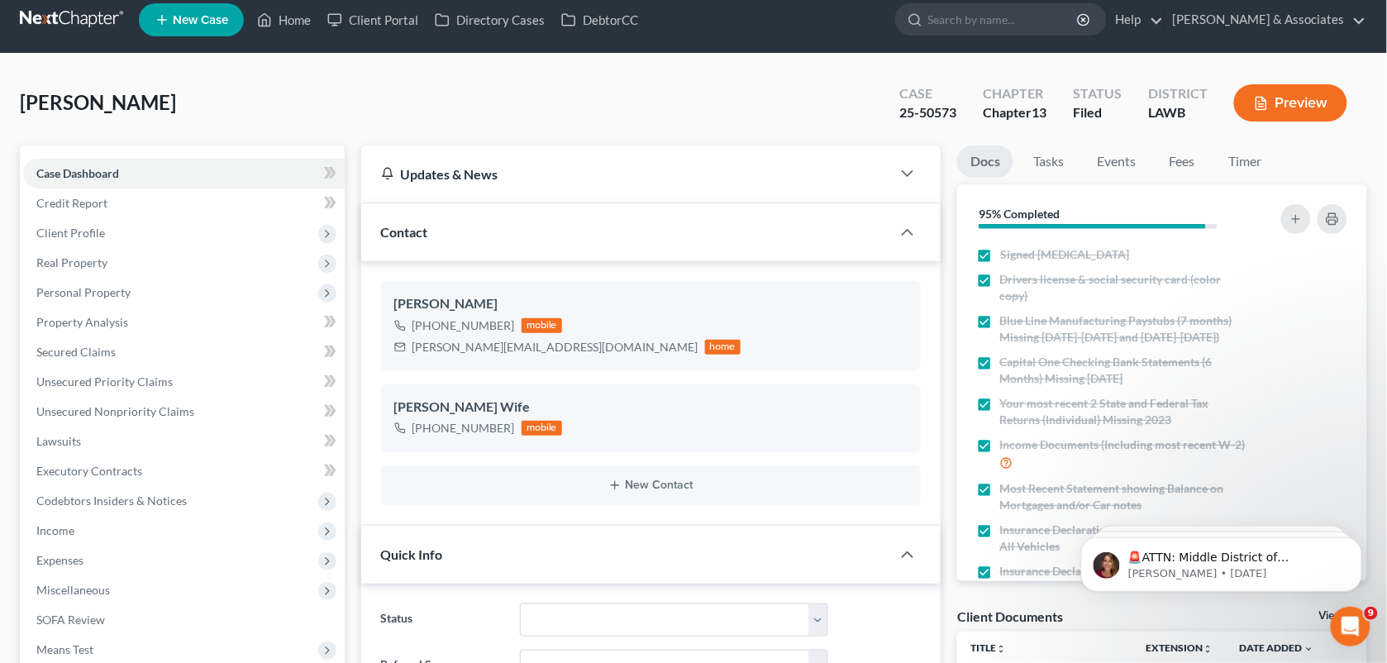
scroll to position [0, 0]
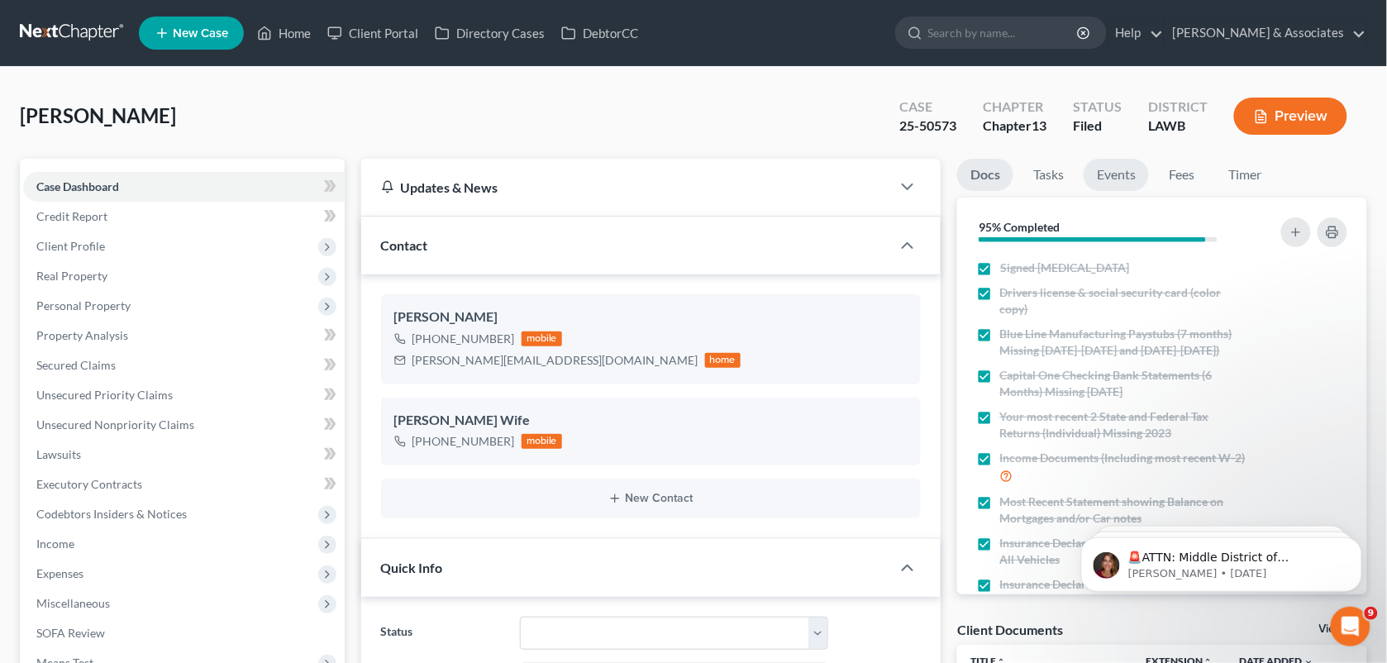
click at [1133, 178] on link "Events" at bounding box center [1115, 175] width 65 height 32
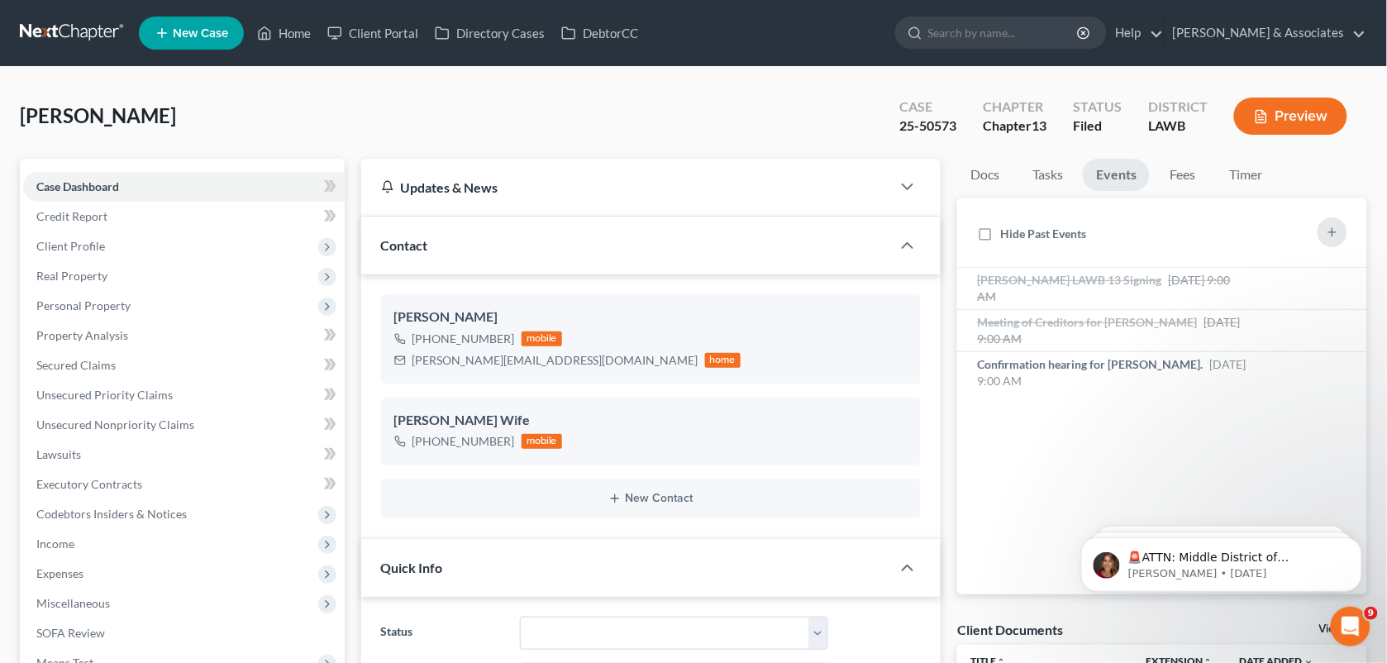
drag, startPoint x: 496, startPoint y: 141, endPoint x: 1253, endPoint y: 147, distance: 756.9
click at [496, 141] on div "[PERSON_NAME] Upgraded Case 25-50573 Chapter Chapter 13 Status Filed District L…" at bounding box center [693, 123] width 1347 height 72
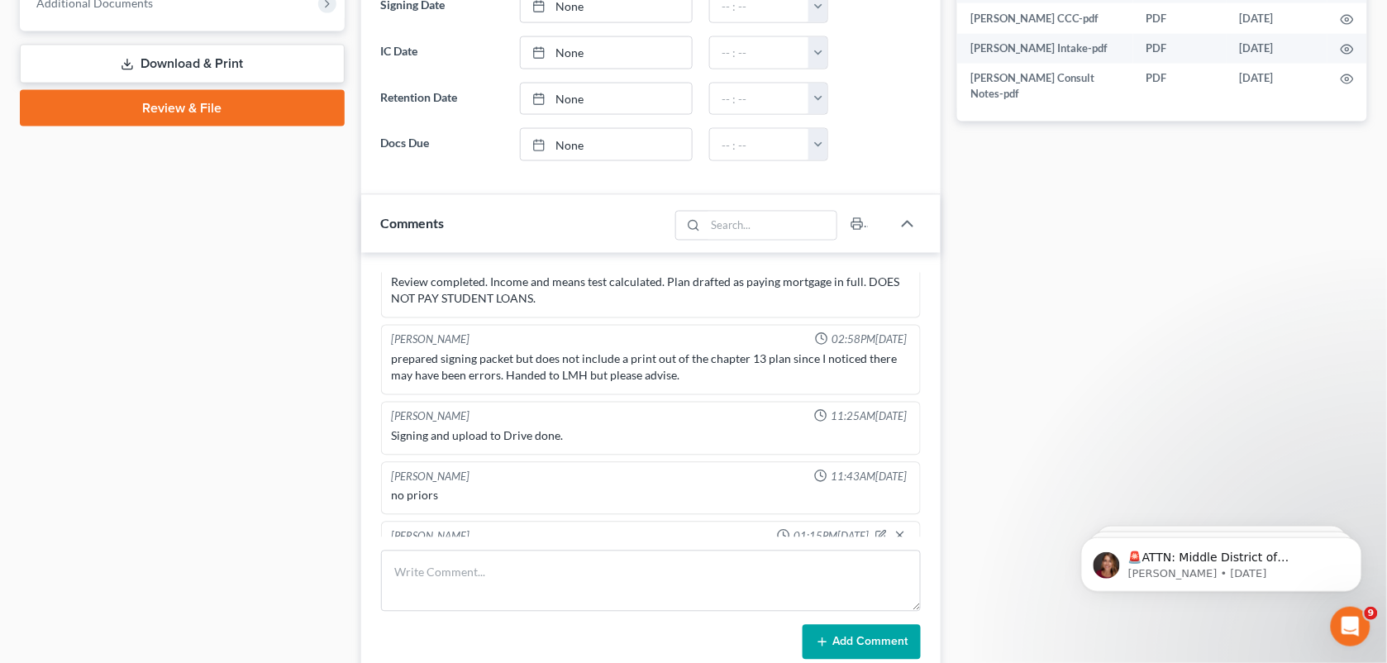
scroll to position [798, 0]
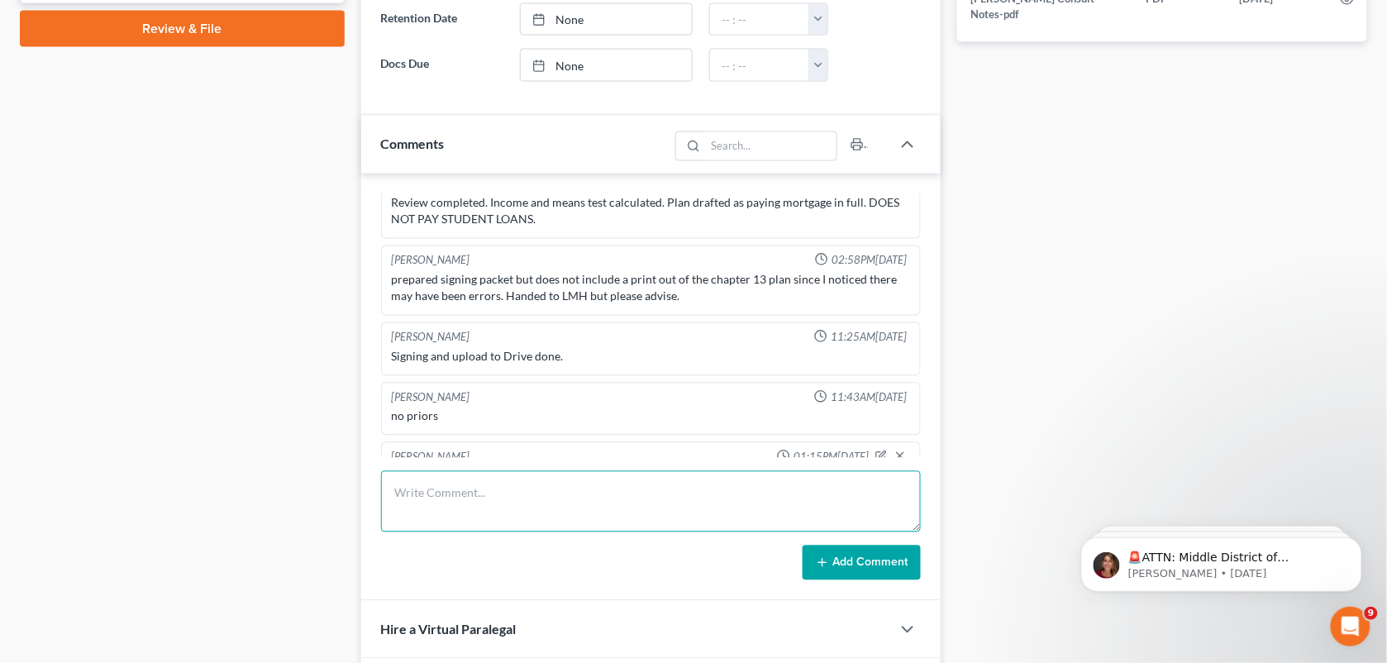
click at [494, 521] on textarea at bounding box center [651, 501] width 540 height 61
click at [397, 488] on textarea "We found the taxes in the portal, it just didn't get moved over." at bounding box center [651, 501] width 540 height 61
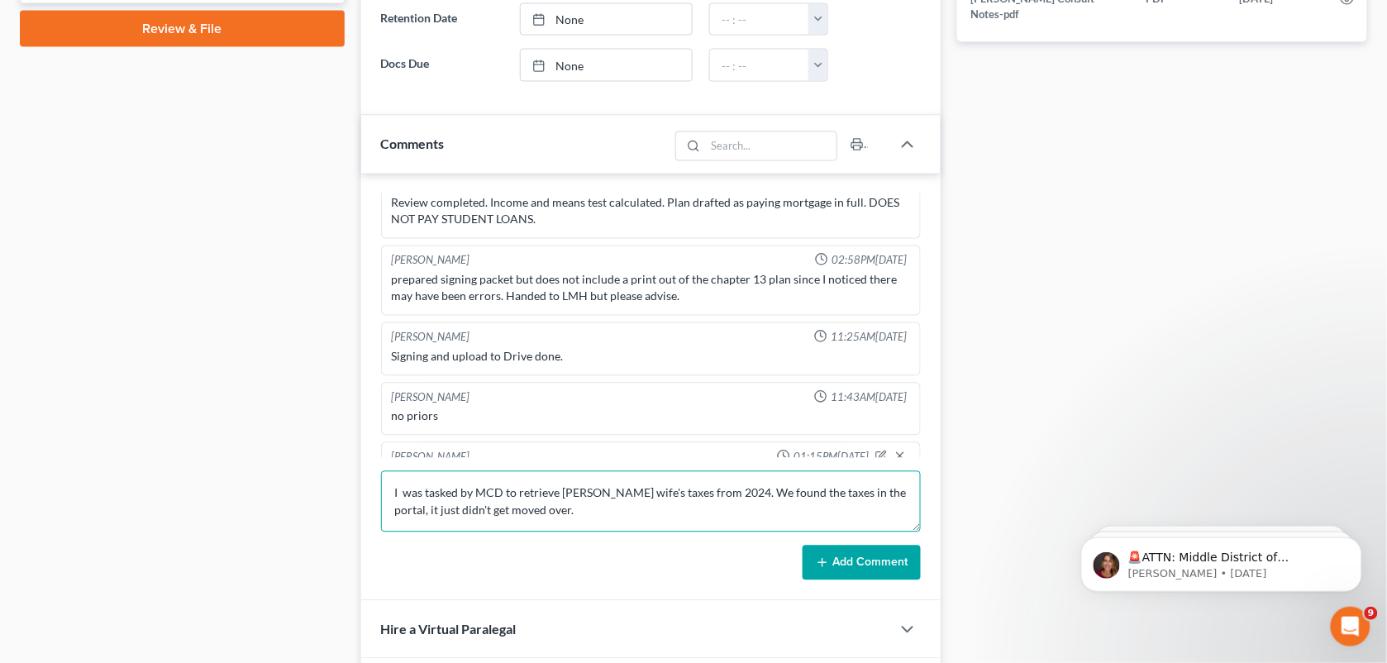
click at [587, 515] on textarea "I was tasked by MCD to retrieve [PERSON_NAME] wife's taxes from 2024. We found …" at bounding box center [651, 501] width 540 height 61
type textarea "I was tasked by MCD to retrieve [PERSON_NAME] wife's taxes from 2024. We found …"
click at [827, 555] on button "Add Comment" at bounding box center [861, 562] width 118 height 35
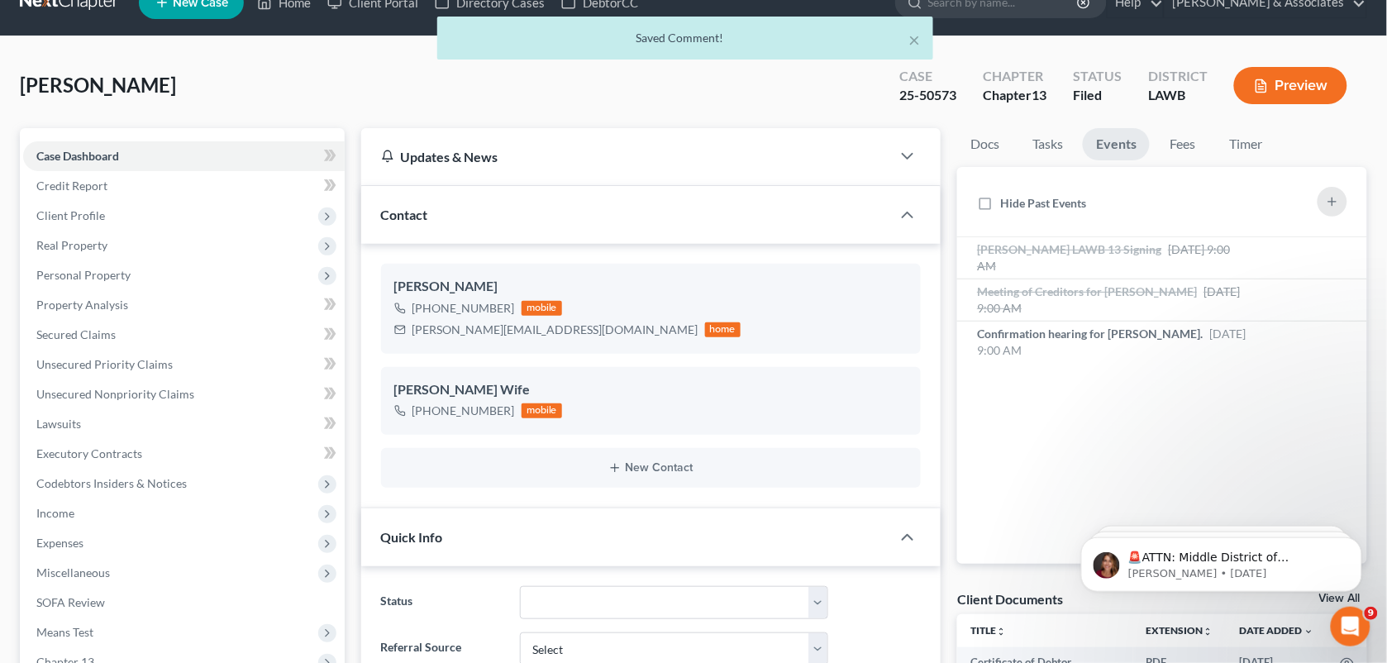
scroll to position [0, 0]
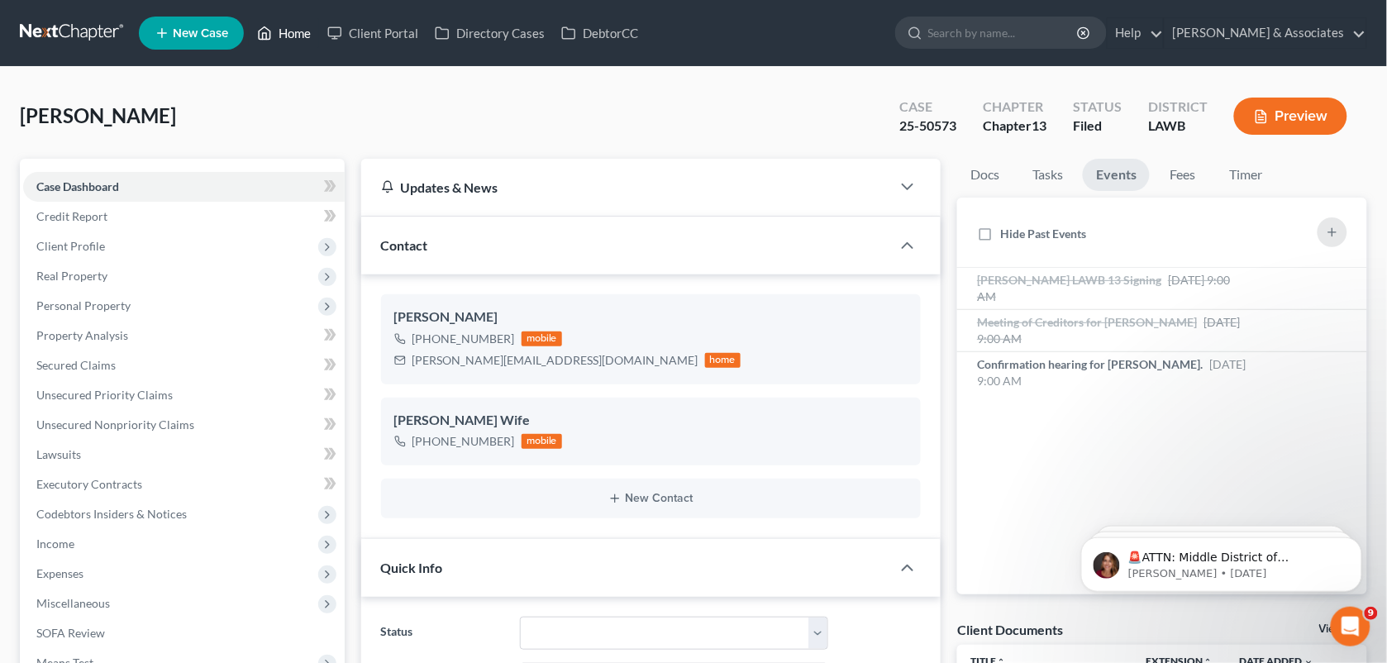
click at [295, 31] on link "Home" at bounding box center [284, 33] width 70 height 30
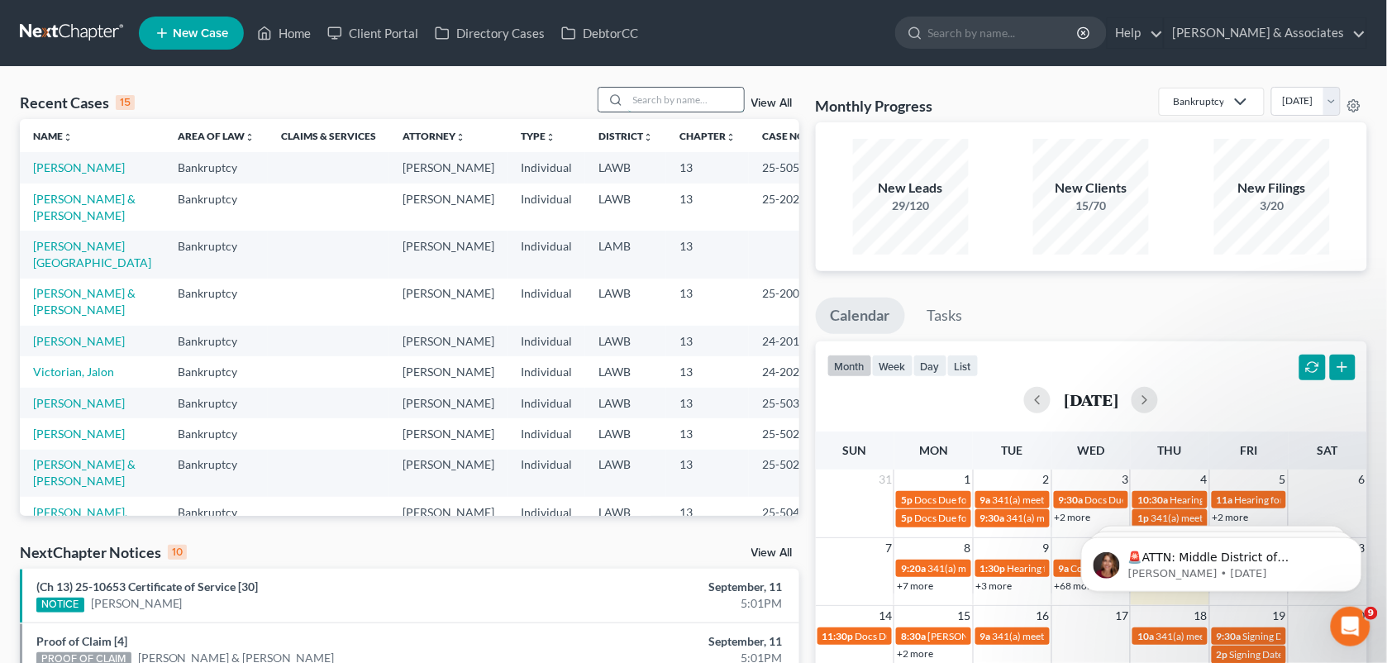
click at [650, 97] on input "search" at bounding box center [686, 100] width 116 height 24
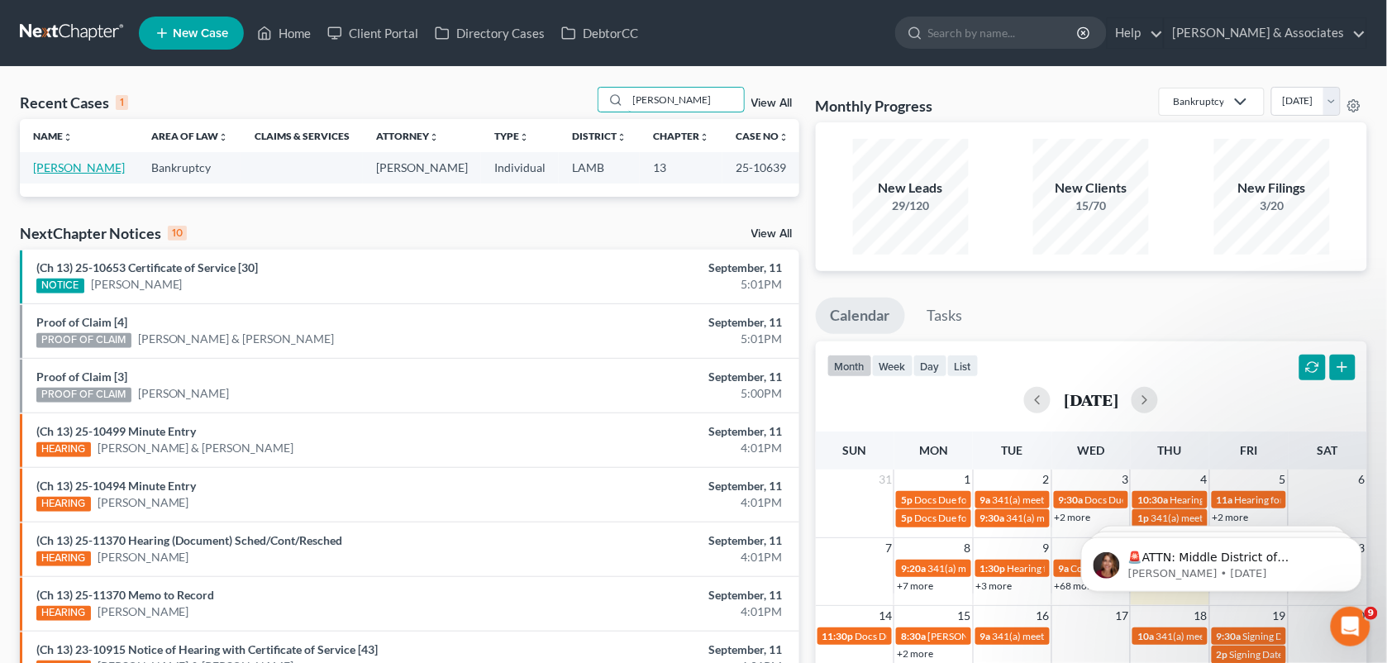
type input "[PERSON_NAME]"
click at [84, 170] on link "[PERSON_NAME]" at bounding box center [79, 167] width 92 height 14
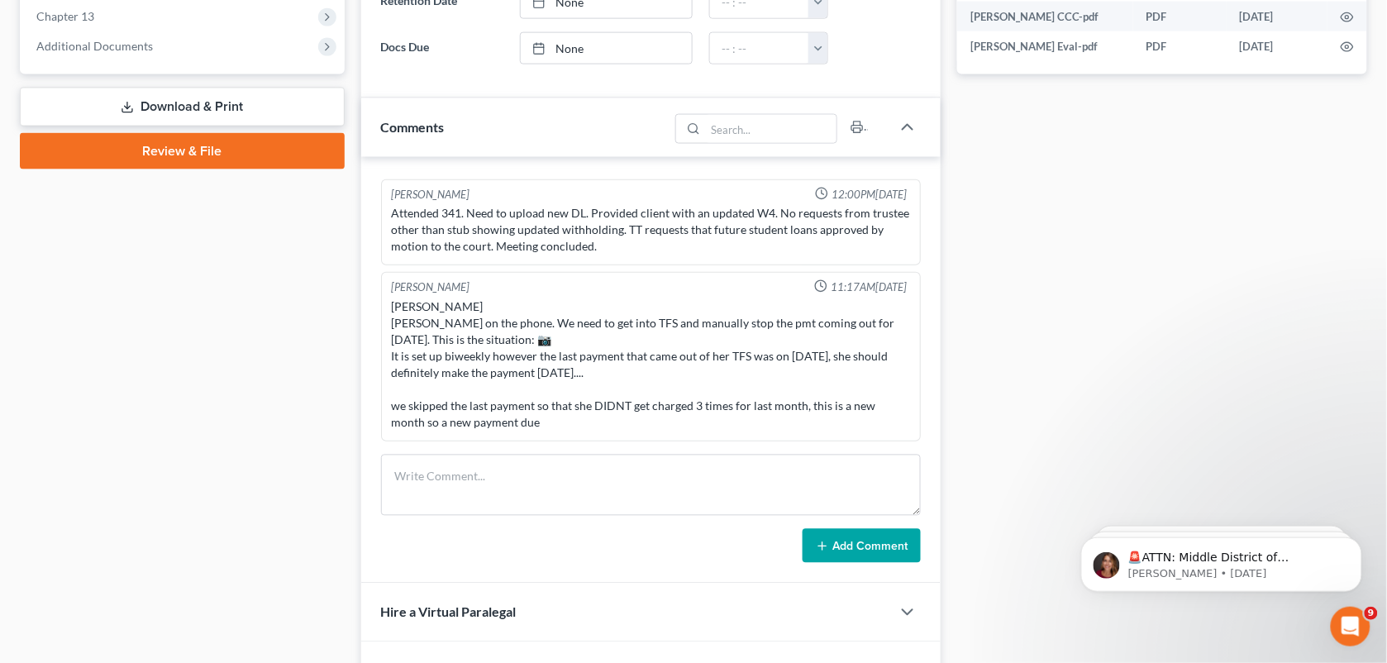
scroll to position [826, 0]
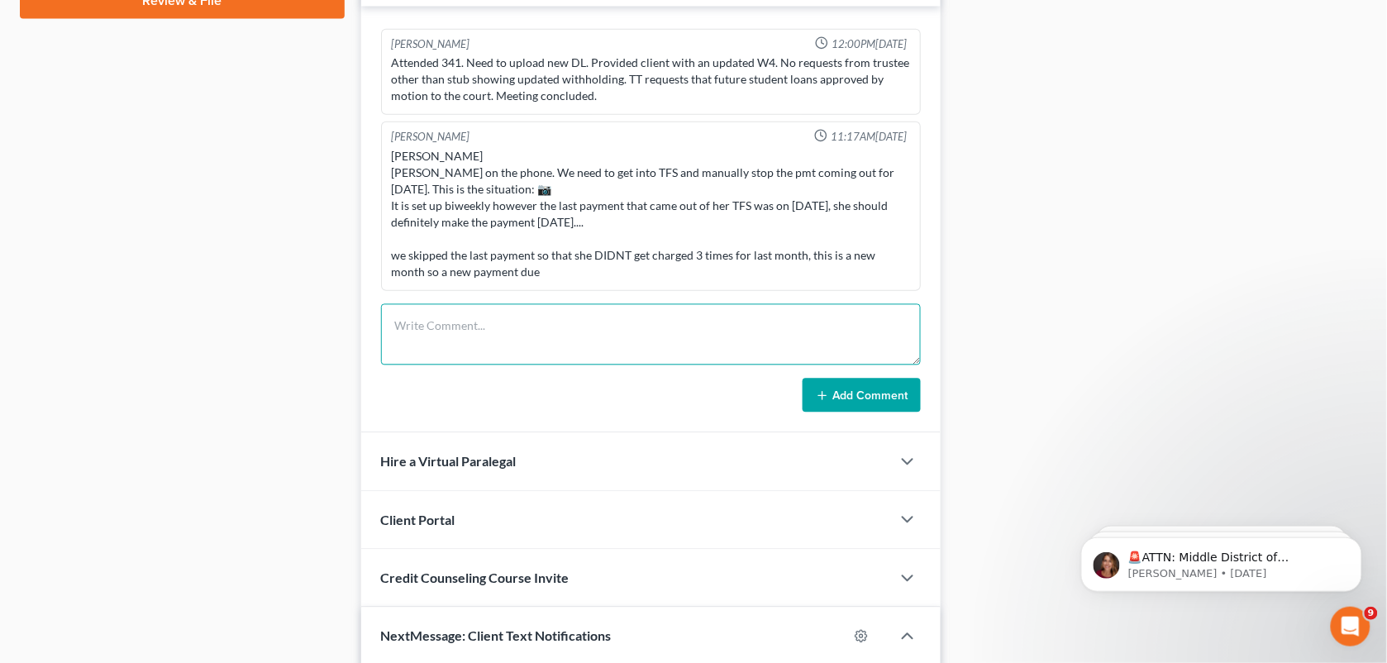
click at [603, 355] on textarea at bounding box center [651, 334] width 540 height 61
type textarea "She is sending us proof of the garnishment, TFS skipped until [DATE] until she …"
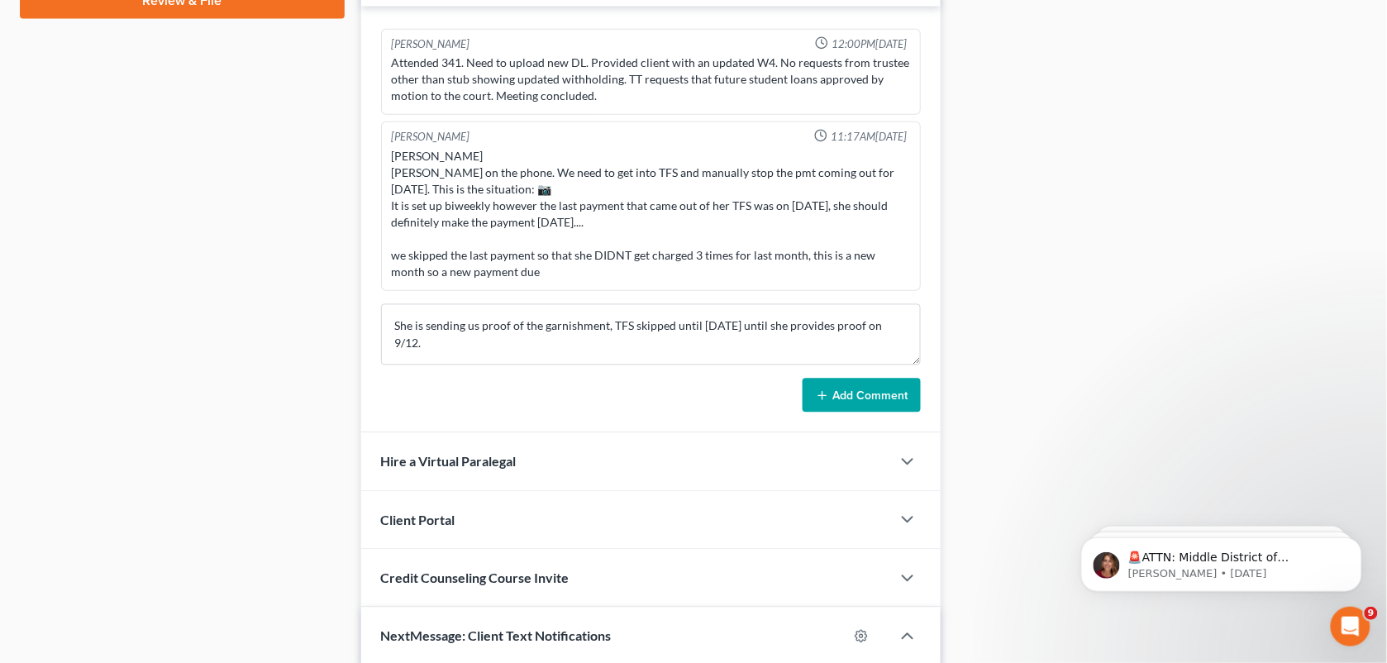
click at [844, 397] on button "Add Comment" at bounding box center [861, 395] width 118 height 35
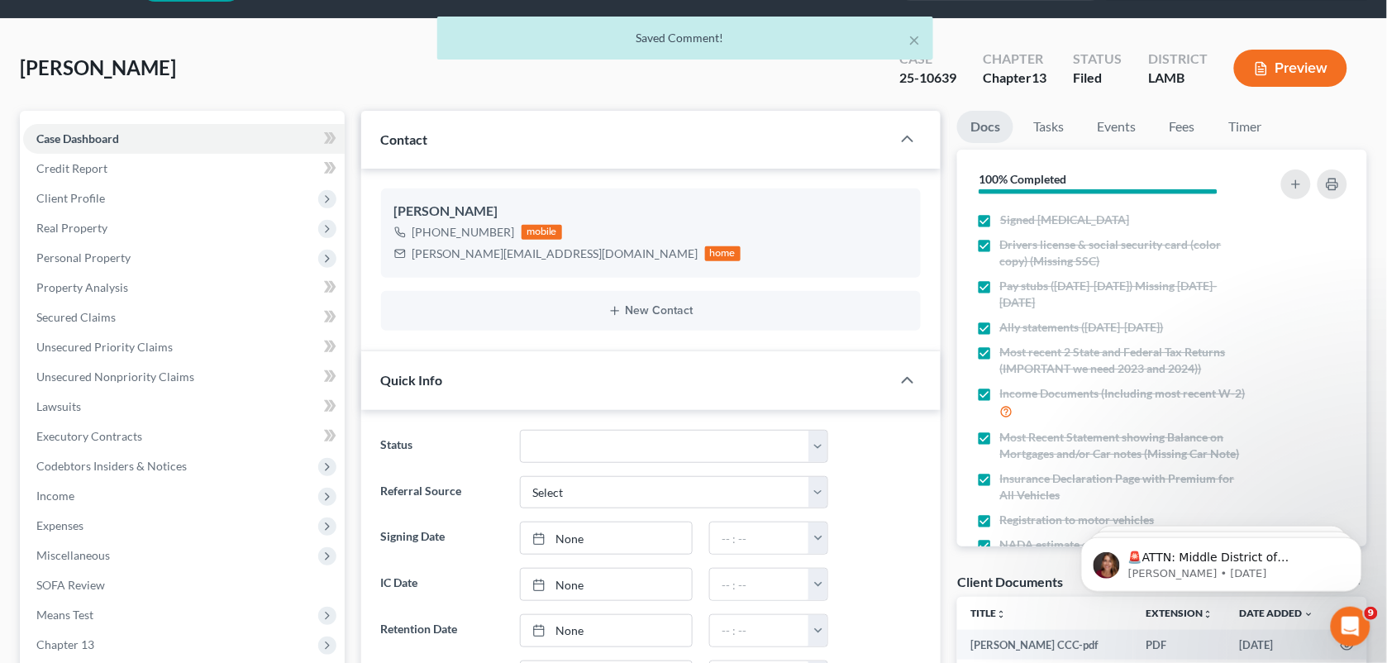
scroll to position [0, 0]
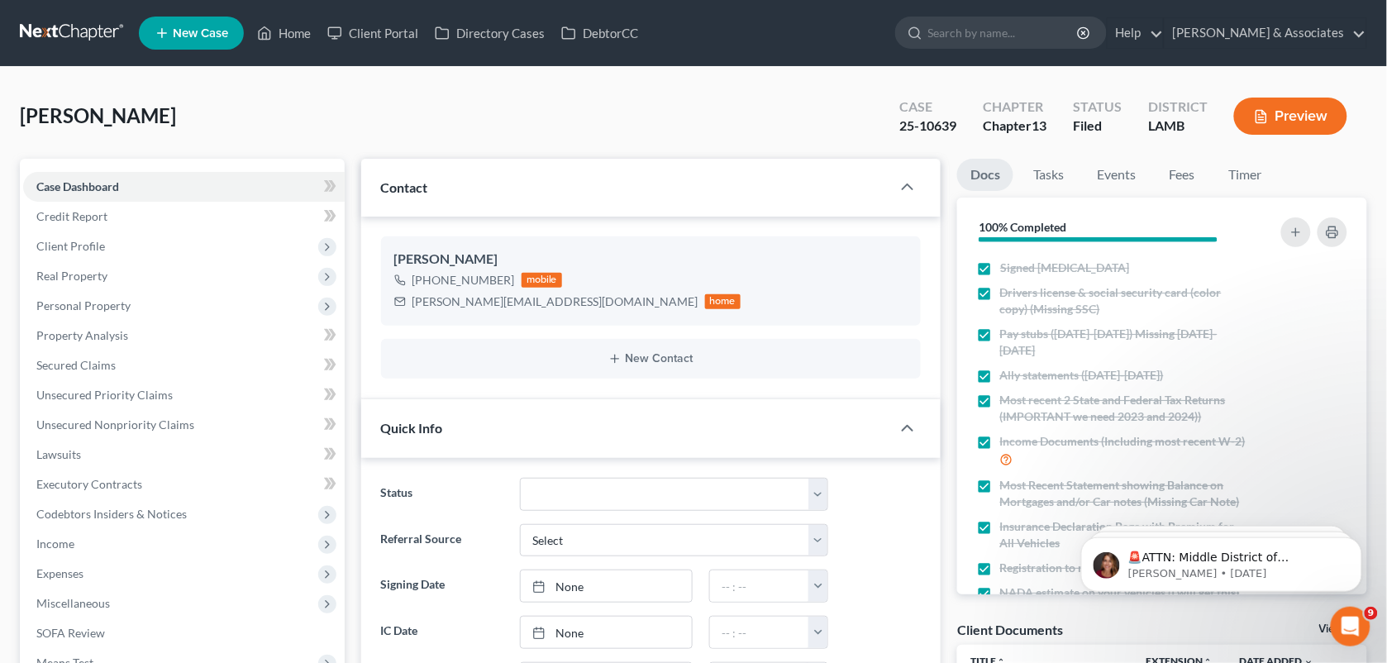
click at [260, 52] on ul "New Case Home Client Portal Directory Cases DebtorCC - No Result - See all resu…" at bounding box center [753, 33] width 1228 height 43
click at [295, 42] on link "Home" at bounding box center [284, 33] width 70 height 30
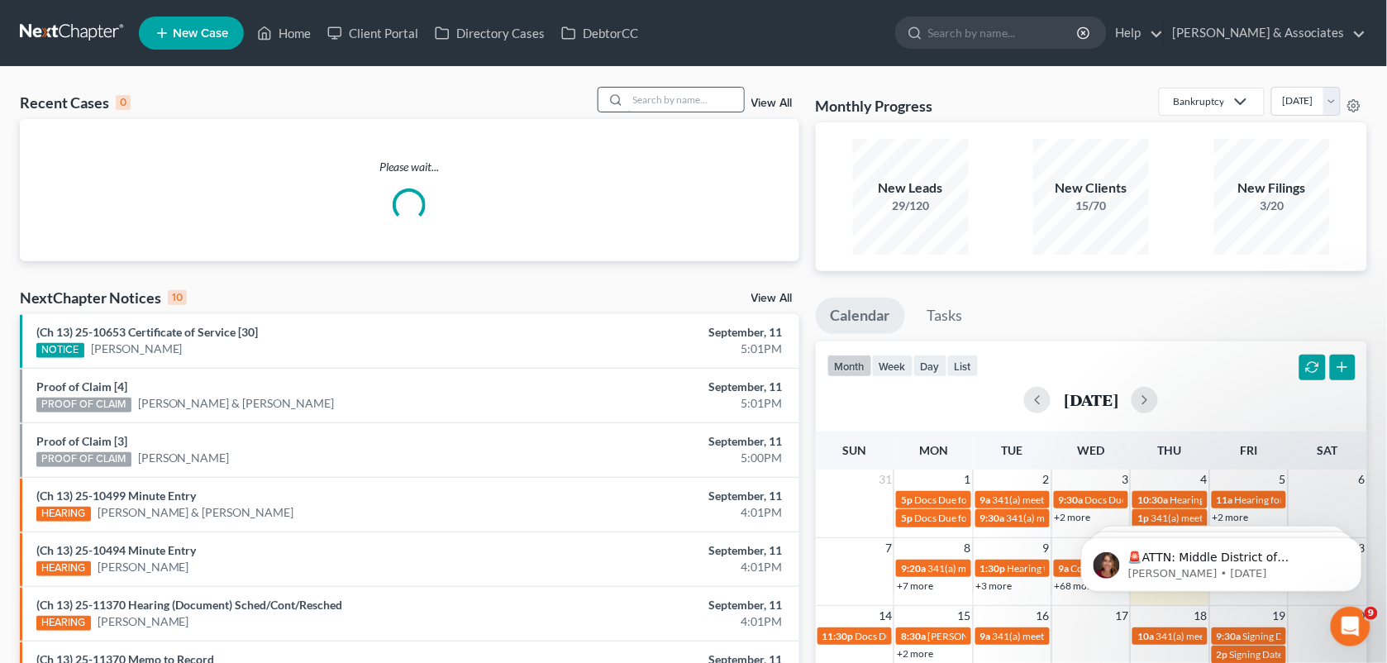
click at [678, 93] on input "search" at bounding box center [686, 100] width 116 height 24
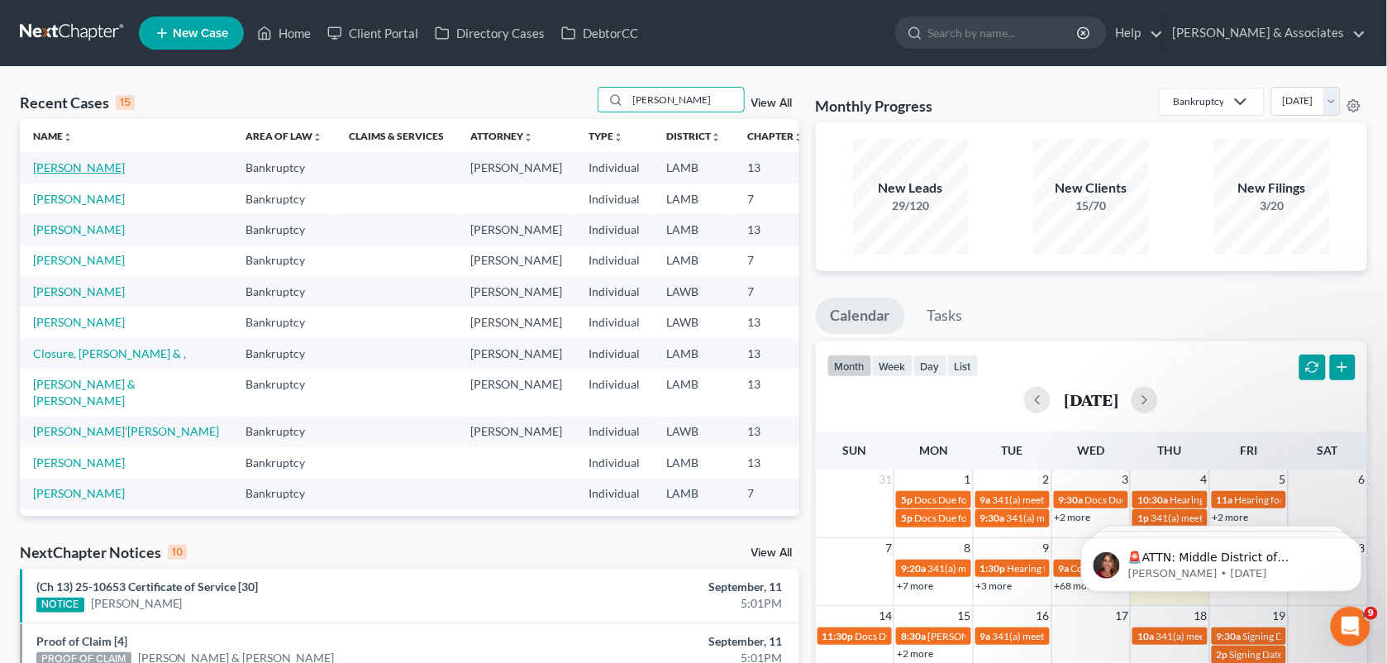
type input "[PERSON_NAME]"
click at [50, 166] on link "[PERSON_NAME]" at bounding box center [79, 167] width 92 height 14
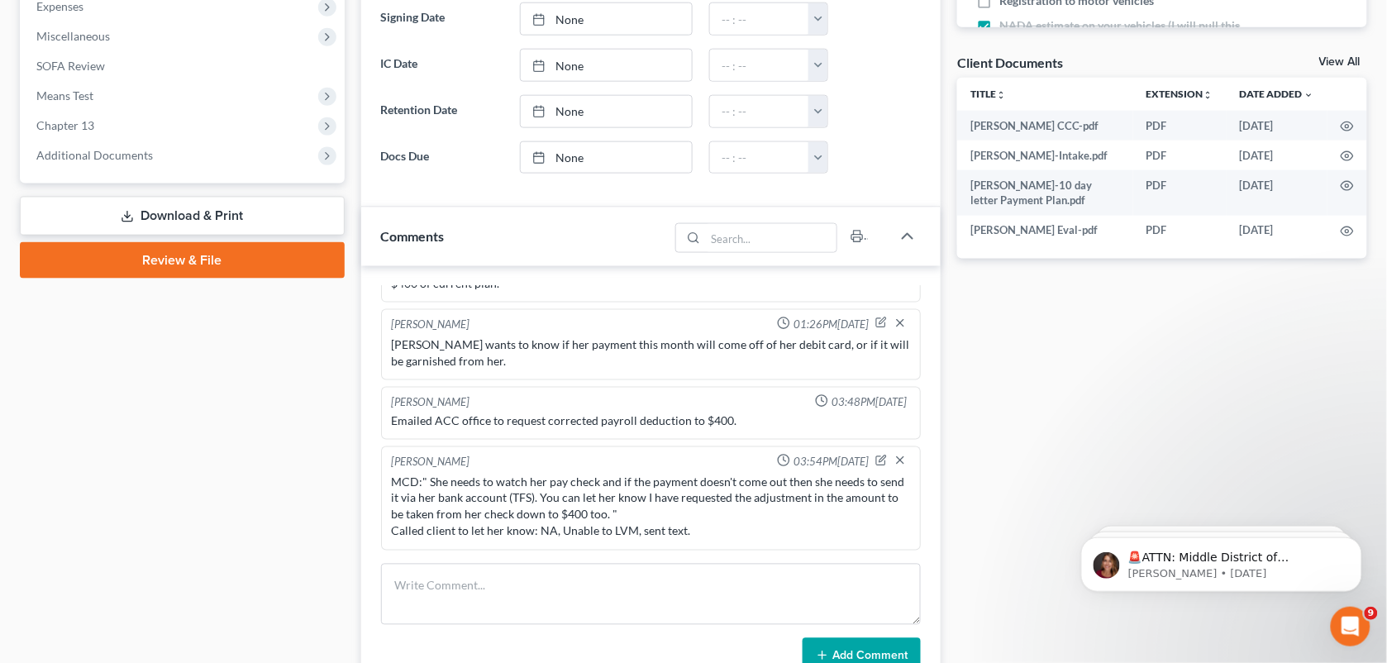
scroll to position [595, 0]
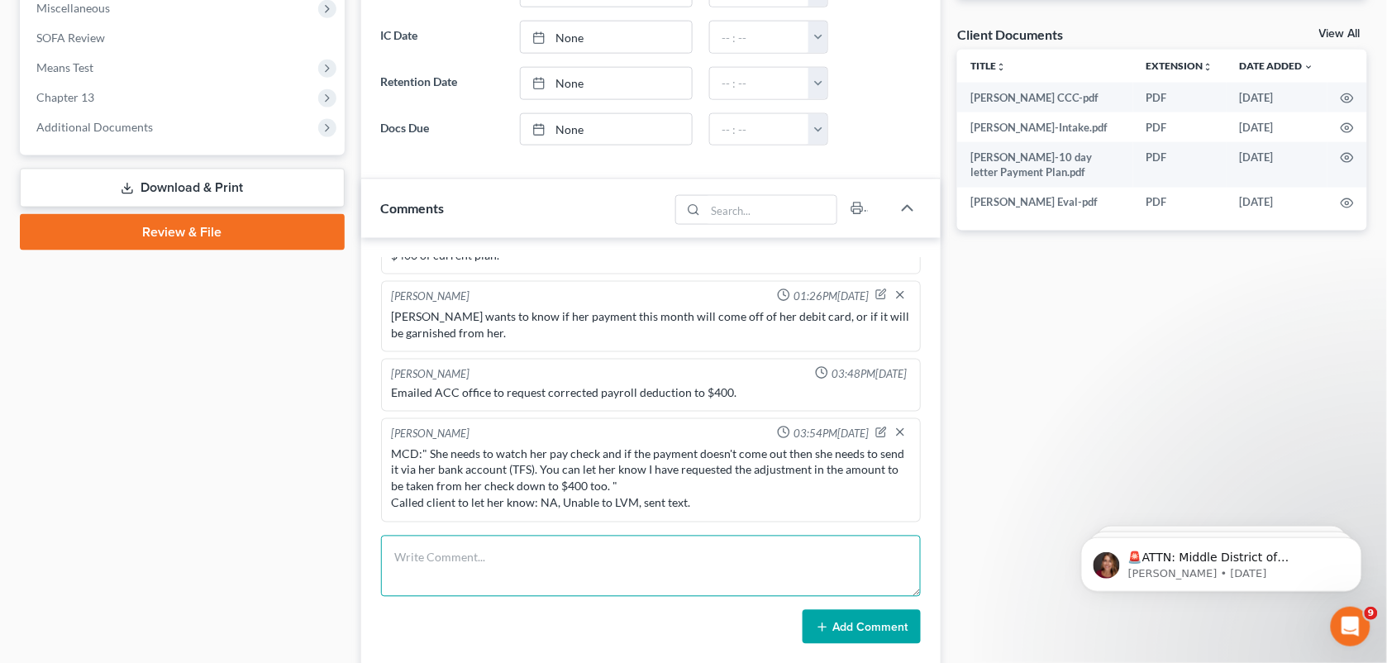
click at [468, 554] on textarea at bounding box center [651, 565] width 540 height 61
type textarea "Paydate isn't until the 23rd. We pushed out her TFS"
